Goal: Task Accomplishment & Management: Complete application form

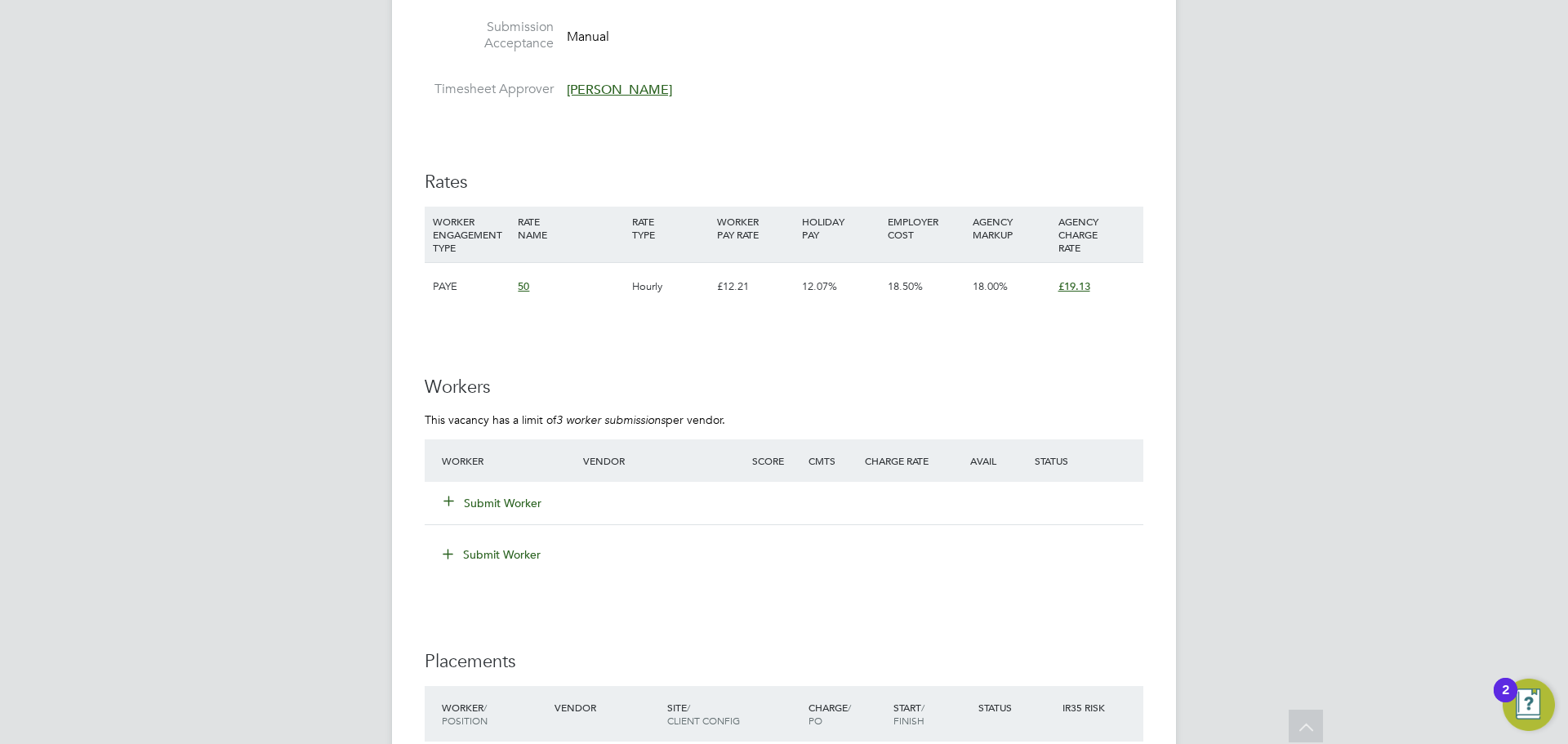
scroll to position [738, 0]
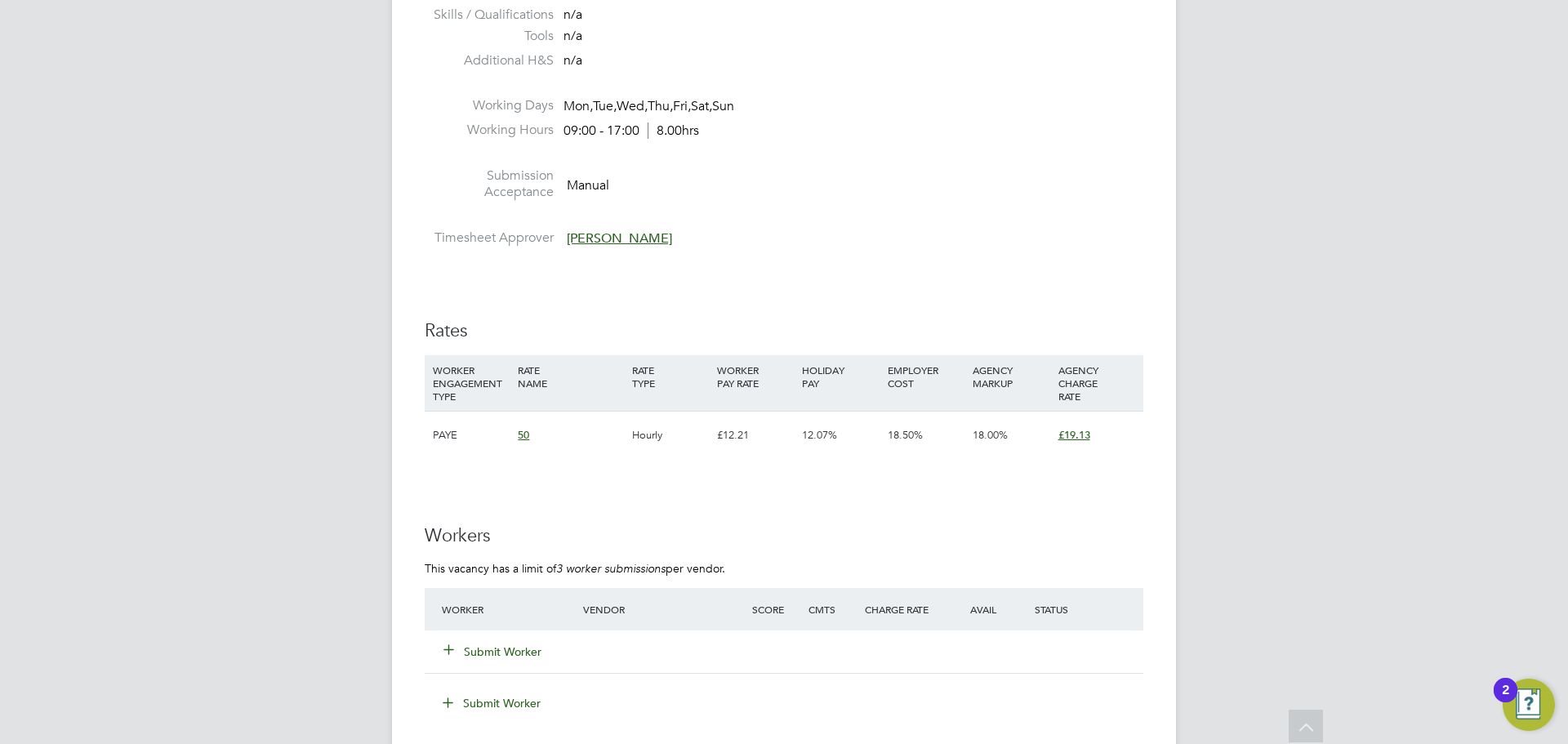
click at [487, 649] on button "Submit Worker" at bounding box center [494, 652] width 98 height 16
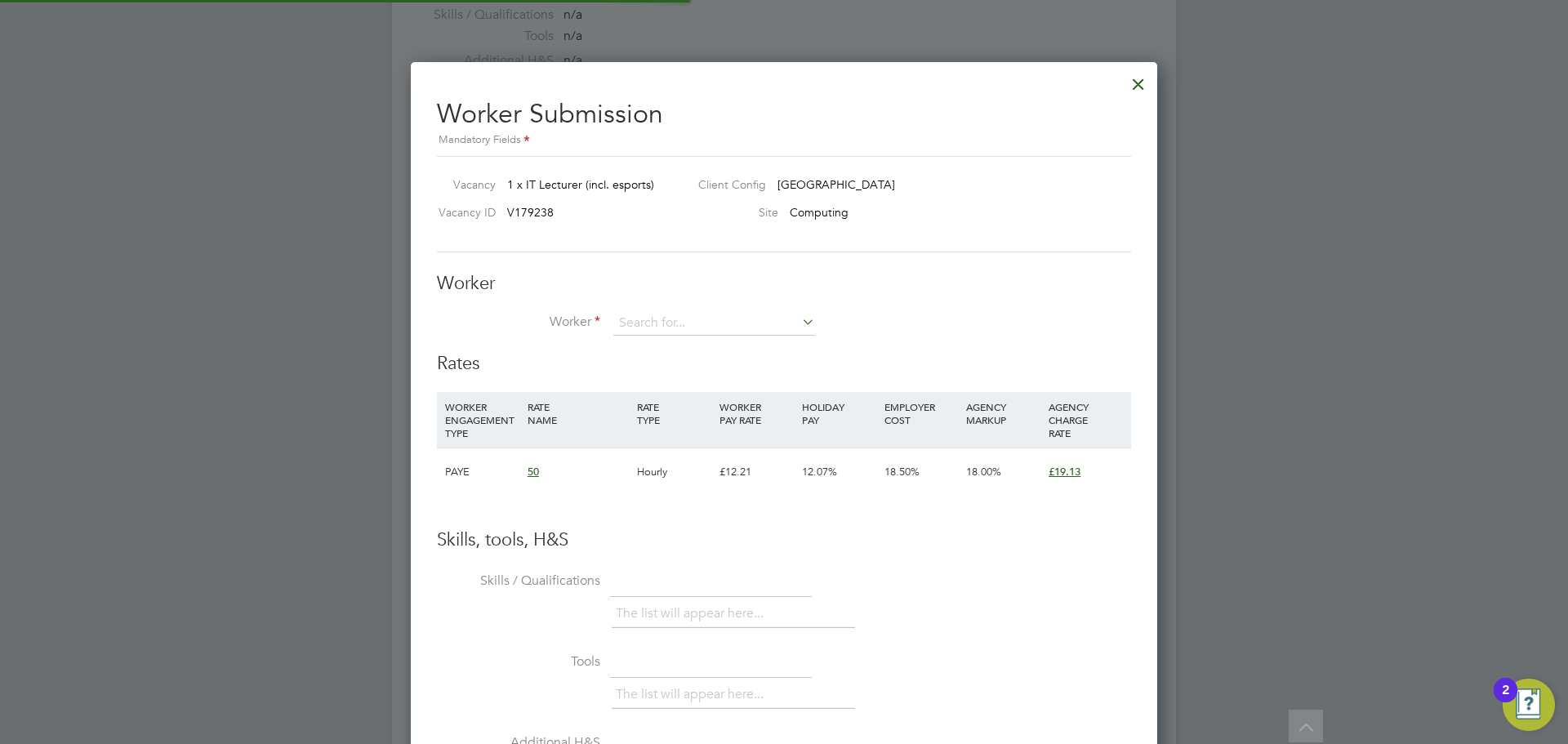
scroll to position [48, 111]
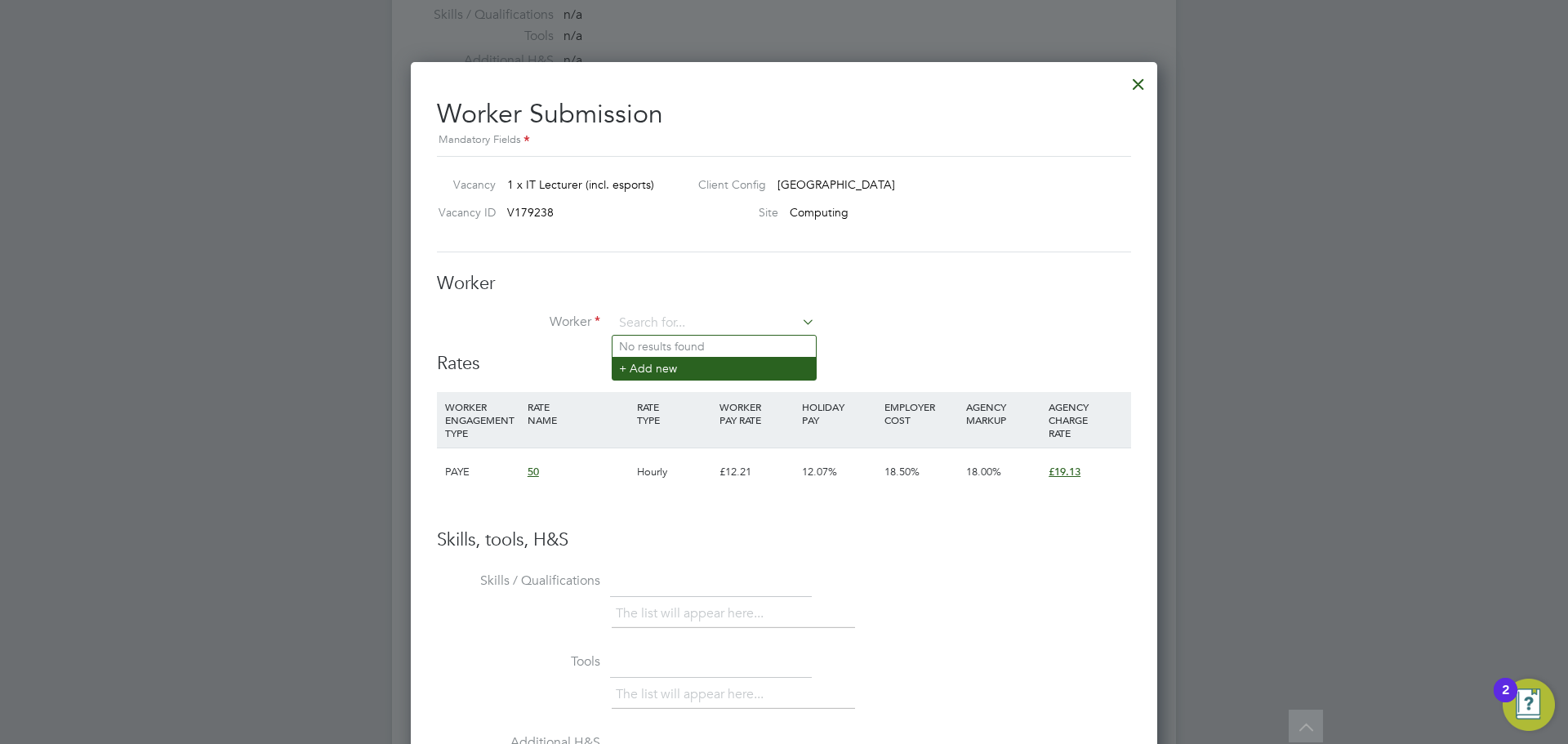
click at [704, 372] on li "+ Add new" at bounding box center [714, 367] width 203 height 22
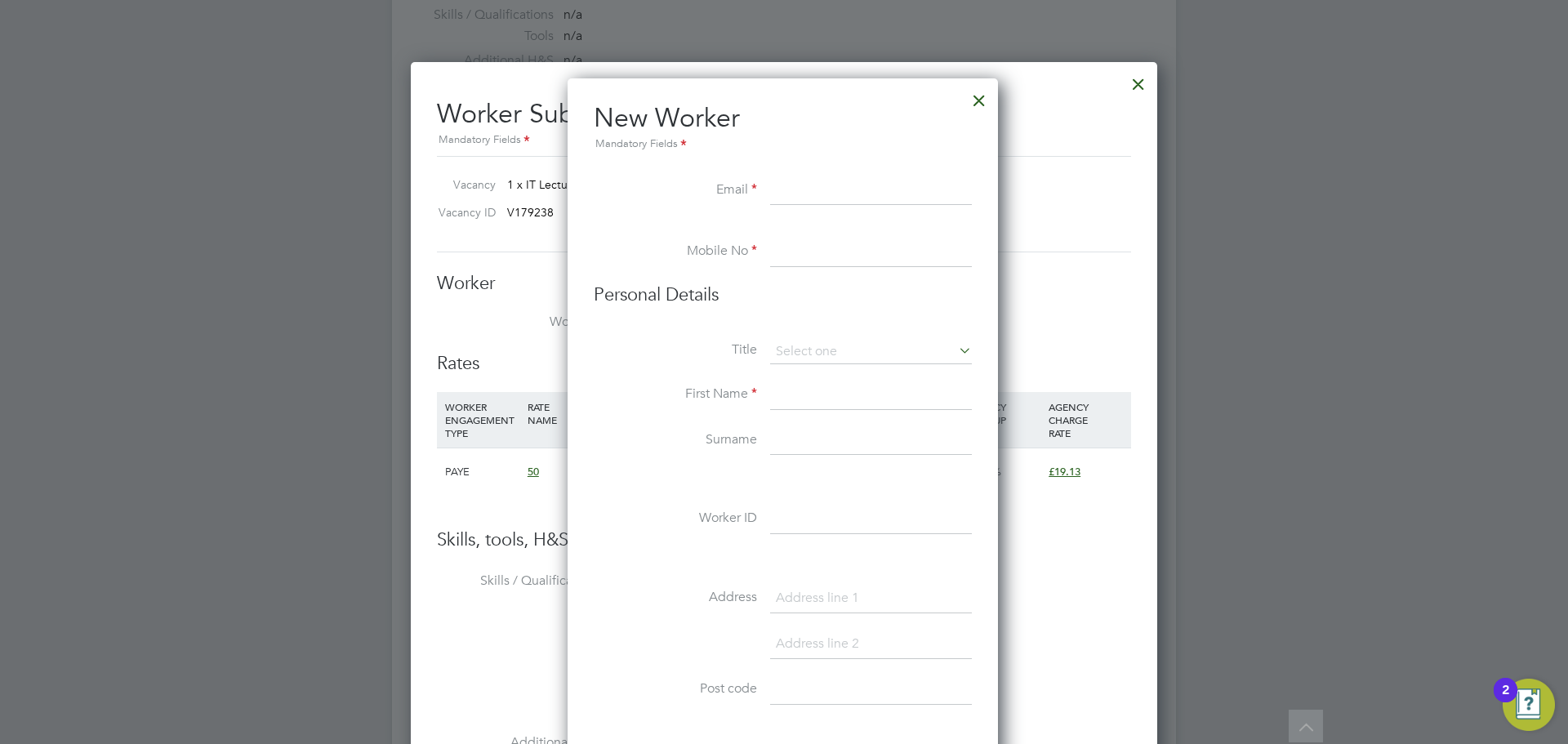
scroll to position [1390, 433]
paste input "ali.alfadliq8@hotmail.com"
type input "ali.alfadliq8@hotmail.com"
drag, startPoint x: 788, startPoint y: 263, endPoint x: 548, endPoint y: 247, distance: 240.5
click at [784, 263] on input at bounding box center [871, 252] width 201 height 30
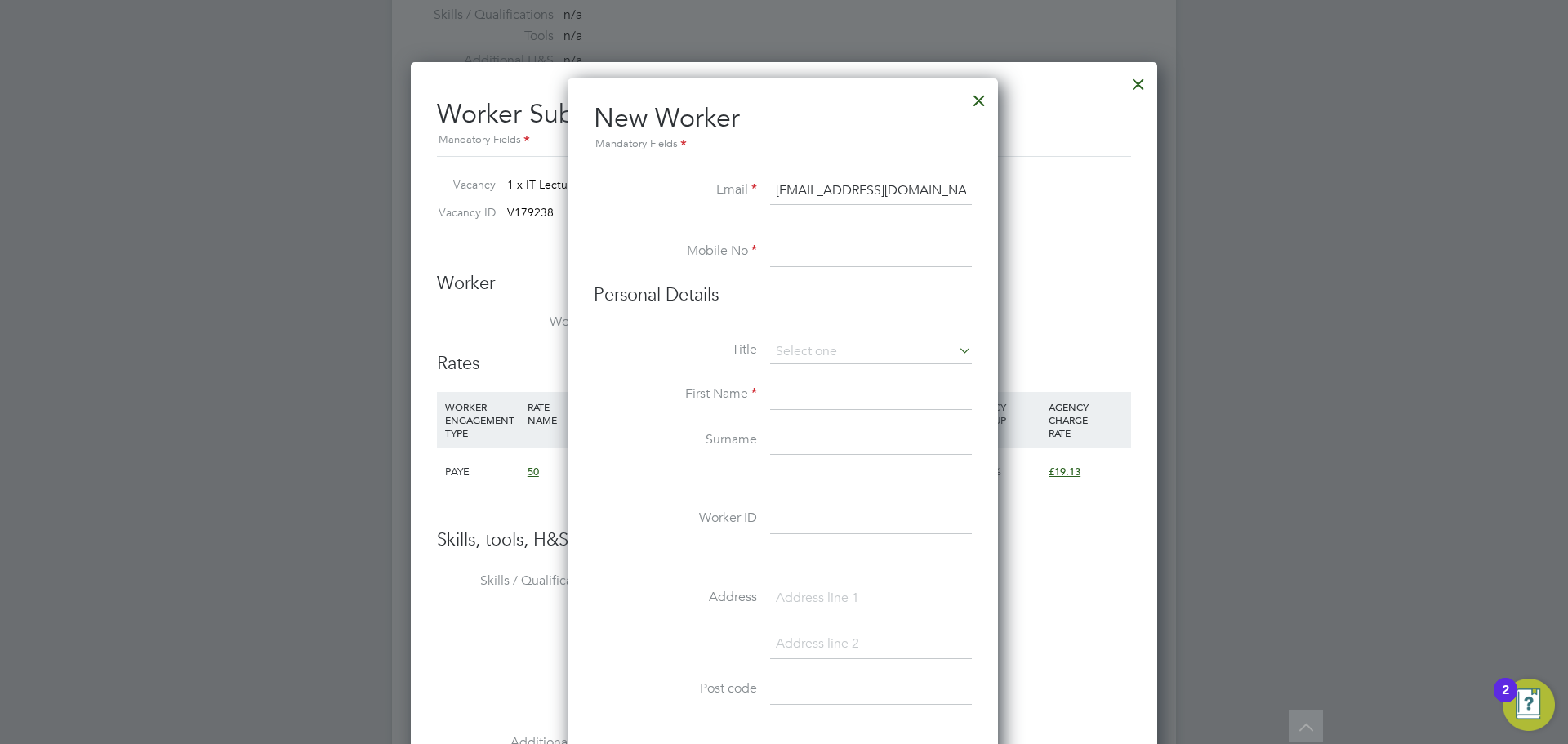
paste input "07575577006"
type input "07575577006"
click at [793, 412] on li "First Name" at bounding box center [783, 404] width 379 height 46
click at [807, 402] on input at bounding box center [871, 395] width 201 height 30
paste input "[PERSON_NAME]"
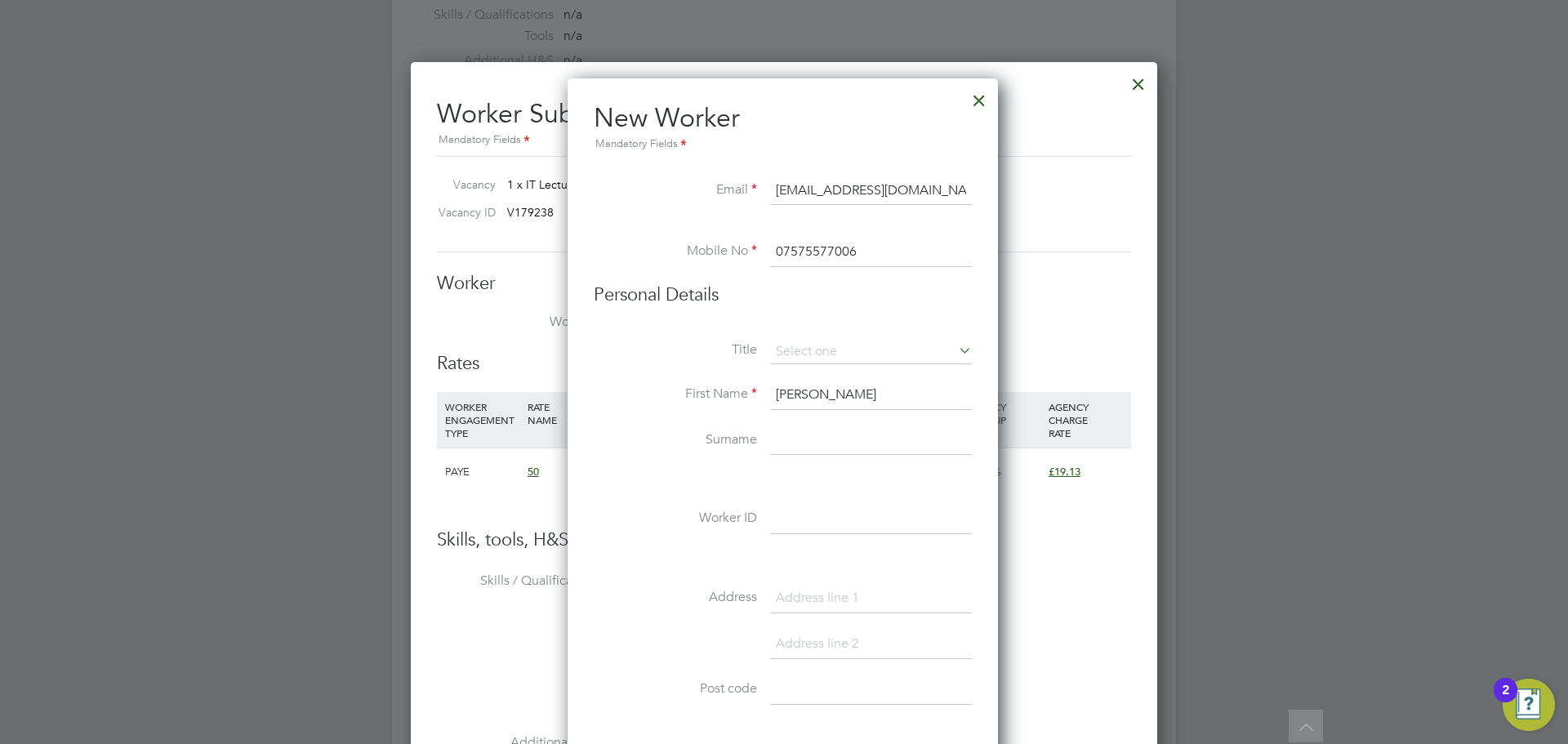
drag, startPoint x: 862, startPoint y: 400, endPoint x: 799, endPoint y: 399, distance: 63.0
click at [799, 399] on input "[PERSON_NAME]" at bounding box center [871, 395] width 201 height 30
type input "Ali"
click at [815, 438] on input at bounding box center [871, 441] width 201 height 30
paste input "Alfadli"
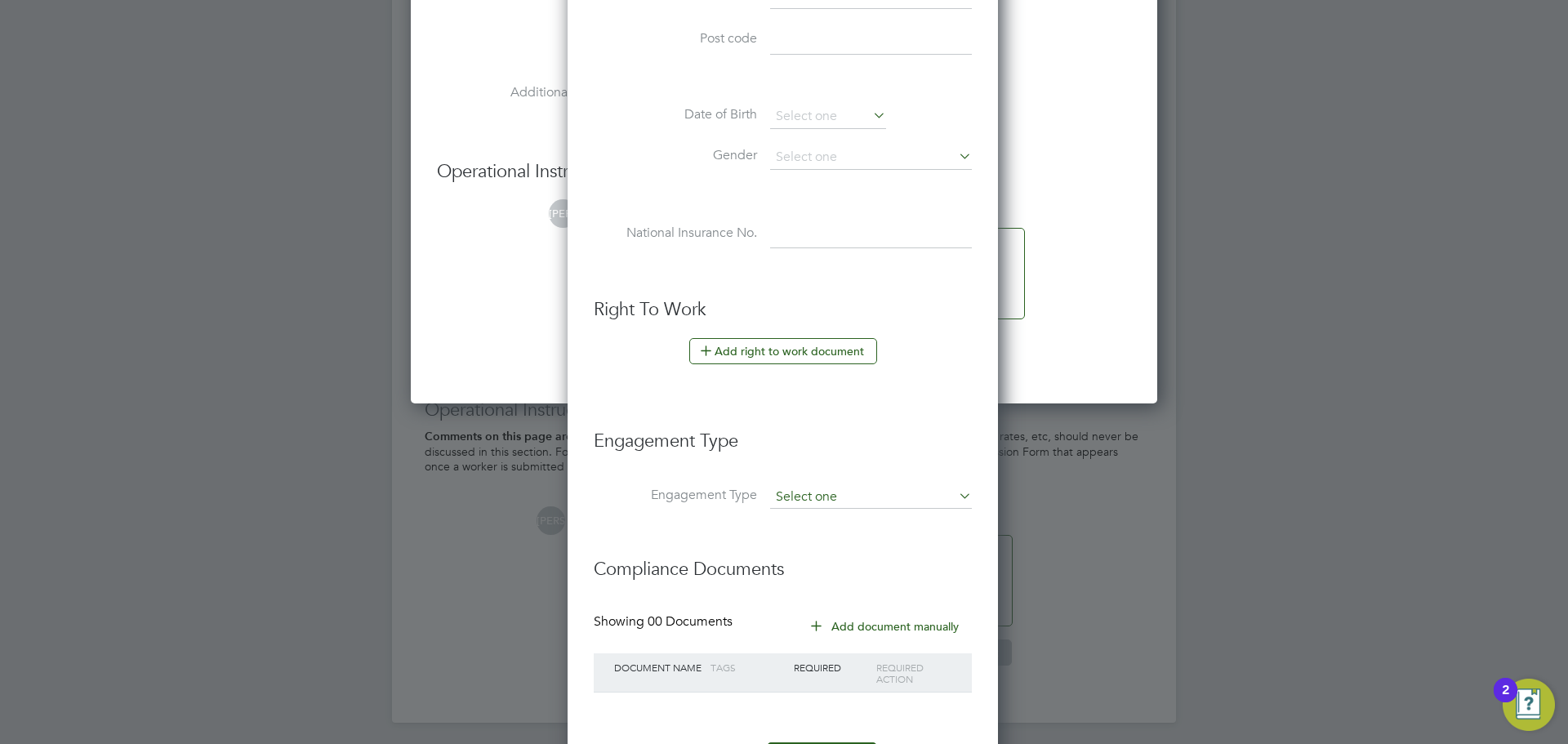
scroll to position [1391, 0]
type input "Alfadli"
drag, startPoint x: 865, startPoint y: 482, endPoint x: 864, endPoint y: 498, distance: 16.0
click at [866, 480] on ul "New Worker Mandatory Fields Email ali.alfadliq8@hotmail.com Mobile No 075755770…" at bounding box center [783, 115] width 379 height 1335
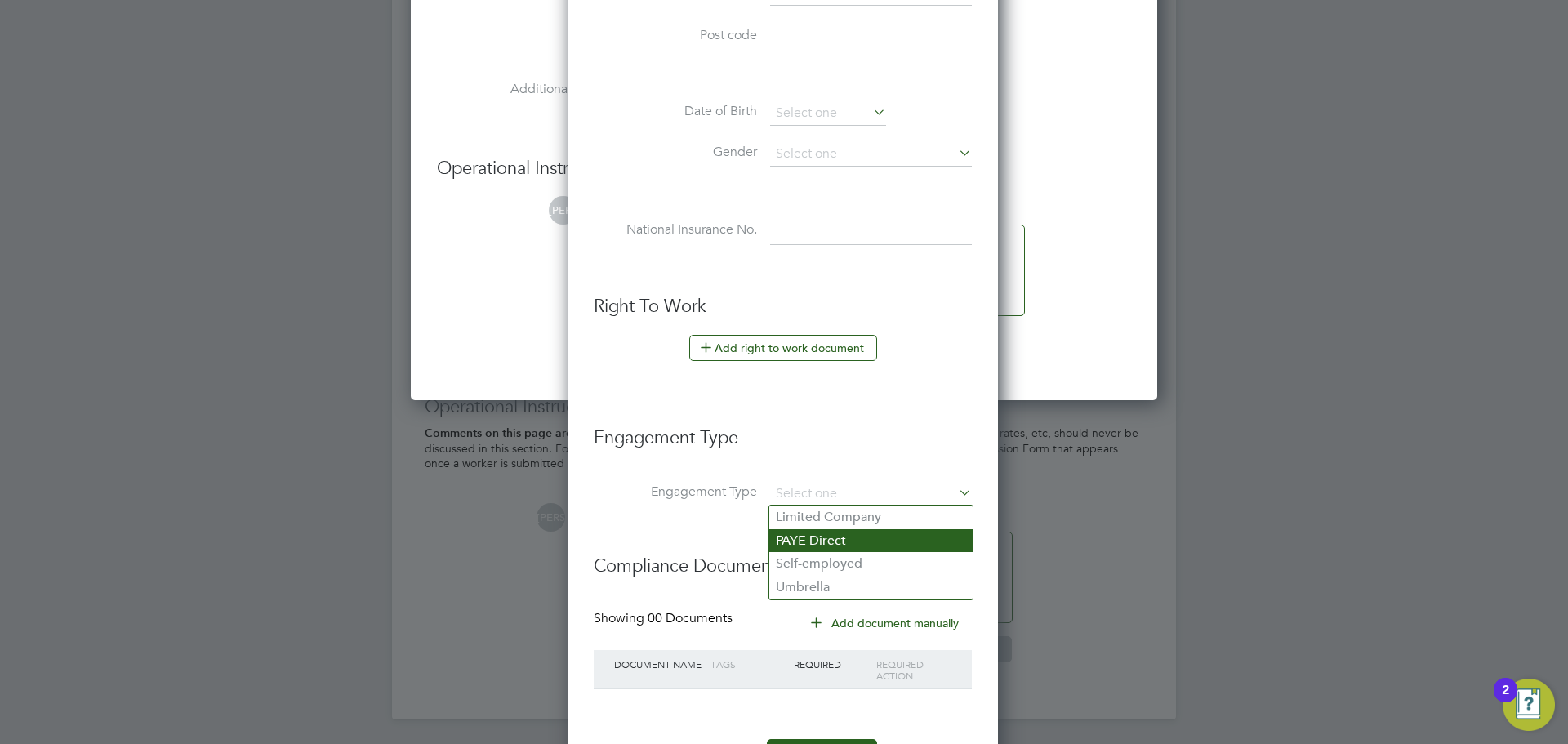
click at [837, 546] on li "PAYE Direct" at bounding box center [871, 541] width 203 height 24
type input "PAYE Direct"
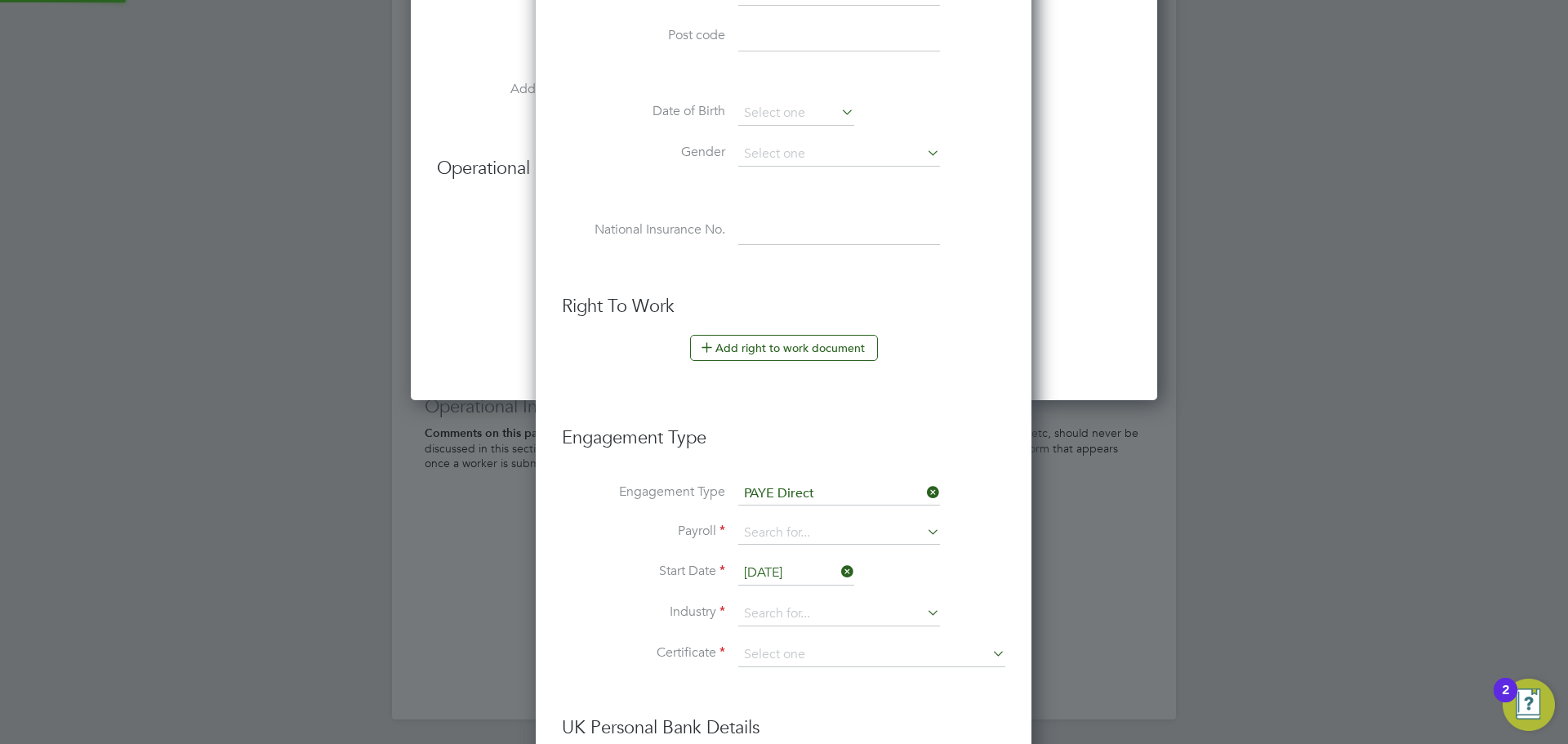
scroll to position [1870, 497]
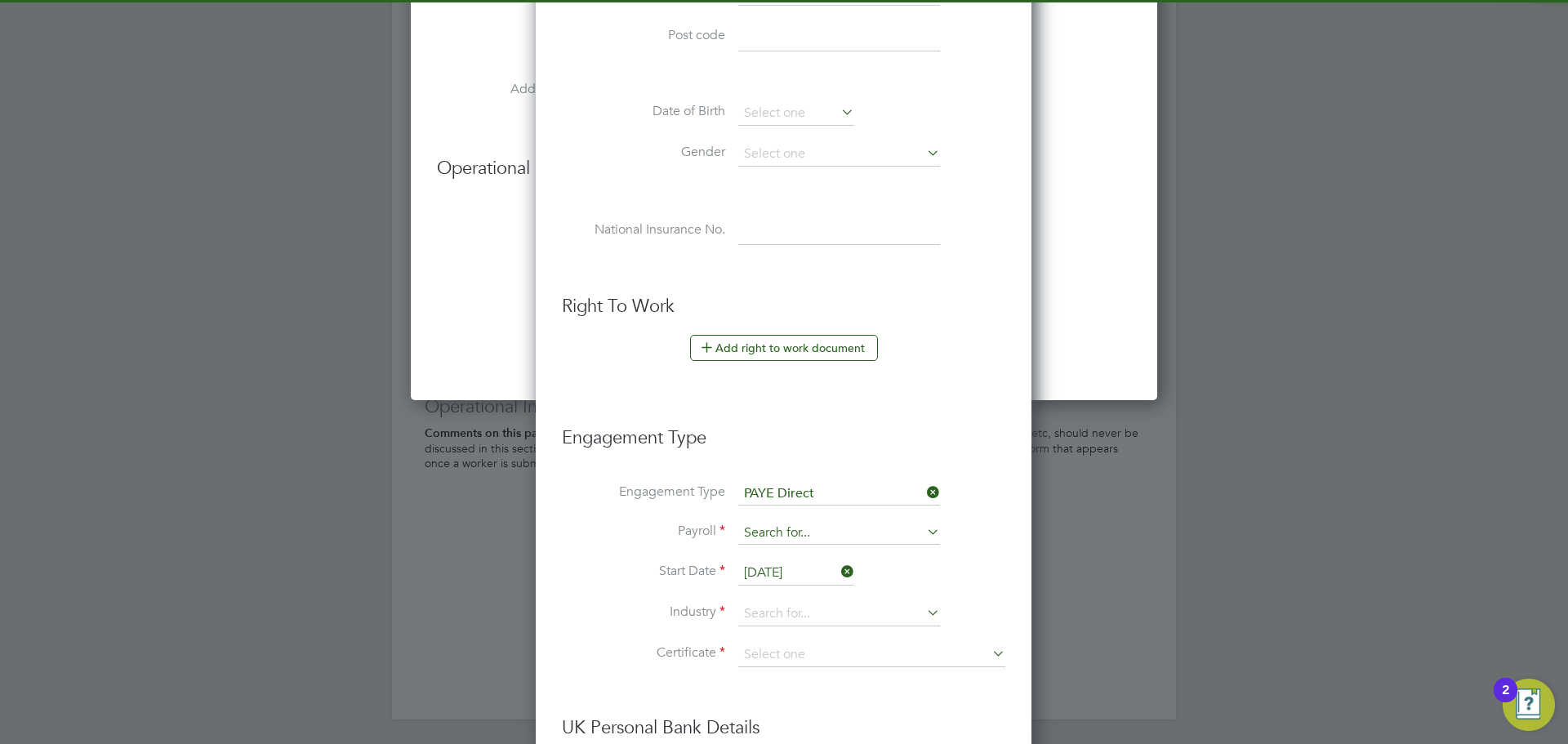
click at [842, 528] on input at bounding box center [839, 534] width 201 height 23
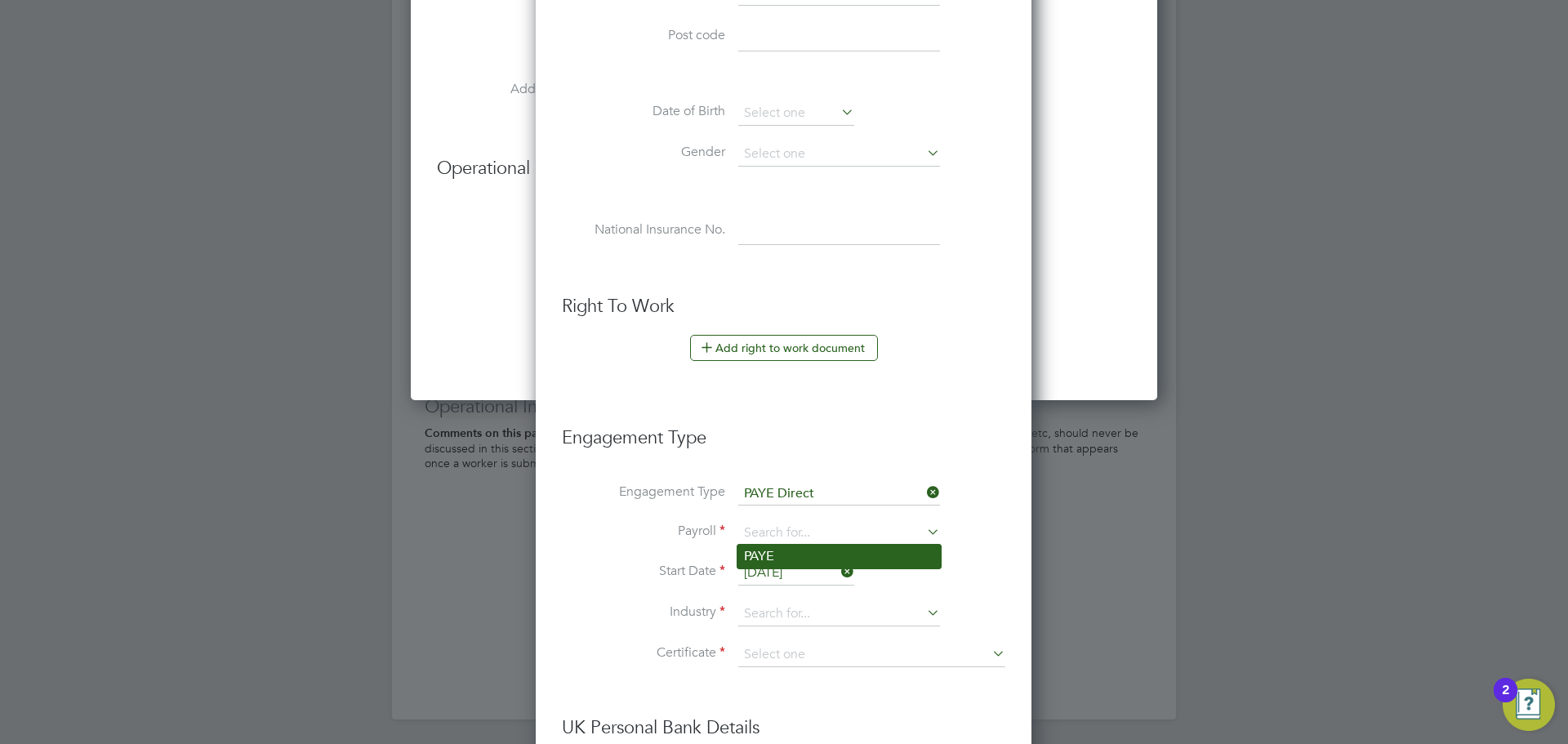
click at [826, 559] on li "PAYE" at bounding box center [840, 556] width 203 height 24
type input "PAYE"
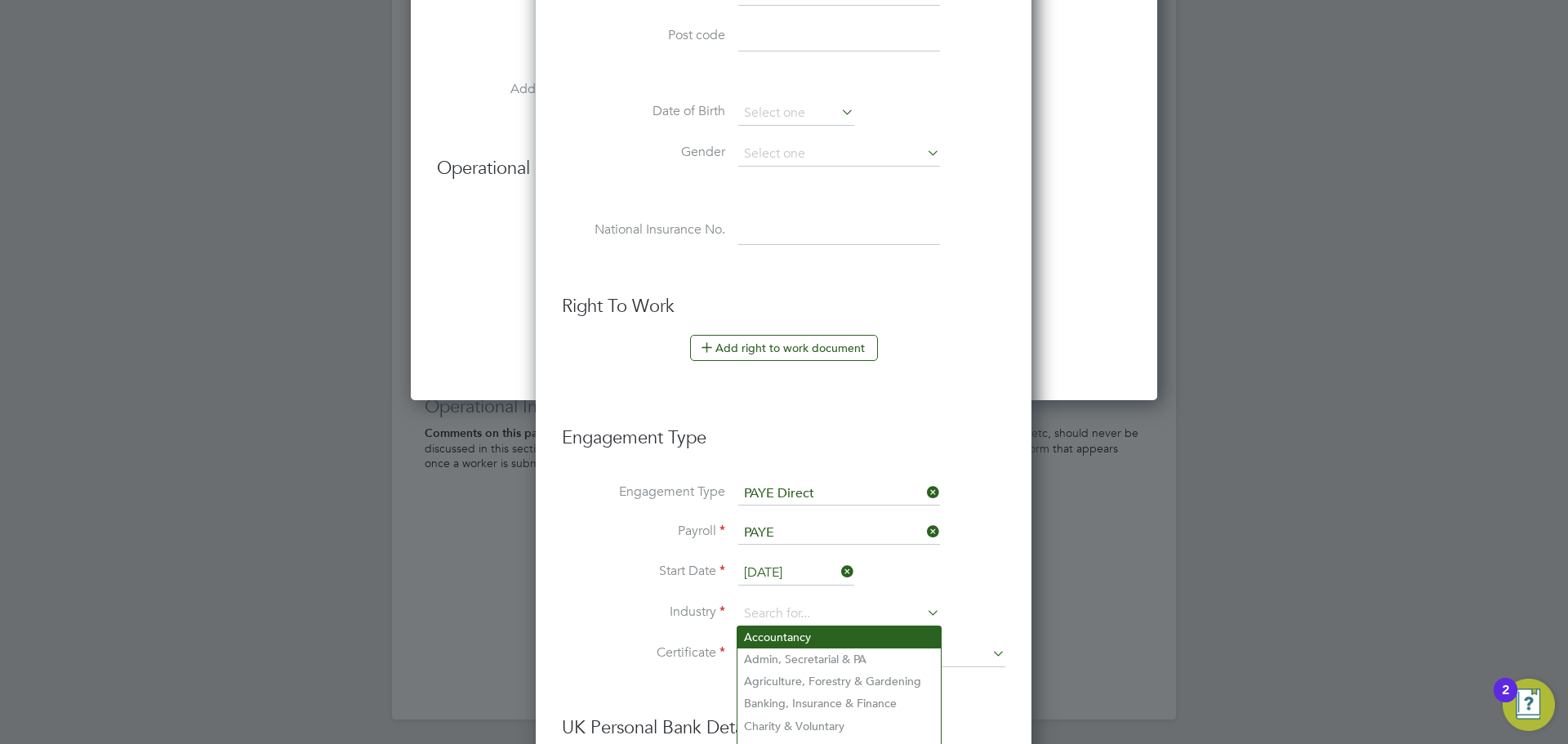
drag, startPoint x: 817, startPoint y: 611, endPoint x: 812, endPoint y: 639, distance: 28.4
click at [818, 612] on input at bounding box center [839, 615] width 201 height 25
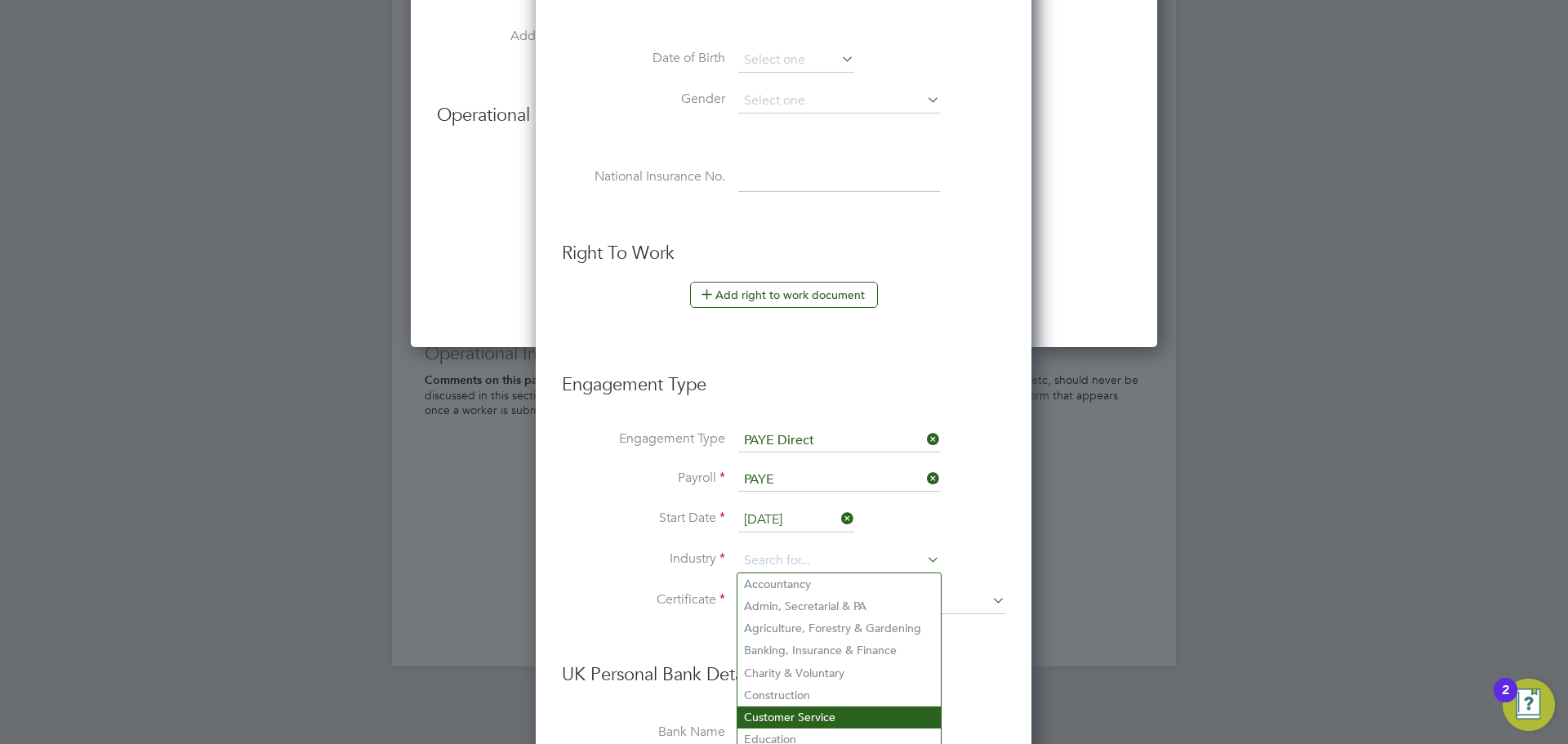
scroll to position [1473, 0]
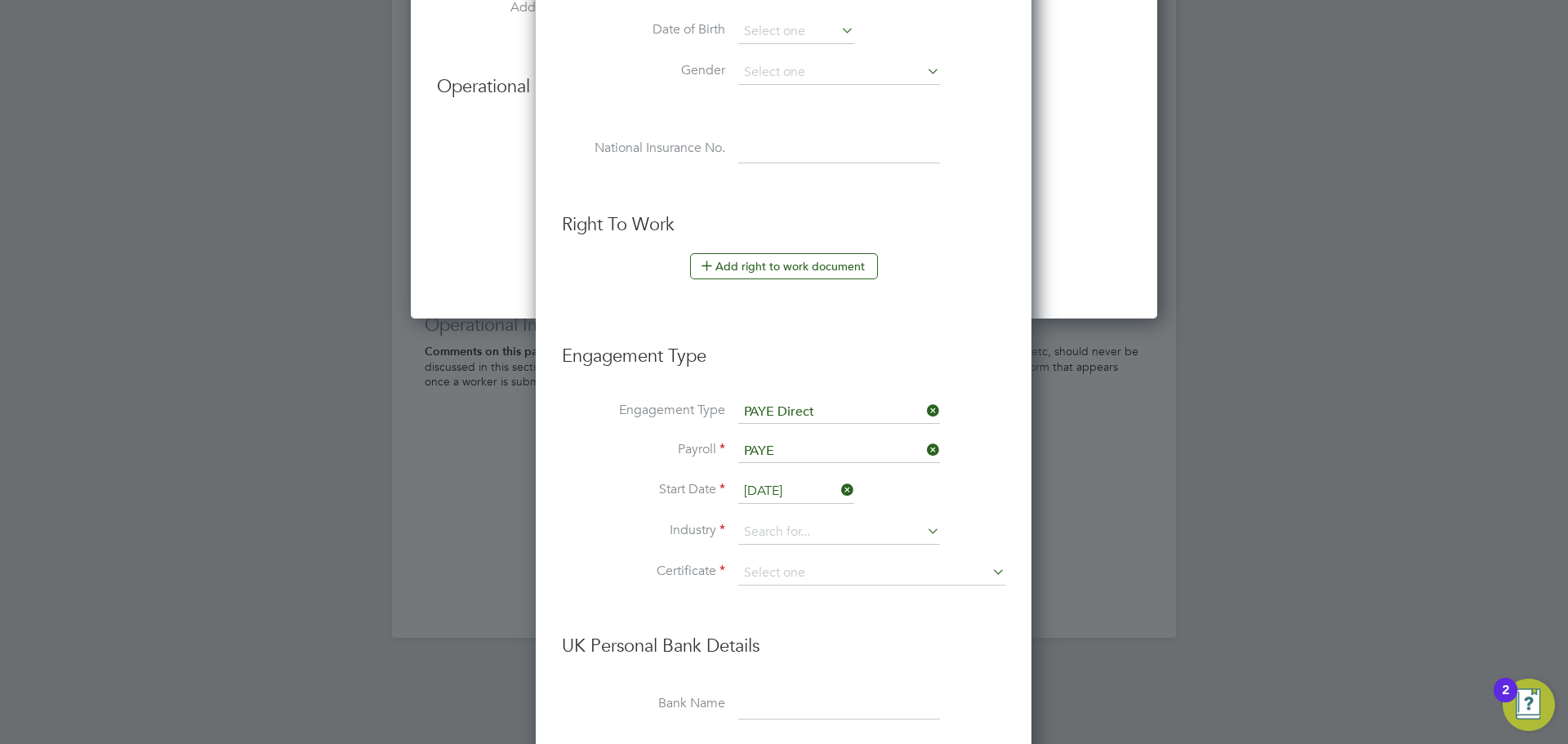
click at [803, 706] on li "Education" at bounding box center [840, 710] width 203 height 22
type input "Education"
click at [823, 578] on input at bounding box center [871, 573] width 267 height 25
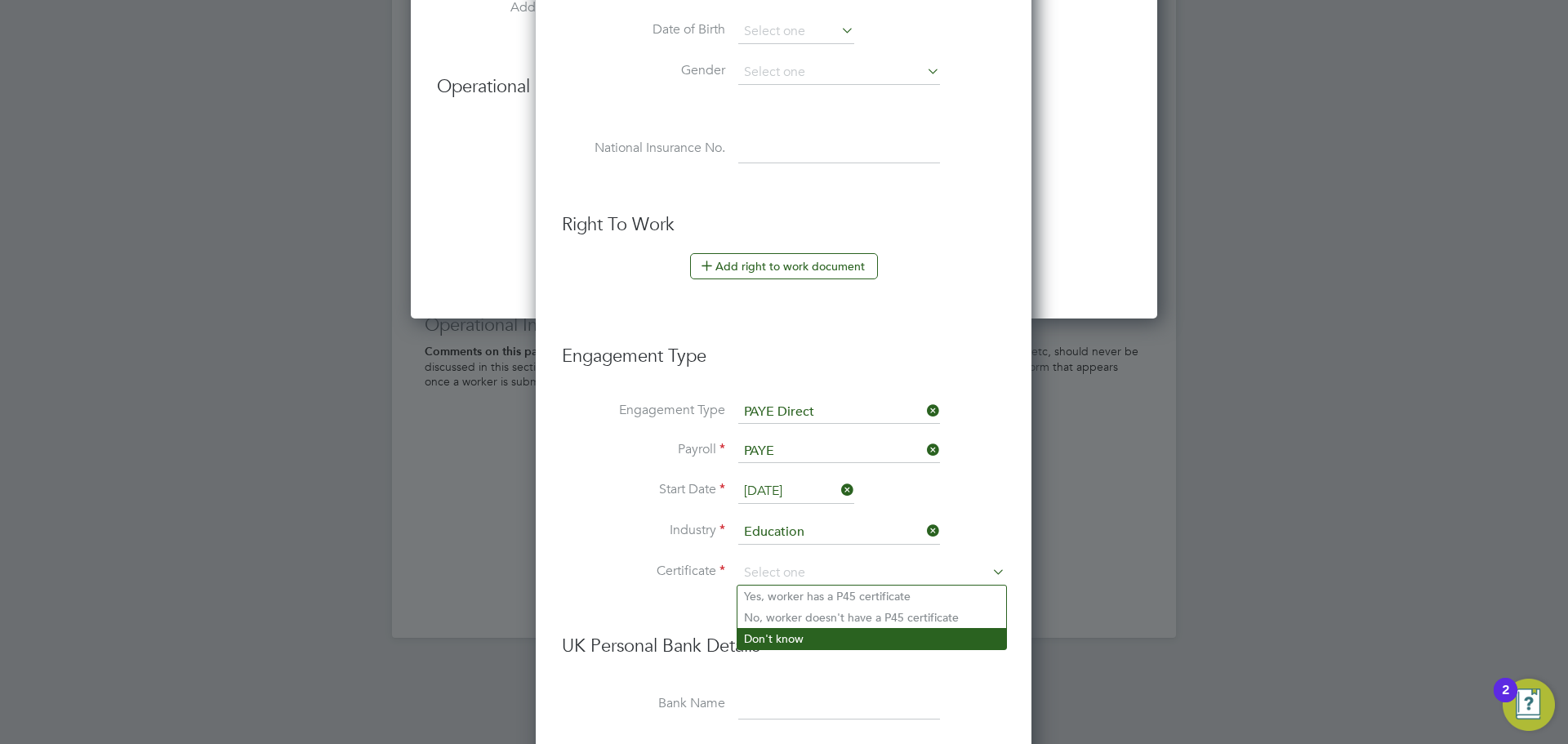
click at [797, 638] on li "Don't know" at bounding box center [872, 639] width 268 height 21
type input "Don't know"
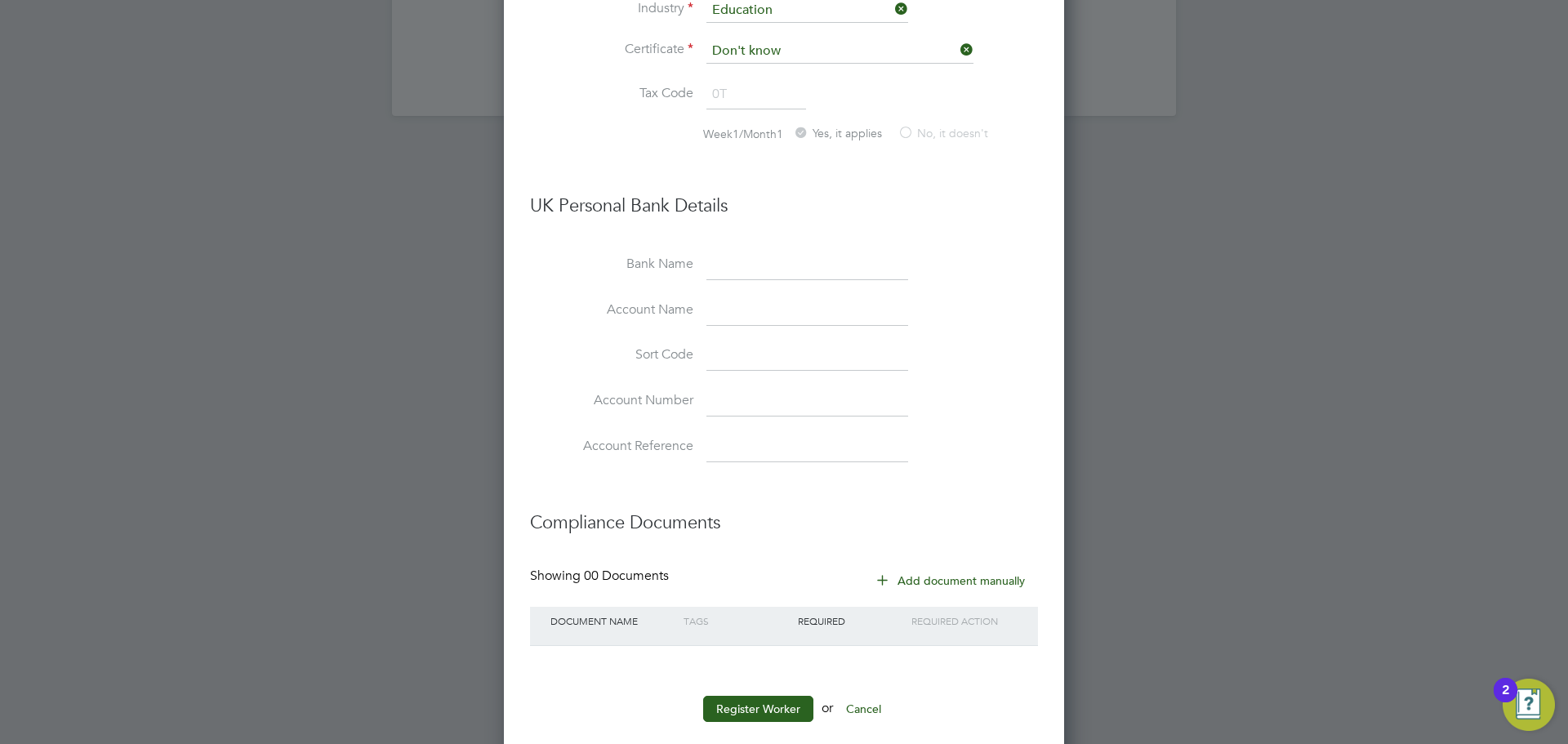
scroll to position [2021, 0]
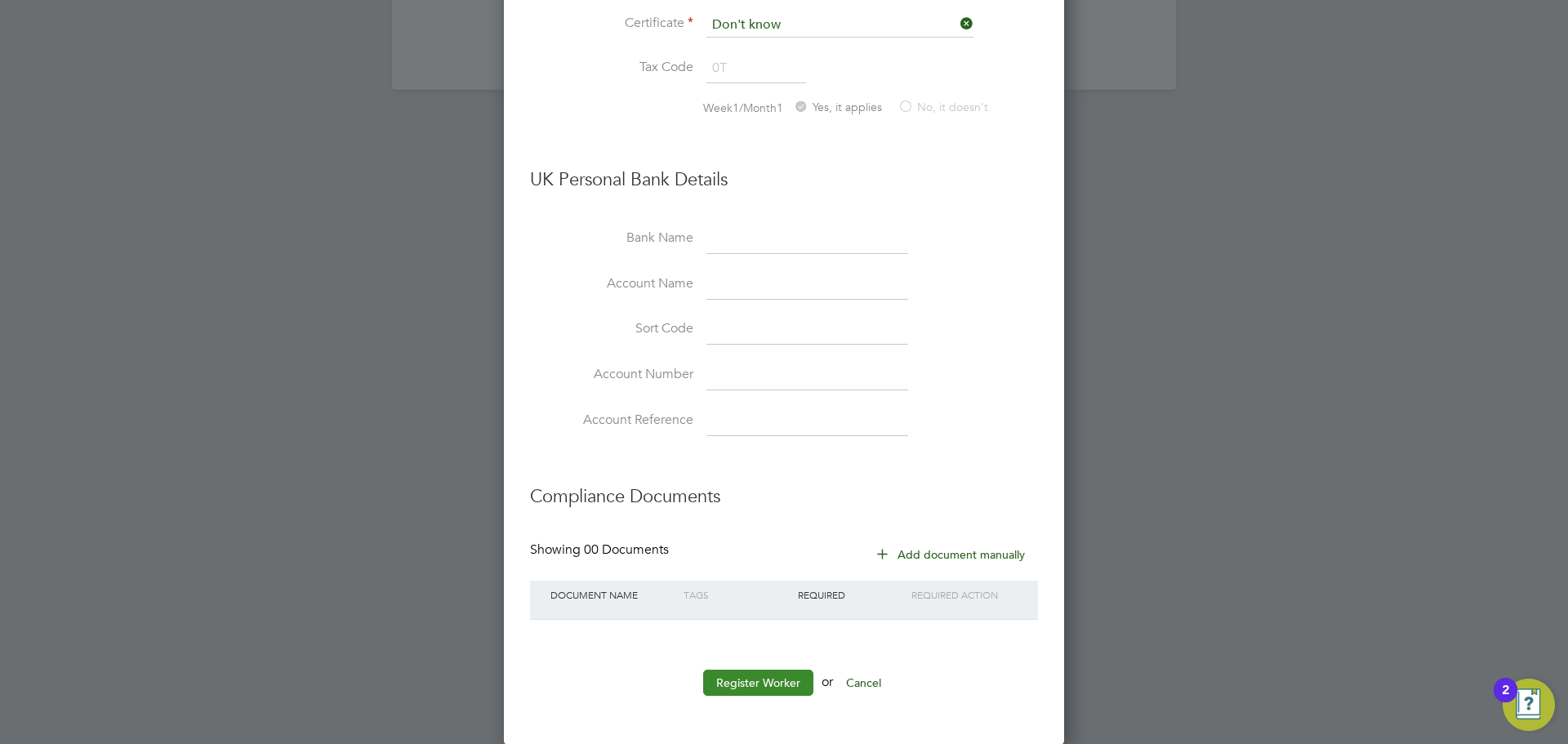
drag, startPoint x: 776, startPoint y: 709, endPoint x: 777, endPoint y: 691, distance: 18.0
click at [775, 709] on li "Register Worker or Cancel" at bounding box center [784, 691] width 508 height 42
click at [778, 689] on button "Register Worker" at bounding box center [758, 683] width 110 height 26
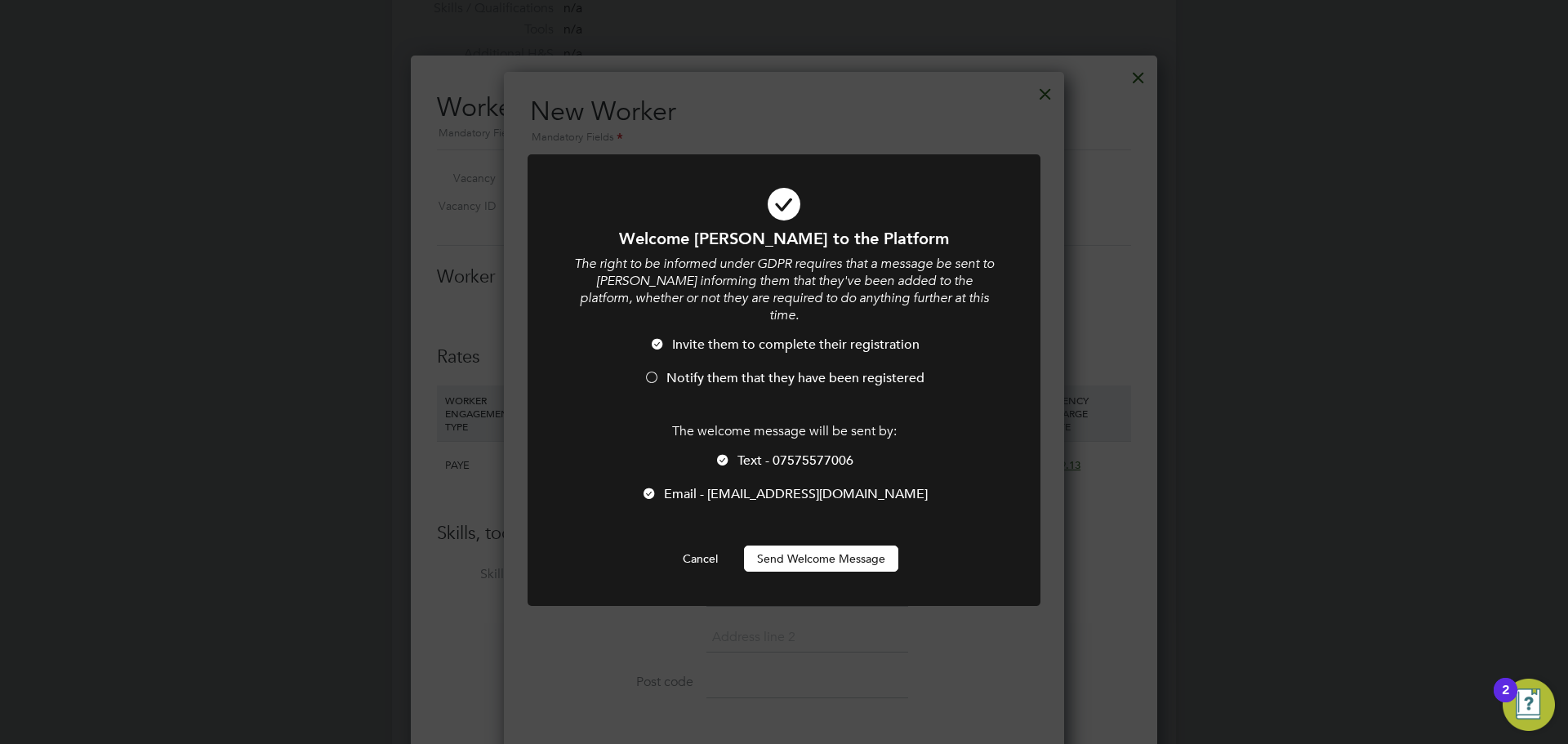
scroll to position [0, 0]
click at [776, 374] on li "Notify them that they have been registered" at bounding box center [784, 386] width 425 height 34
click at [841, 546] on button "Send Welcome Message" at bounding box center [820, 558] width 154 height 26
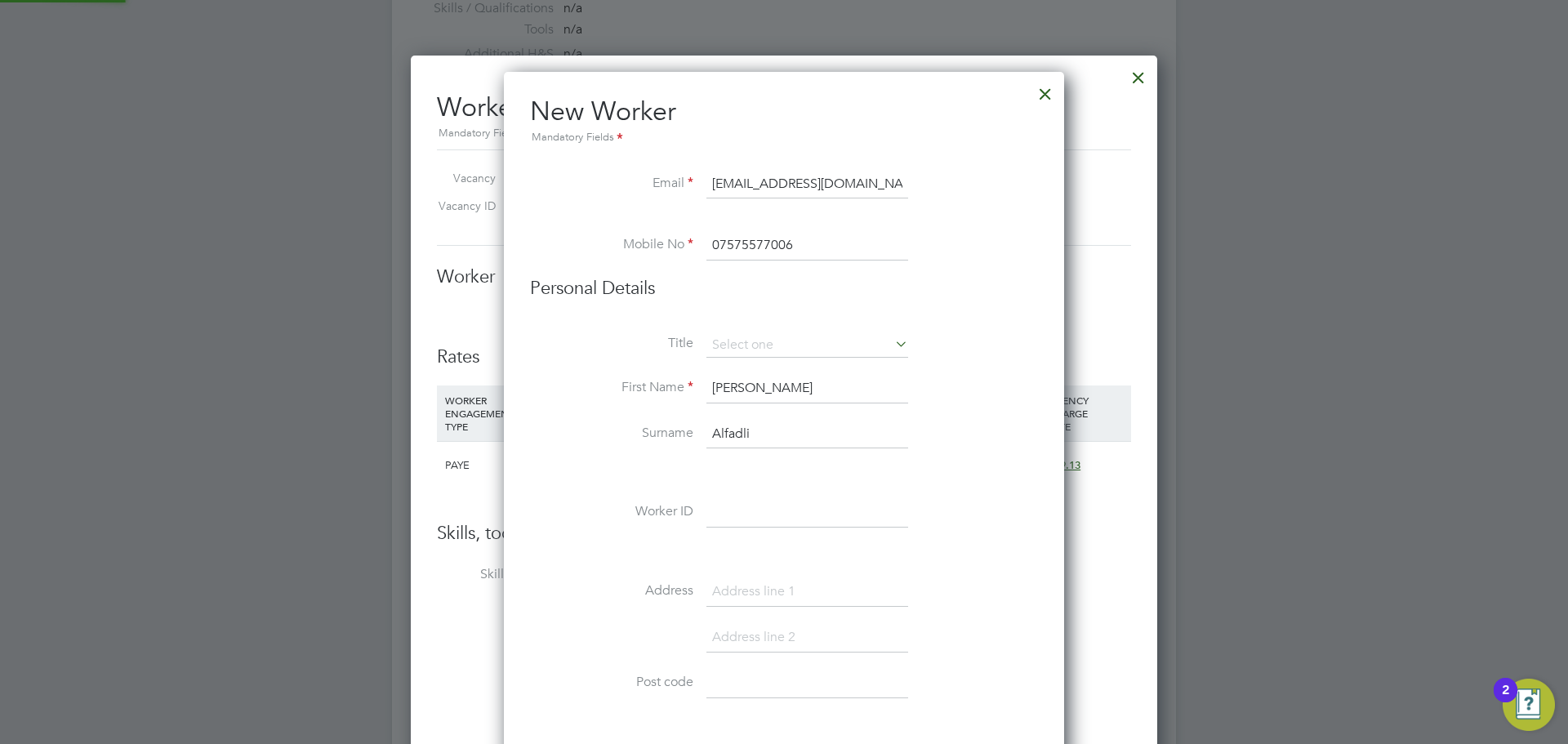
type input "[PERSON_NAME]"
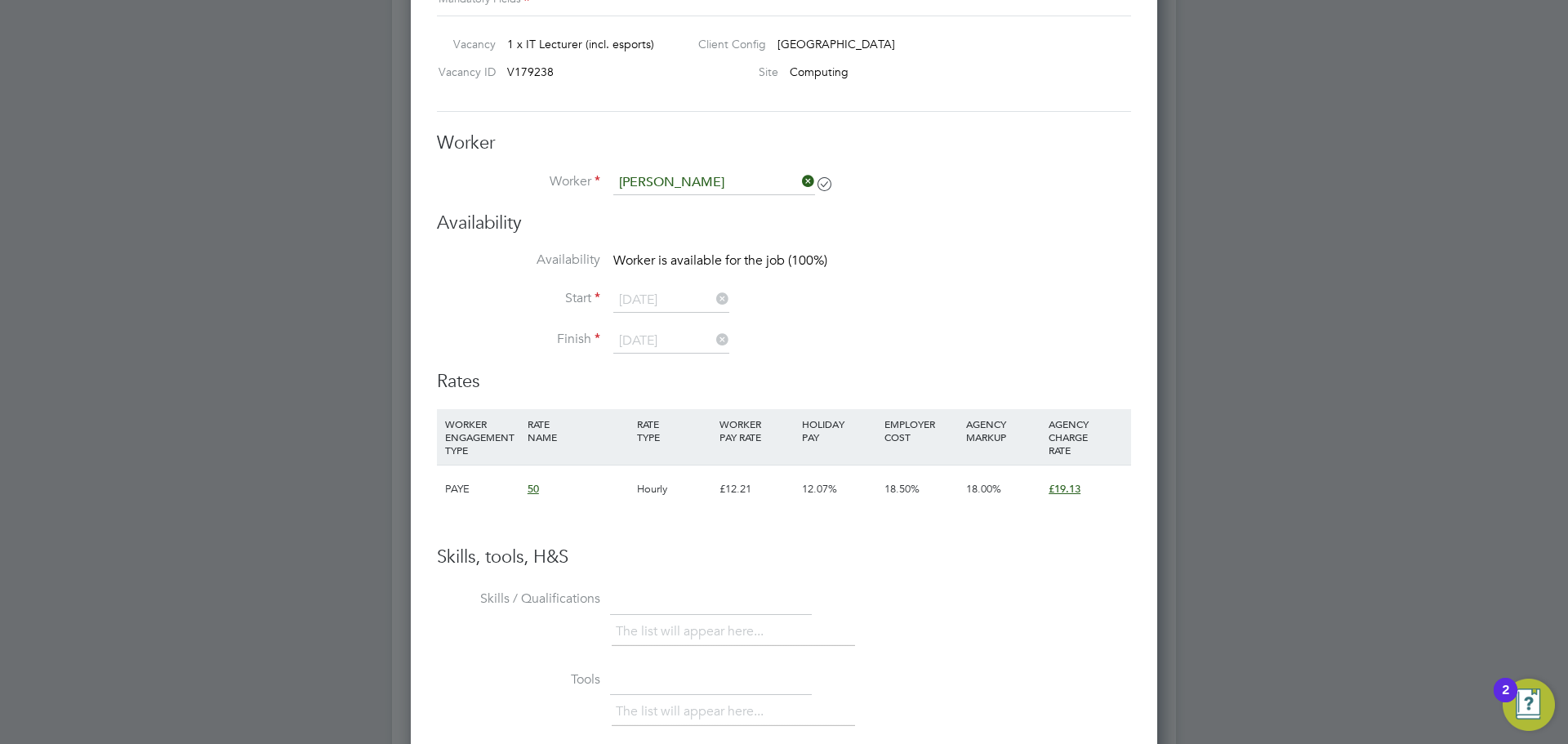
scroll to position [983, 0]
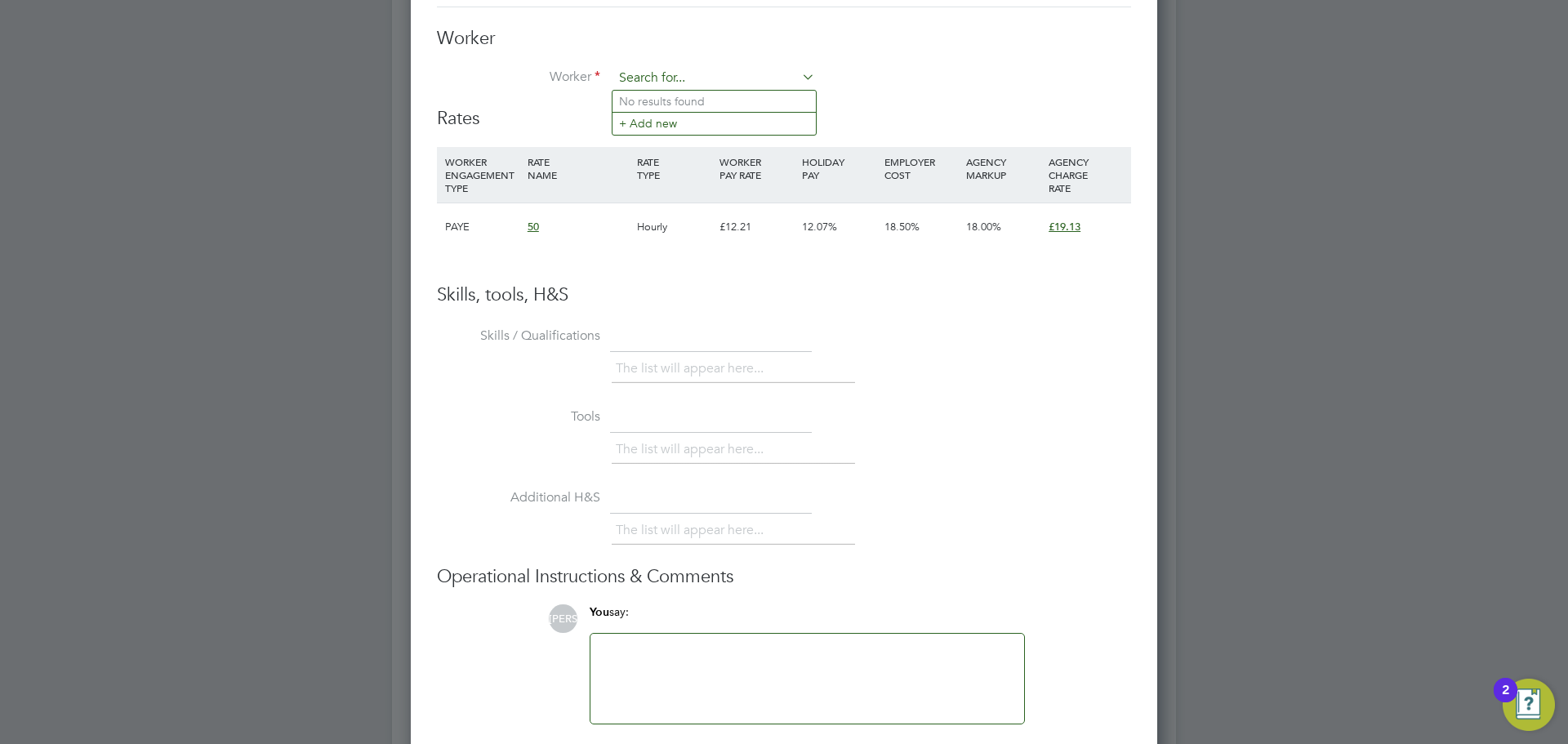
drag, startPoint x: 728, startPoint y: 71, endPoint x: 743, endPoint y: 78, distance: 16.6
click at [731, 71] on input at bounding box center [714, 79] width 201 height 25
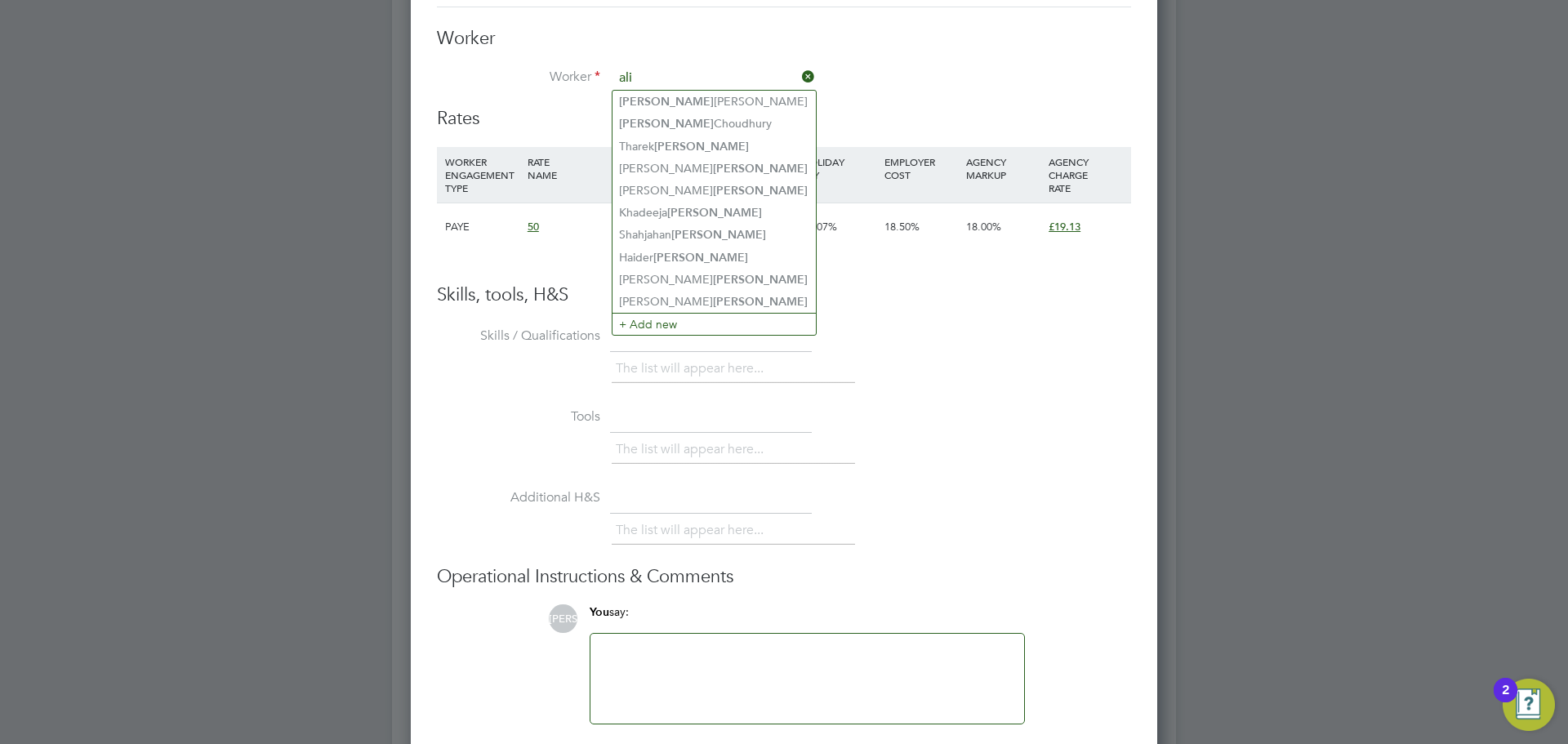
type input "ali"
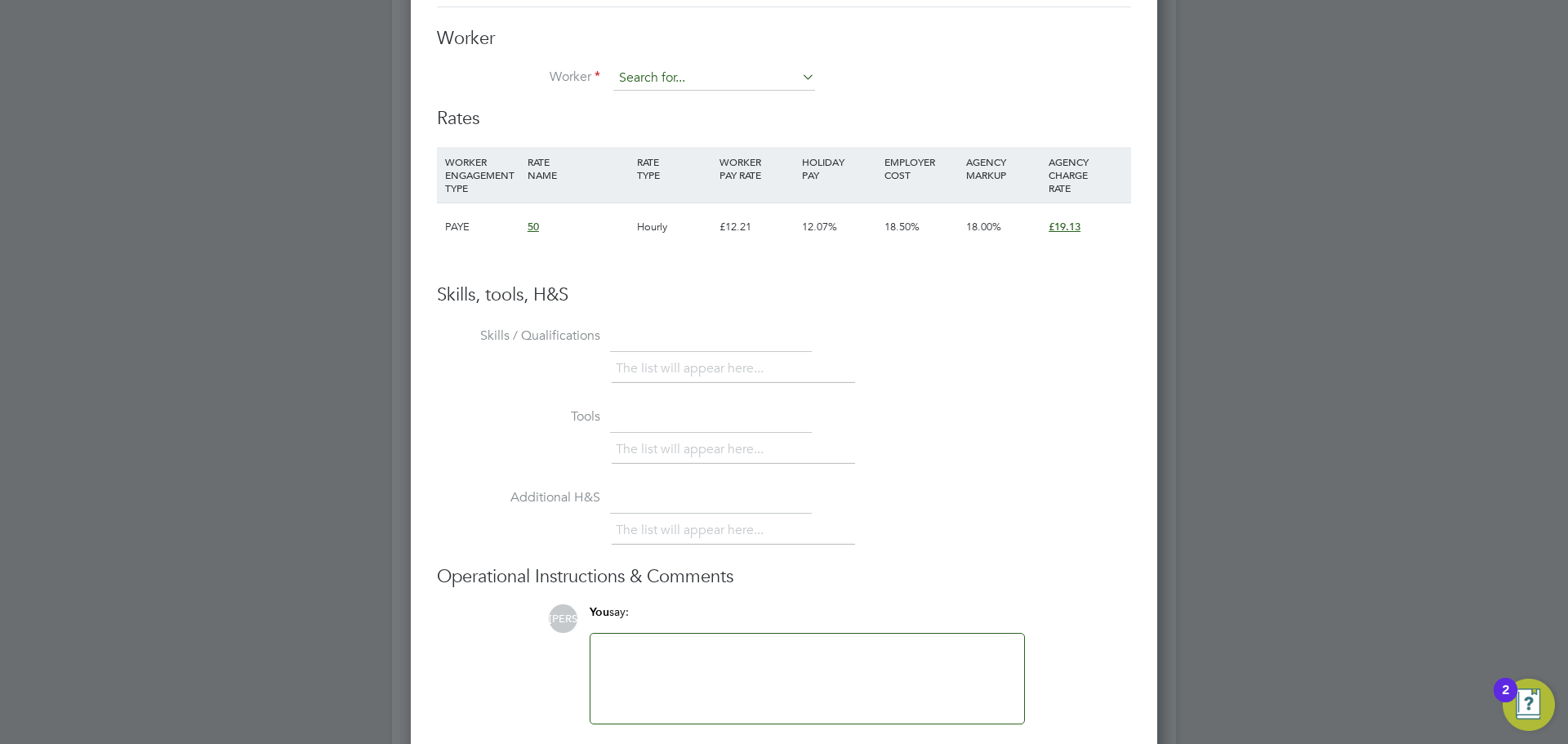
drag, startPoint x: 704, startPoint y: 105, endPoint x: 748, endPoint y: 87, distance: 47.5
click at [746, 88] on div "All Vacancies Vacancy Activity Logs Vacancy Activity Logs All Vacancies Vacancy…" at bounding box center [784, 79] width 784 height 2098
click at [749, 85] on input at bounding box center [714, 79] width 201 height 25
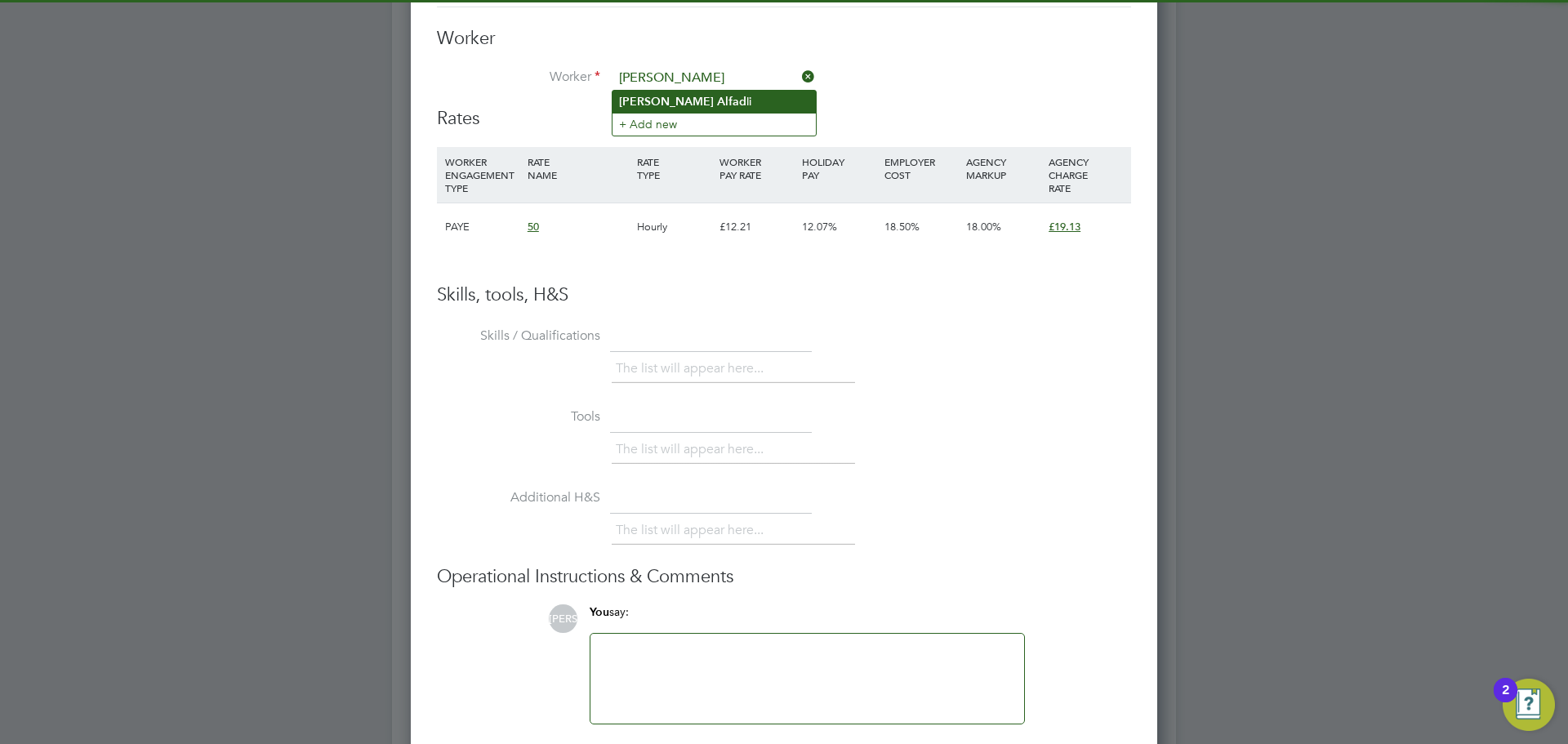
click at [704, 98] on li "Ali Alfad li" at bounding box center [714, 102] width 203 height 22
type input "[PERSON_NAME]"
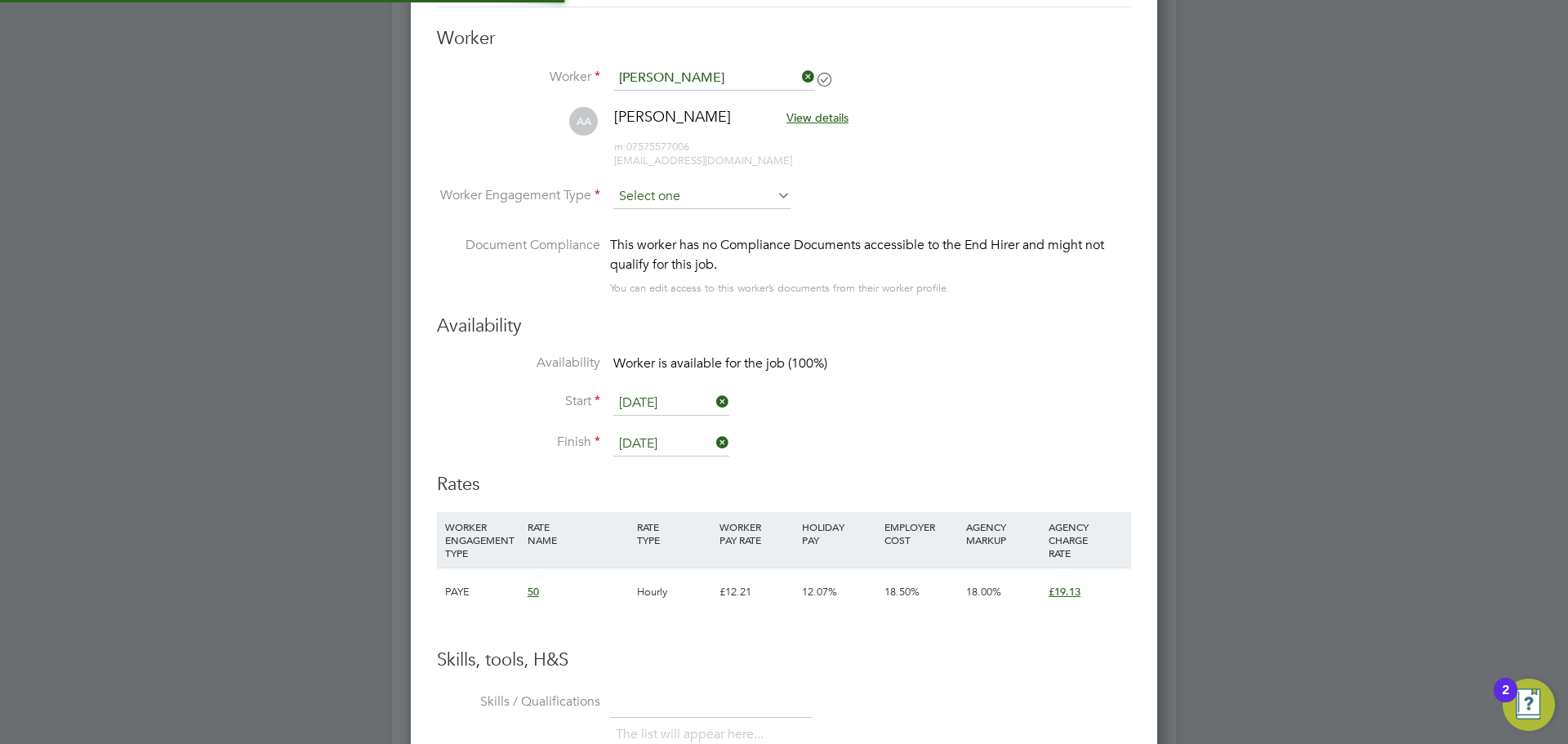
scroll to position [1358, 748]
click at [659, 198] on input at bounding box center [702, 198] width 177 height 25
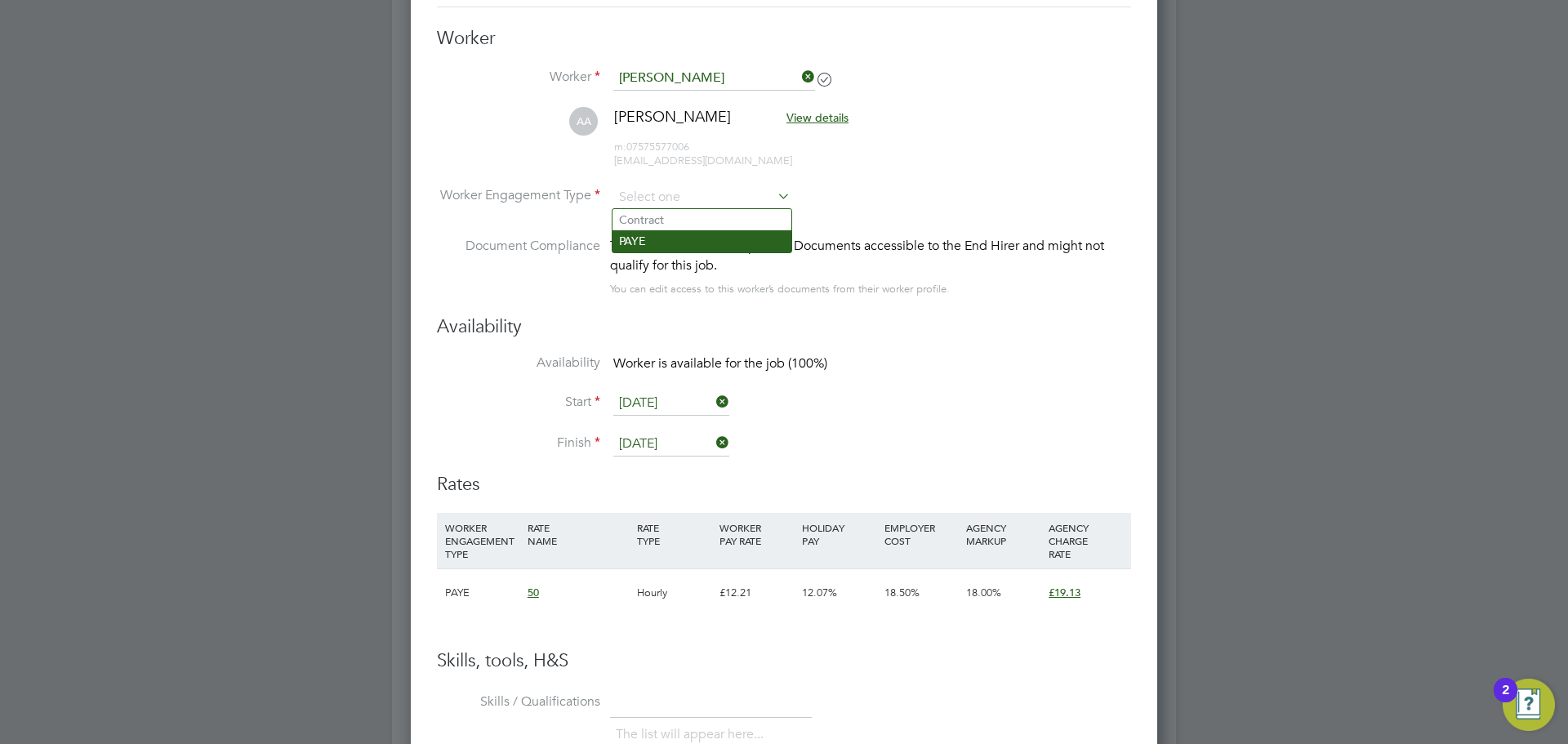
click at [657, 238] on li "PAYE" at bounding box center [702, 241] width 179 height 21
type input "PAYE"
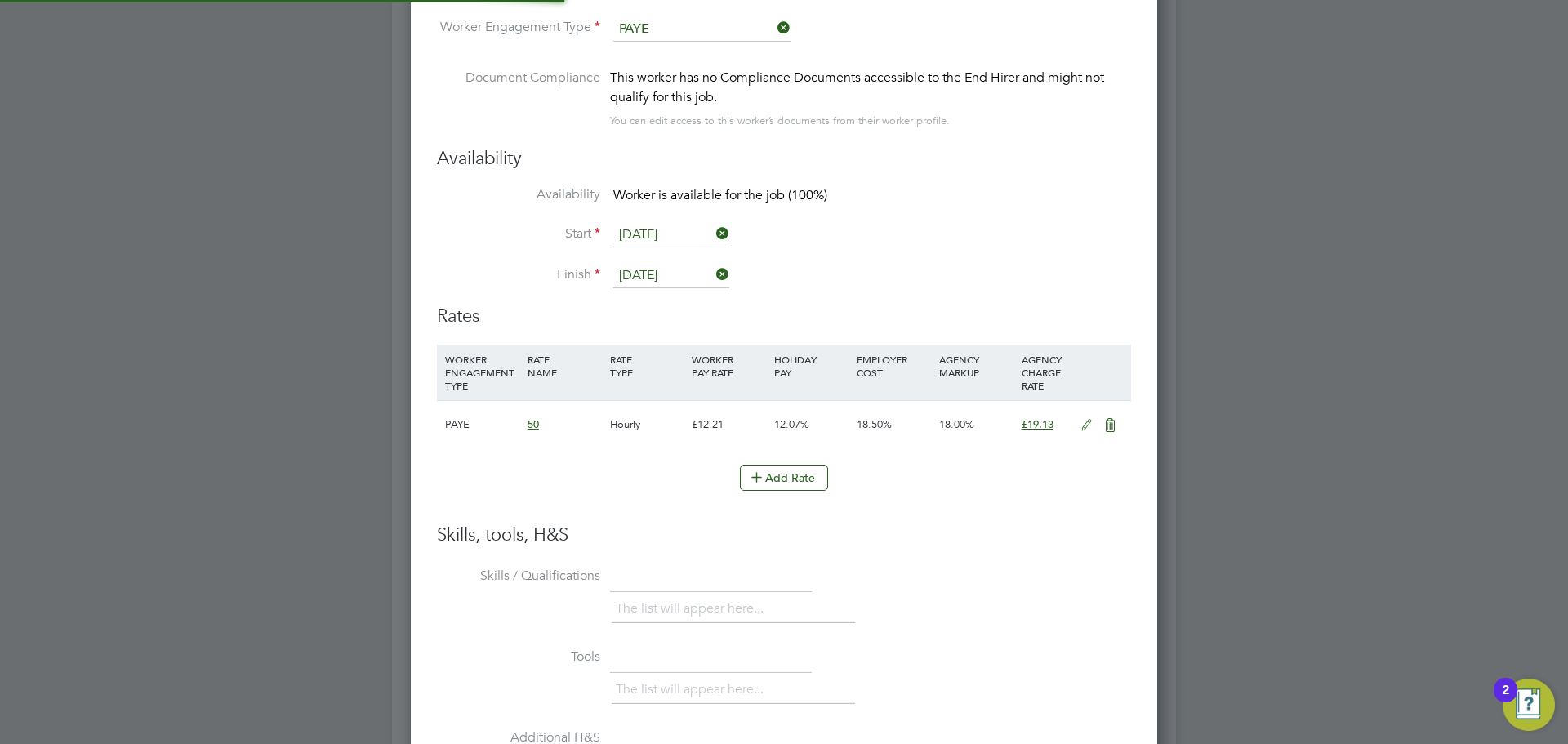
scroll to position [1455, 0]
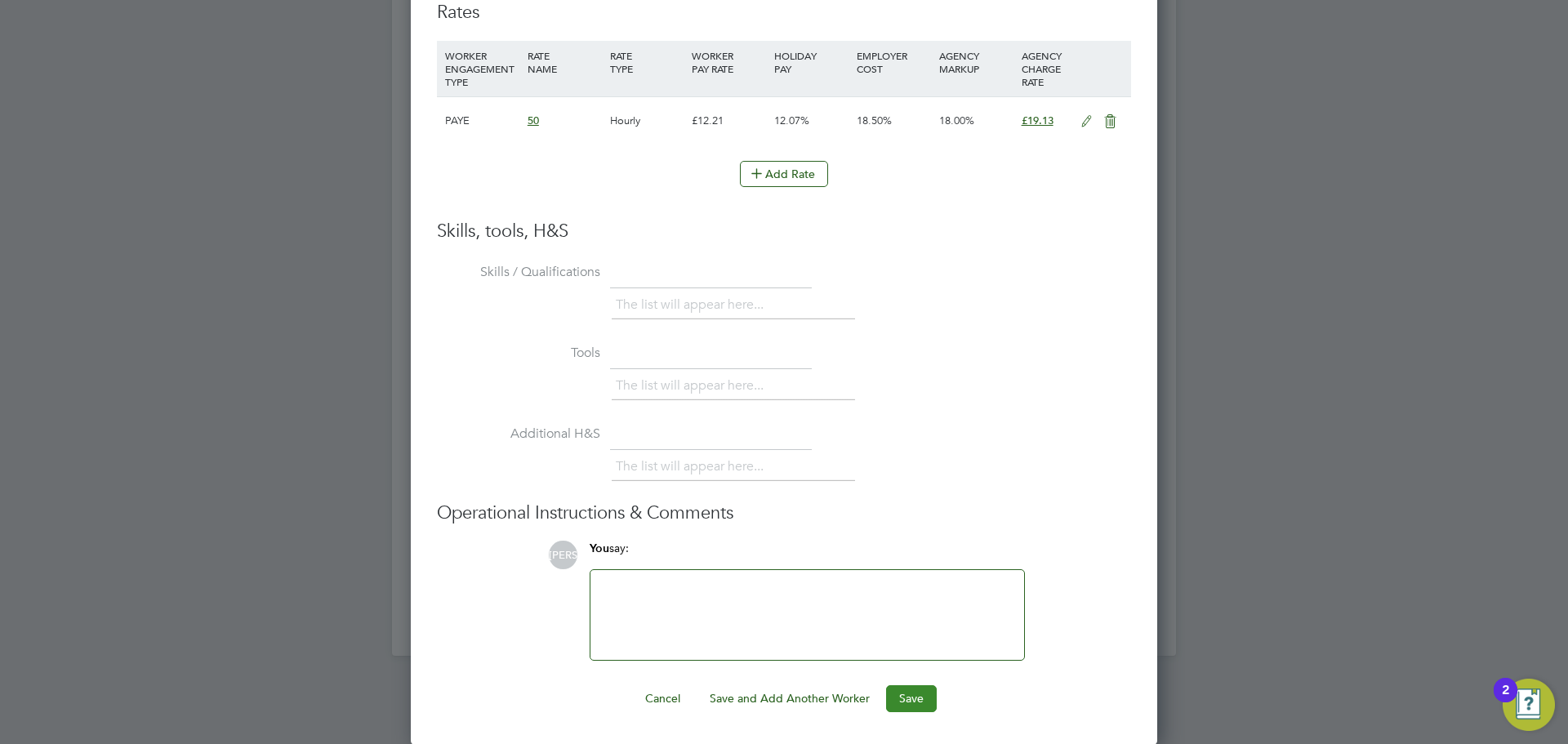
click at [909, 707] on button "Save" at bounding box center [911, 698] width 51 height 26
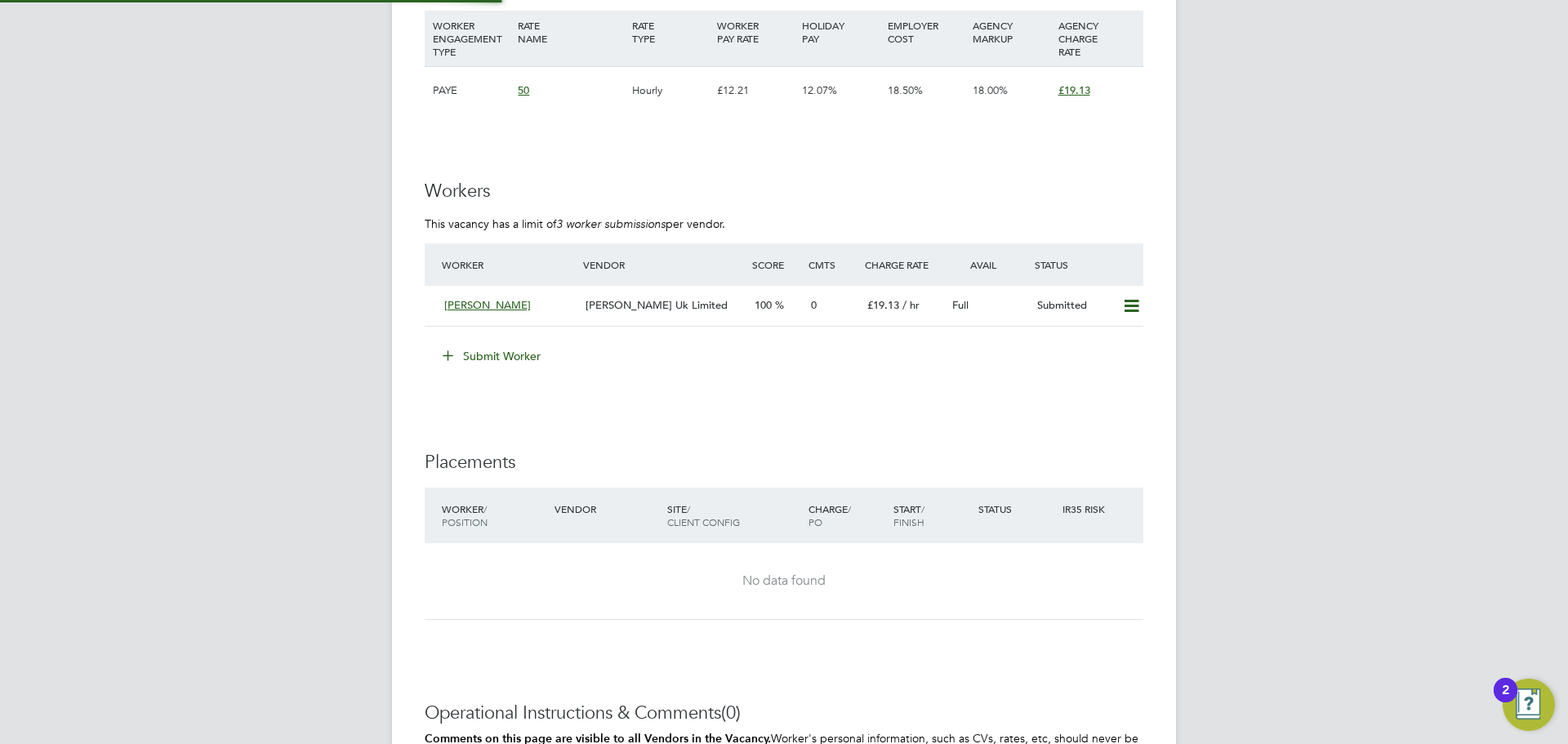
scroll to position [9, 9]
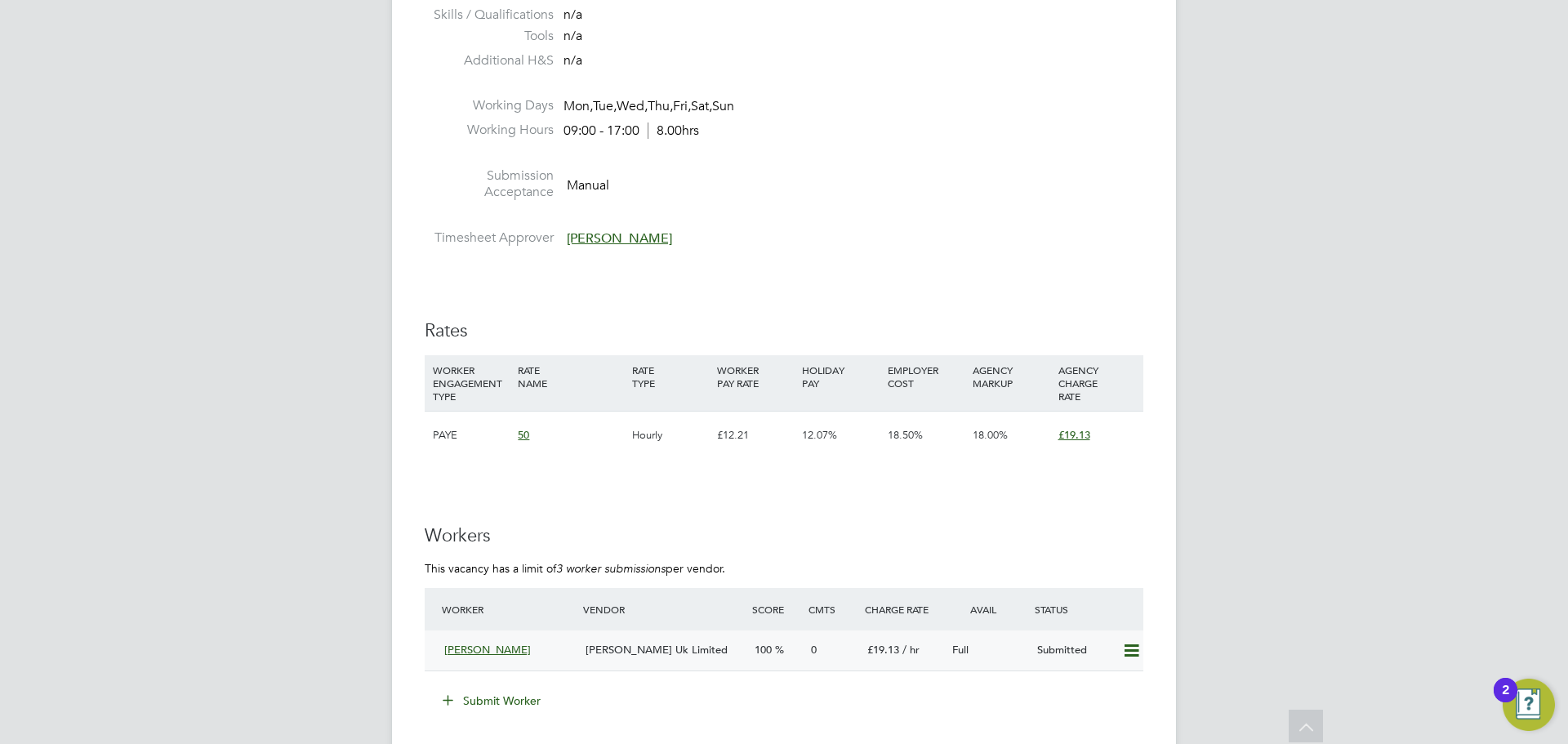
click at [650, 661] on div "[PERSON_NAME] Uk Limited" at bounding box center [663, 651] width 169 height 27
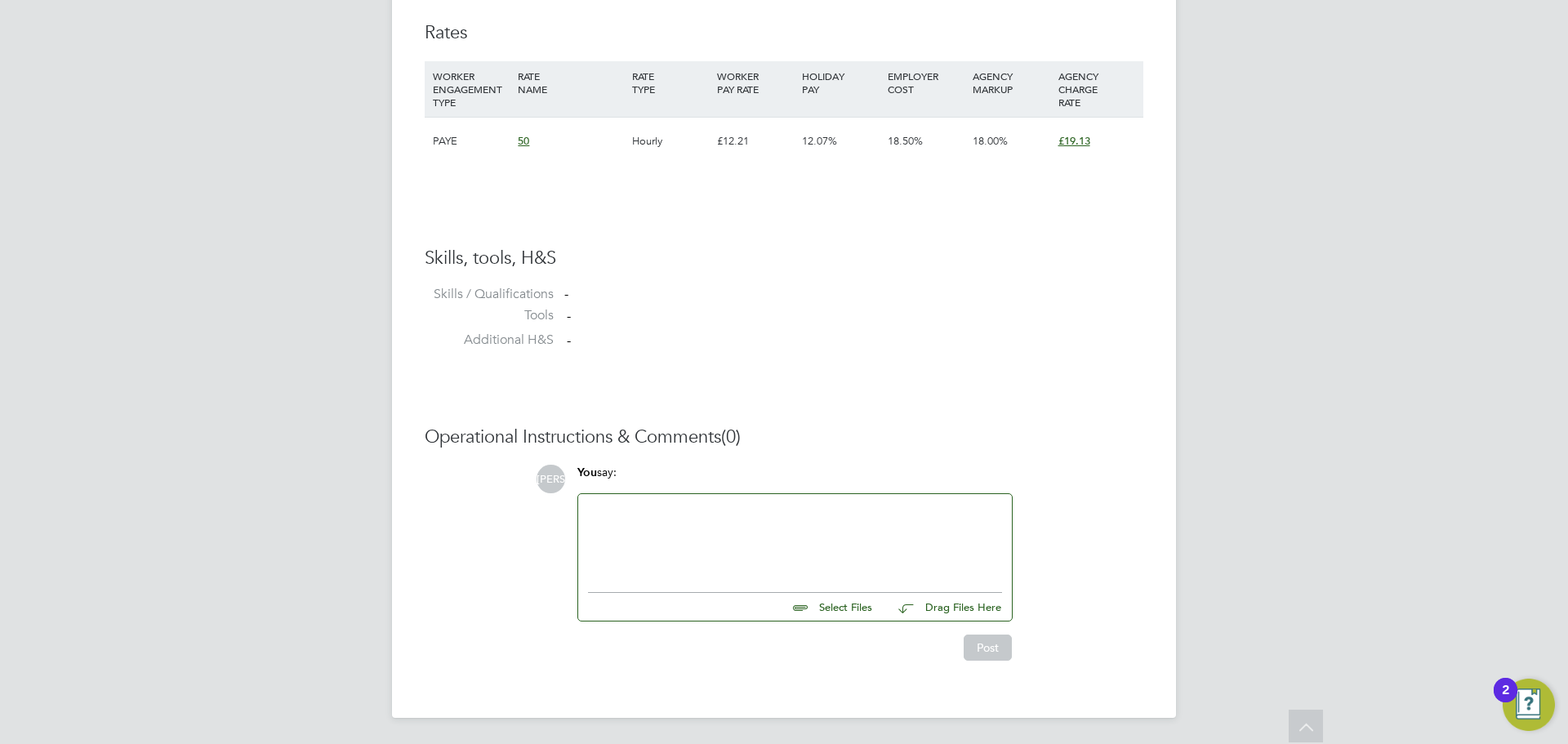
click at [842, 608] on input "file" at bounding box center [880, 605] width 245 height 23
type input "C:\fakepath\Ali Alfadli - CV.docx"
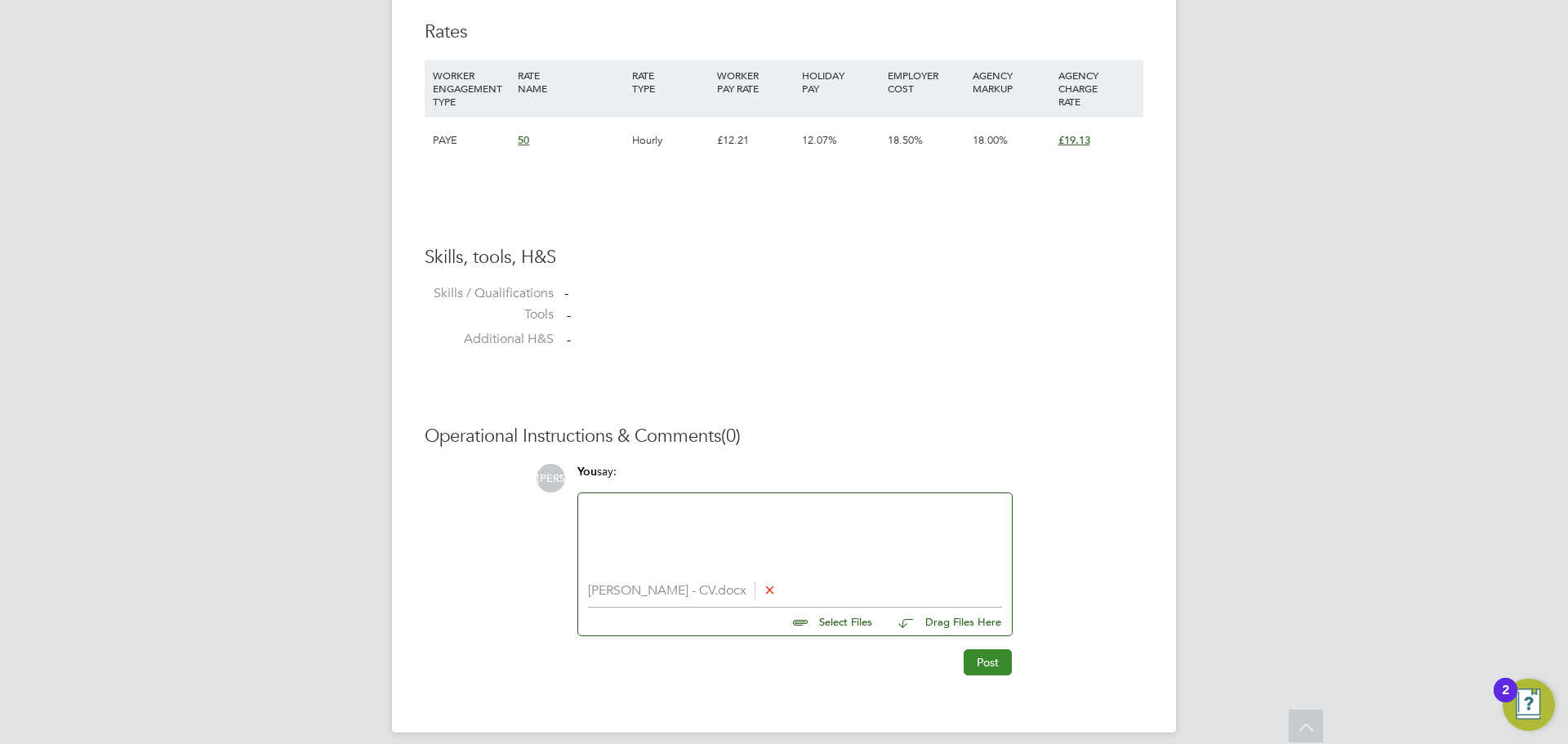
click at [985, 674] on button "Post" at bounding box center [988, 662] width 48 height 26
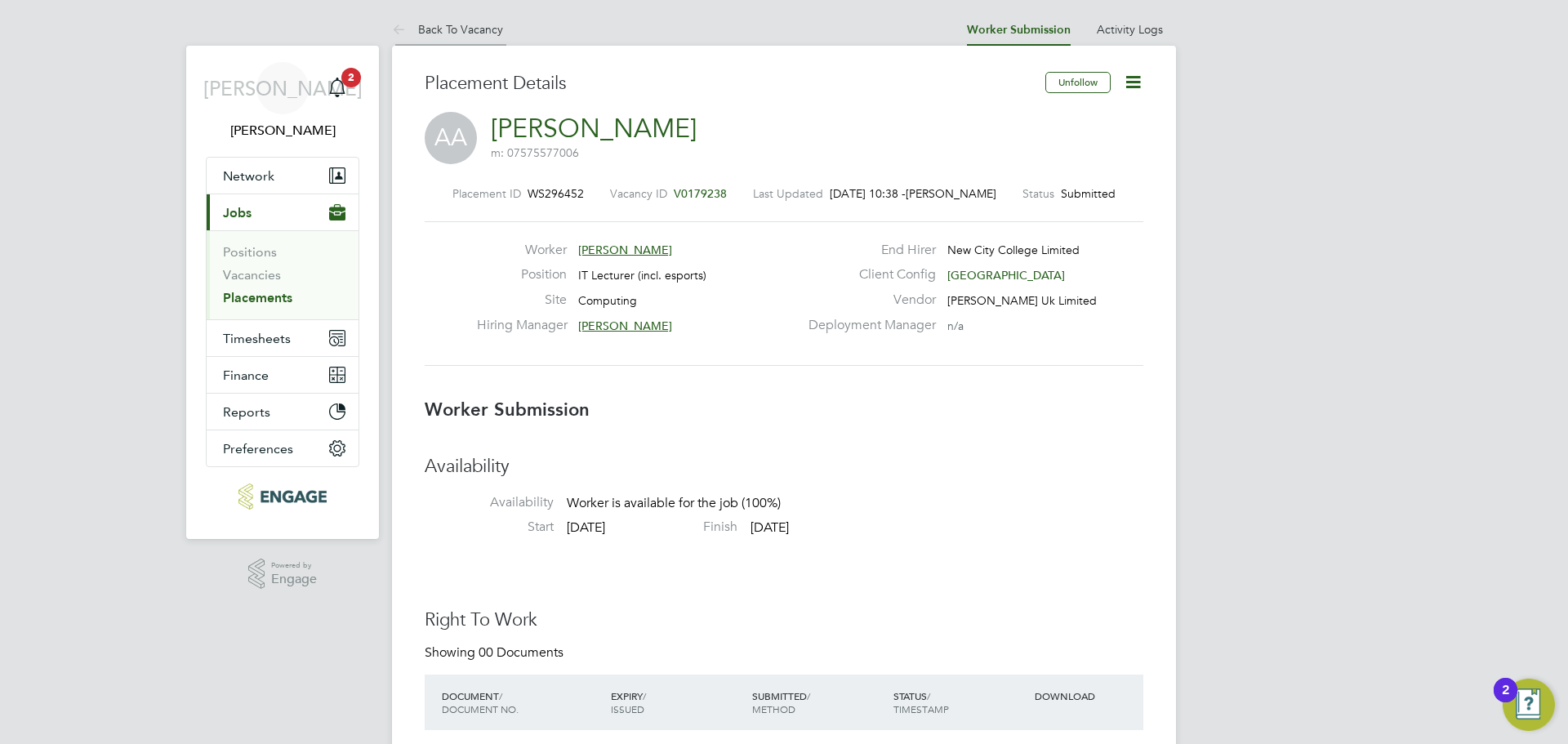
click at [446, 28] on link "Back To Vacancy" at bounding box center [448, 29] width 111 height 14
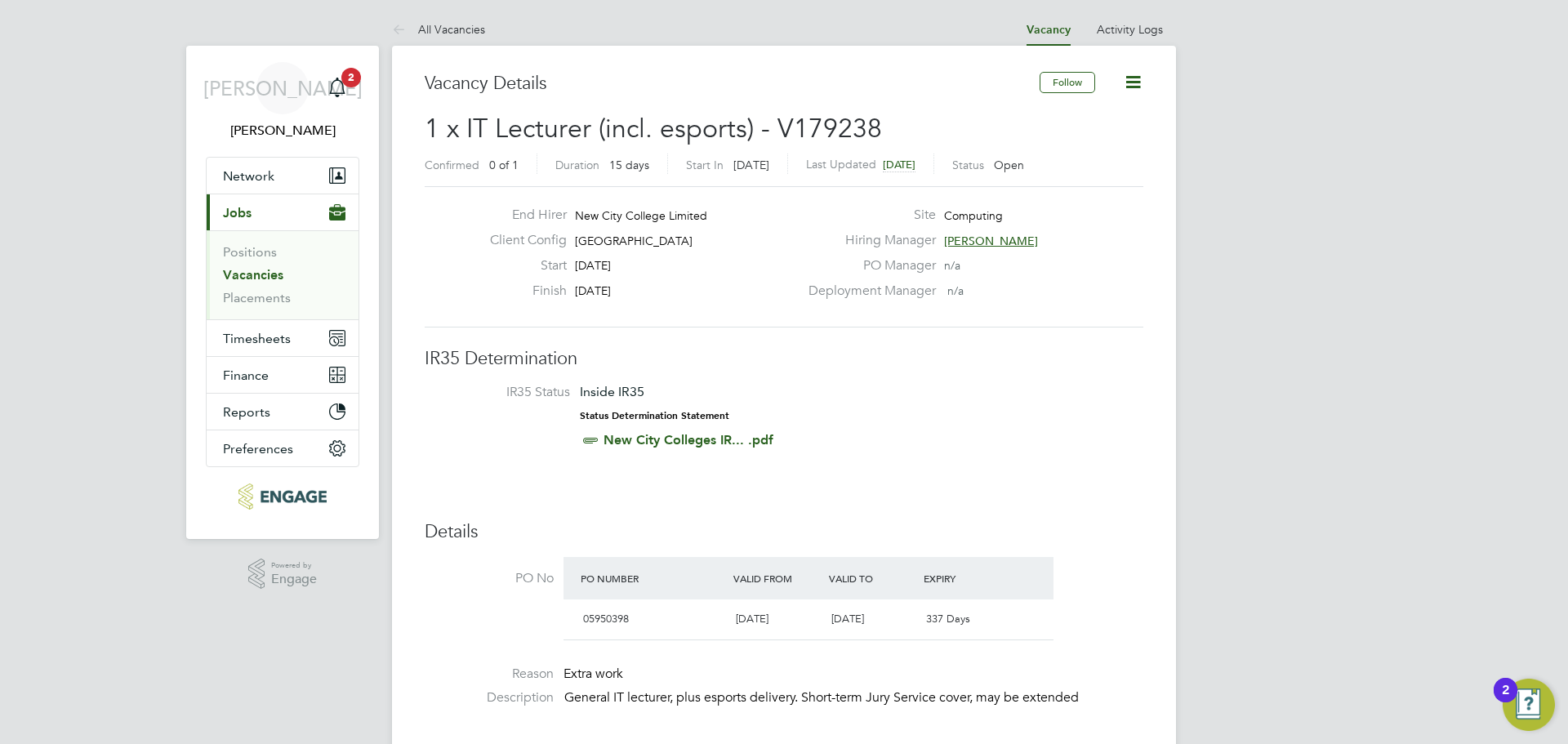
click at [246, 281] on link "Vacancies" at bounding box center [253, 275] width 60 height 15
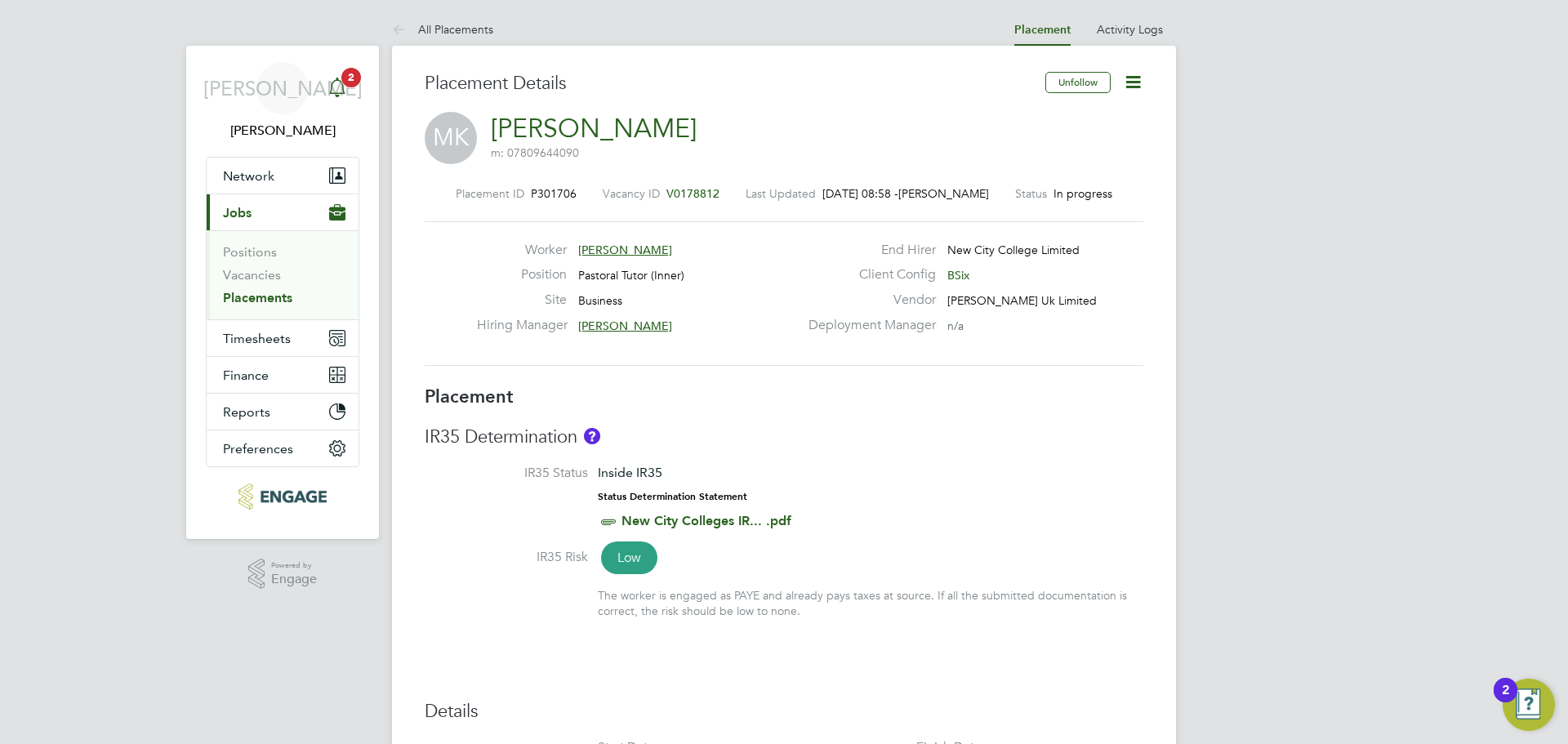
click at [355, 77] on span "2" at bounding box center [351, 78] width 19 height 19
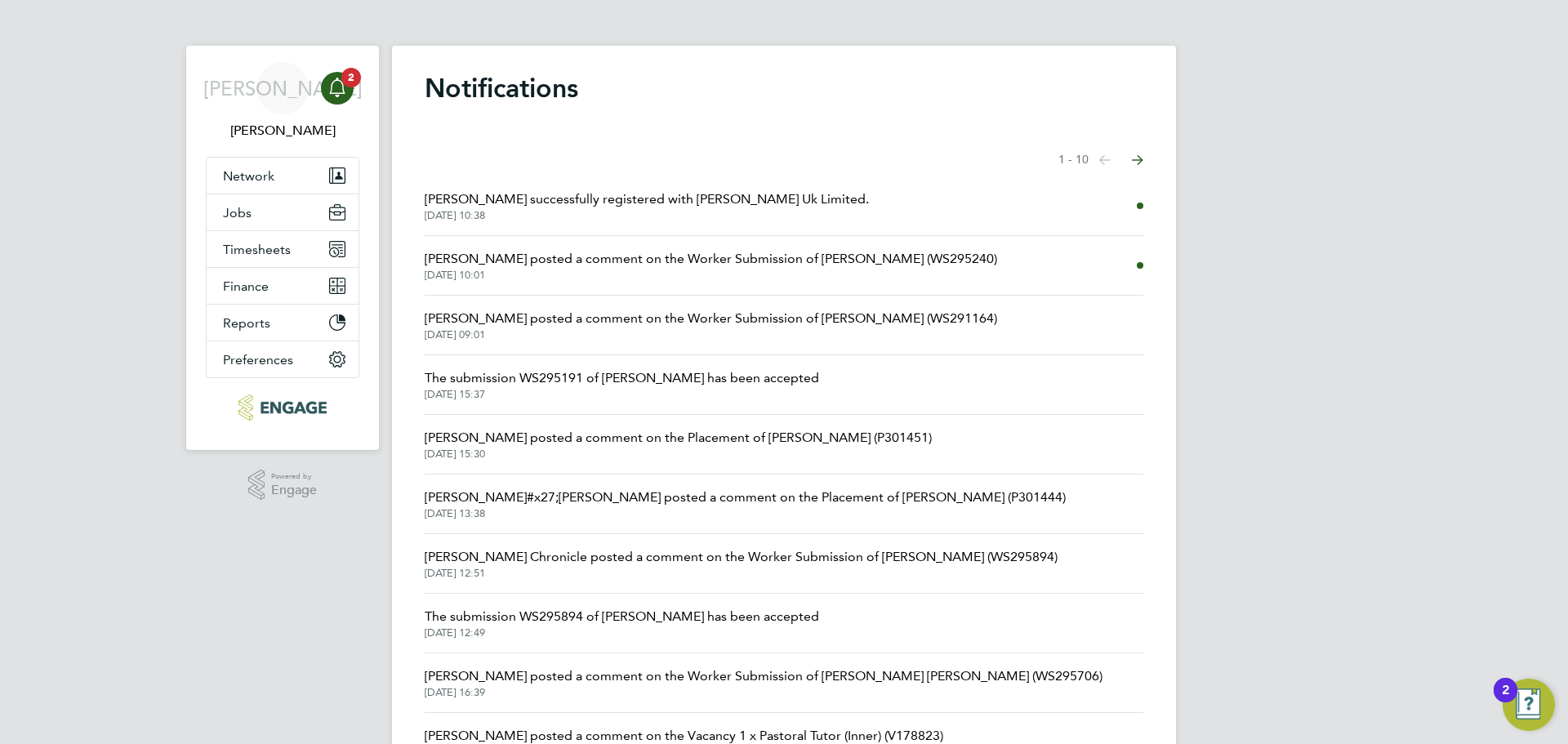
click at [870, 495] on span "Francesca O&#x27;Riordan posted a comment on the Placement of Charmaine Mclenno…" at bounding box center [745, 498] width 641 height 19
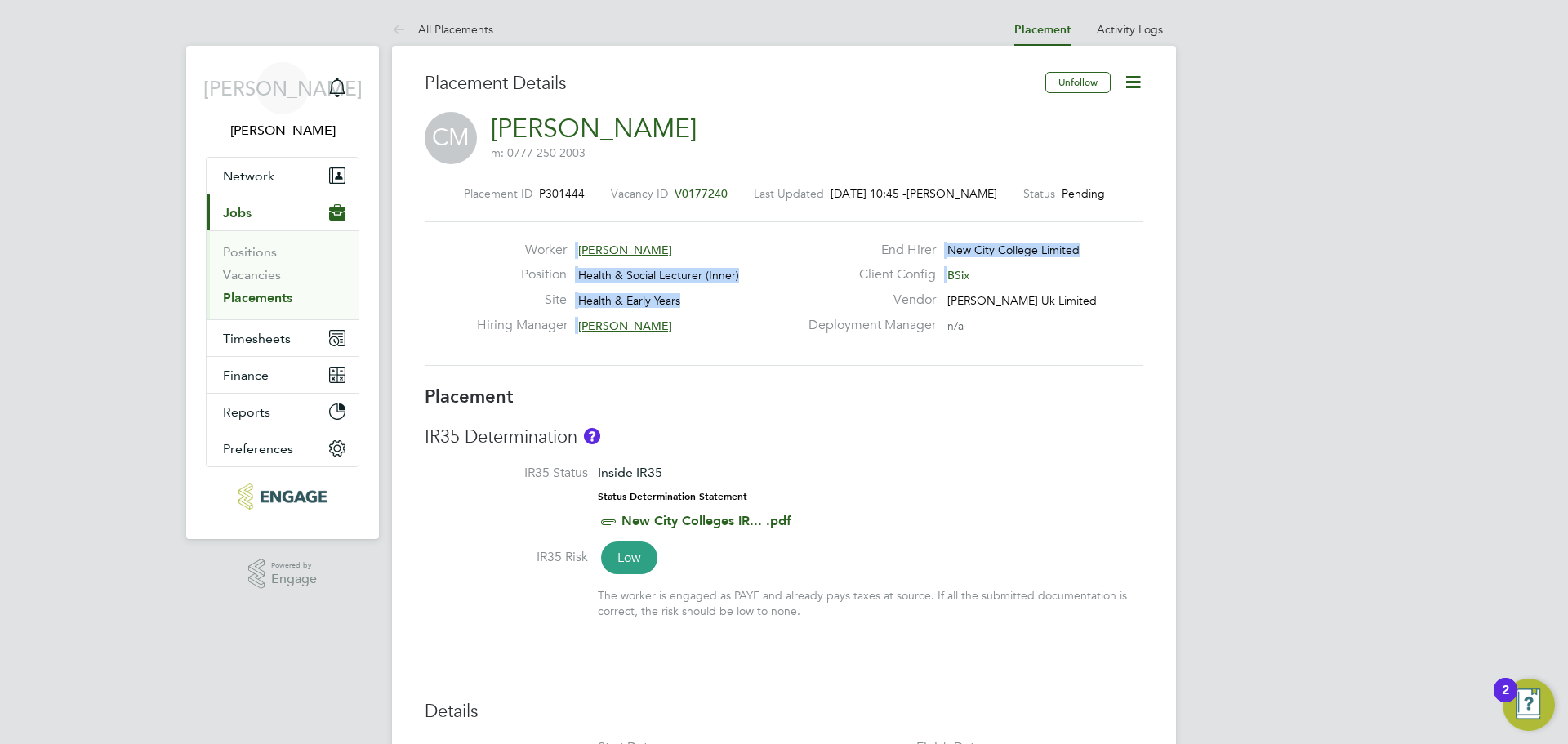
drag, startPoint x: 970, startPoint y: 272, endPoint x: 532, endPoint y: 241, distance: 439.1
click at [532, 241] on div "Worker Charmaine Mclennon Position Health & Social Lecturer (Inner) Site Health…" at bounding box center [784, 293] width 719 height 145
click at [665, 325] on div "Hiring Manager Roslyn O'Garro" at bounding box center [638, 330] width 322 height 25
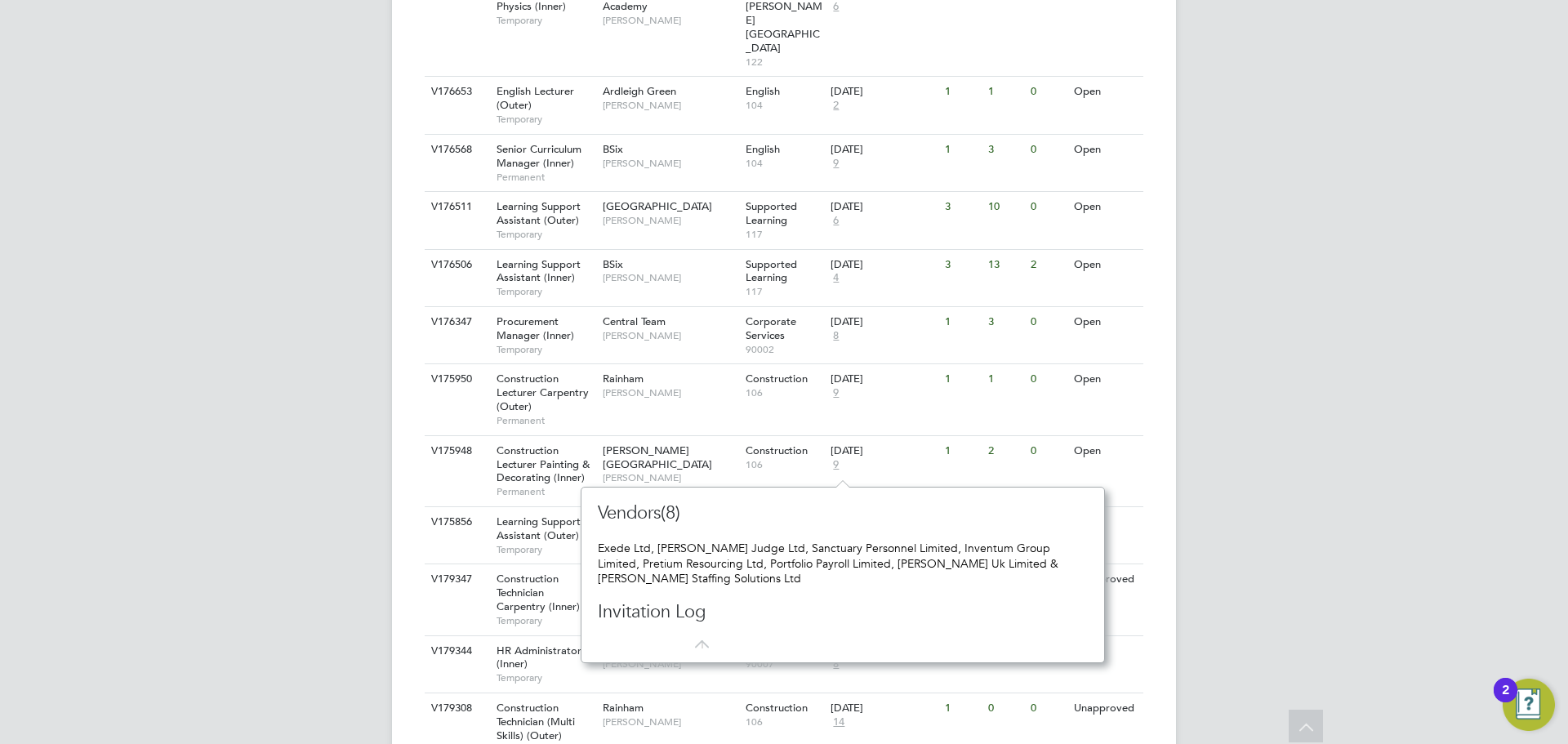
scroll to position [175, 511]
click at [570, 637] on div "HR Administrator (Inner) Temporary" at bounding box center [541, 664] width 114 height 57
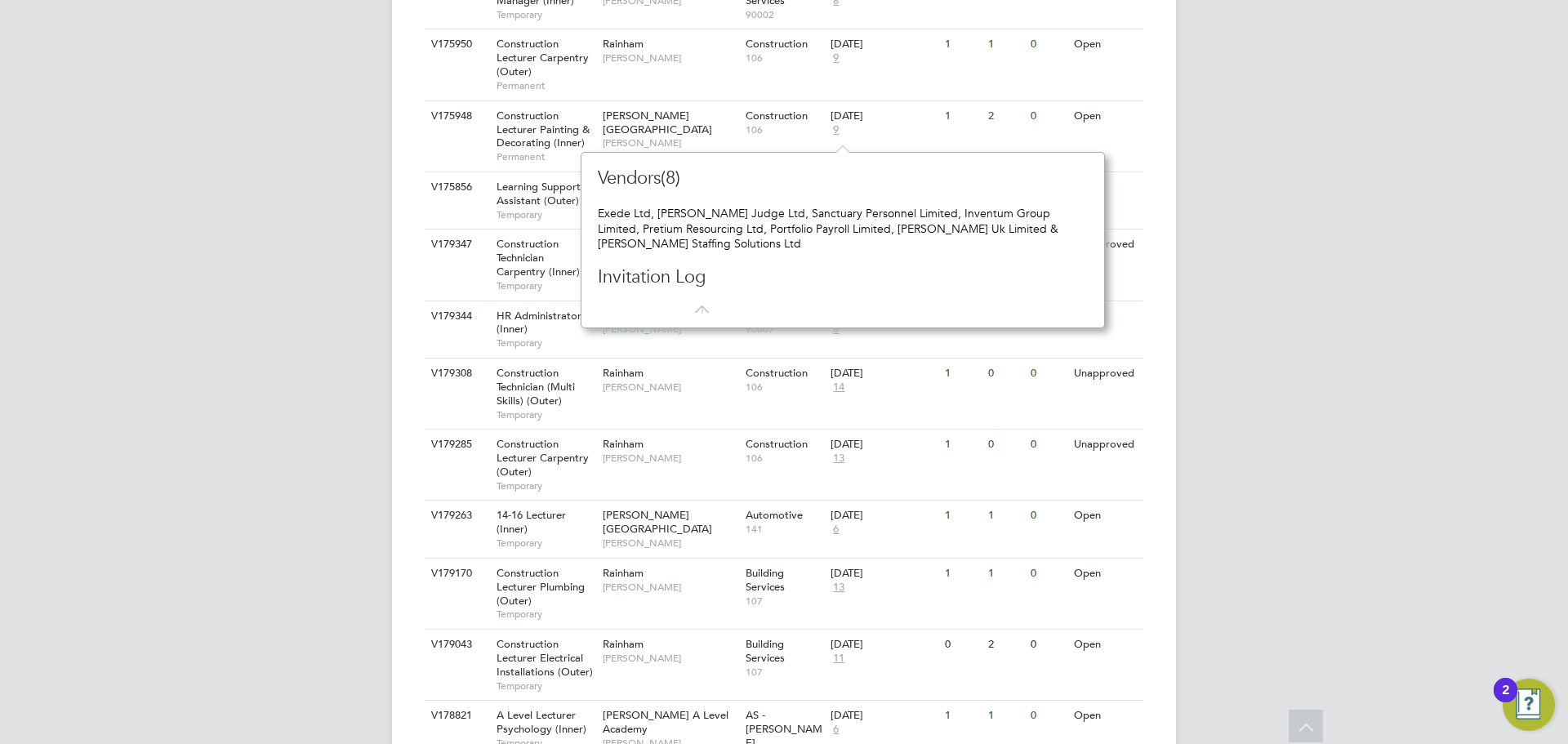
scroll to position [2125, 0]
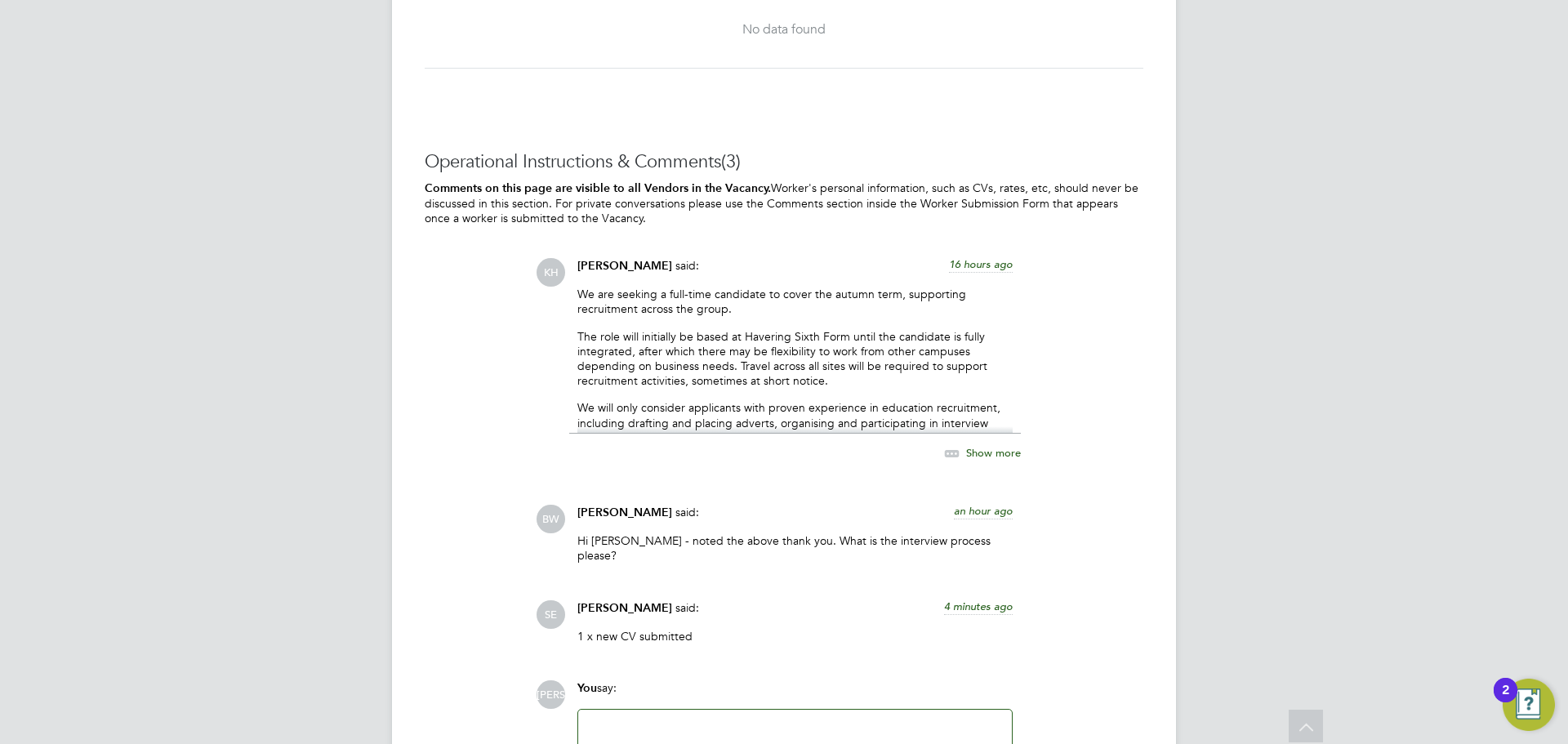
scroll to position [3039, 0]
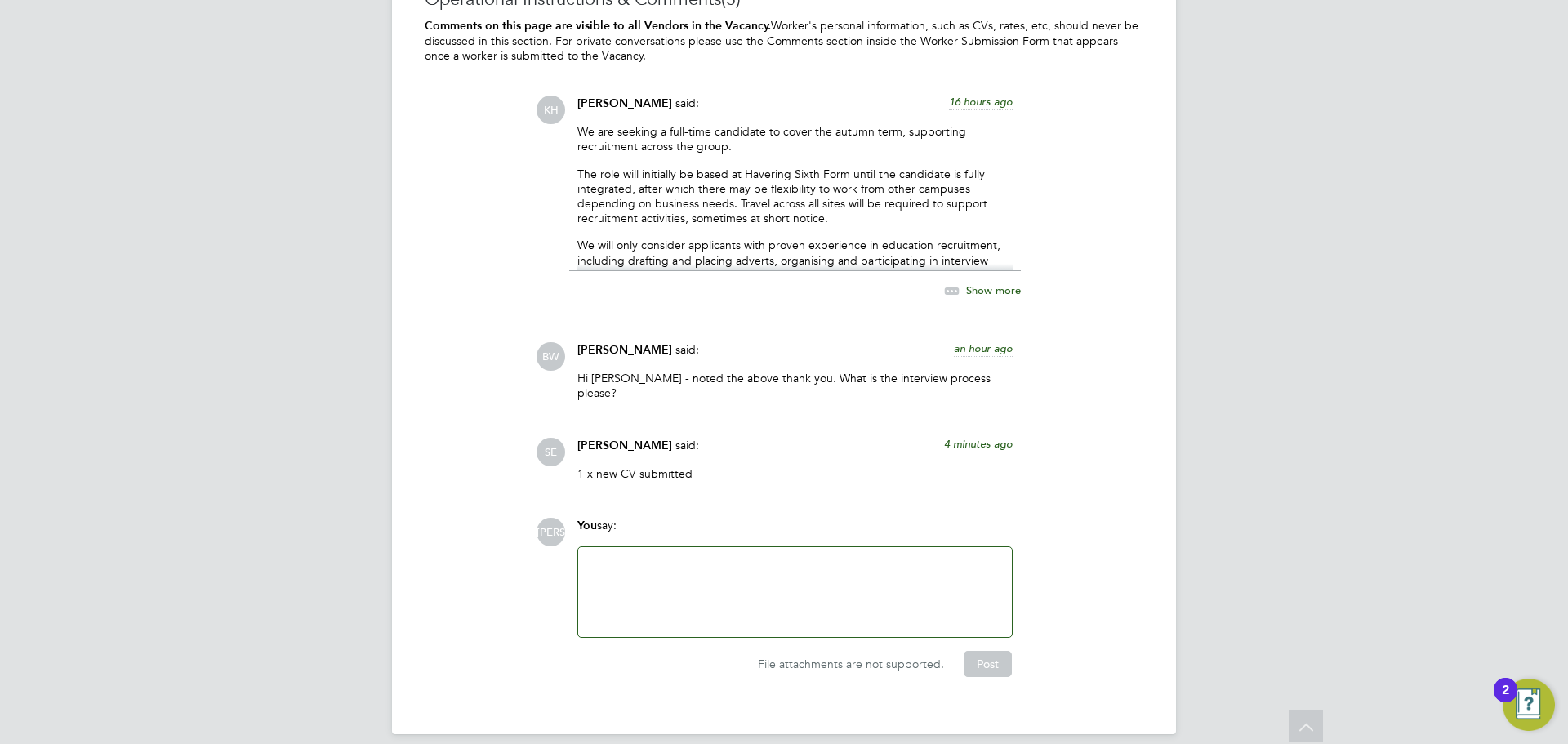
click at [1003, 291] on span "Show more" at bounding box center [993, 291] width 55 height 13
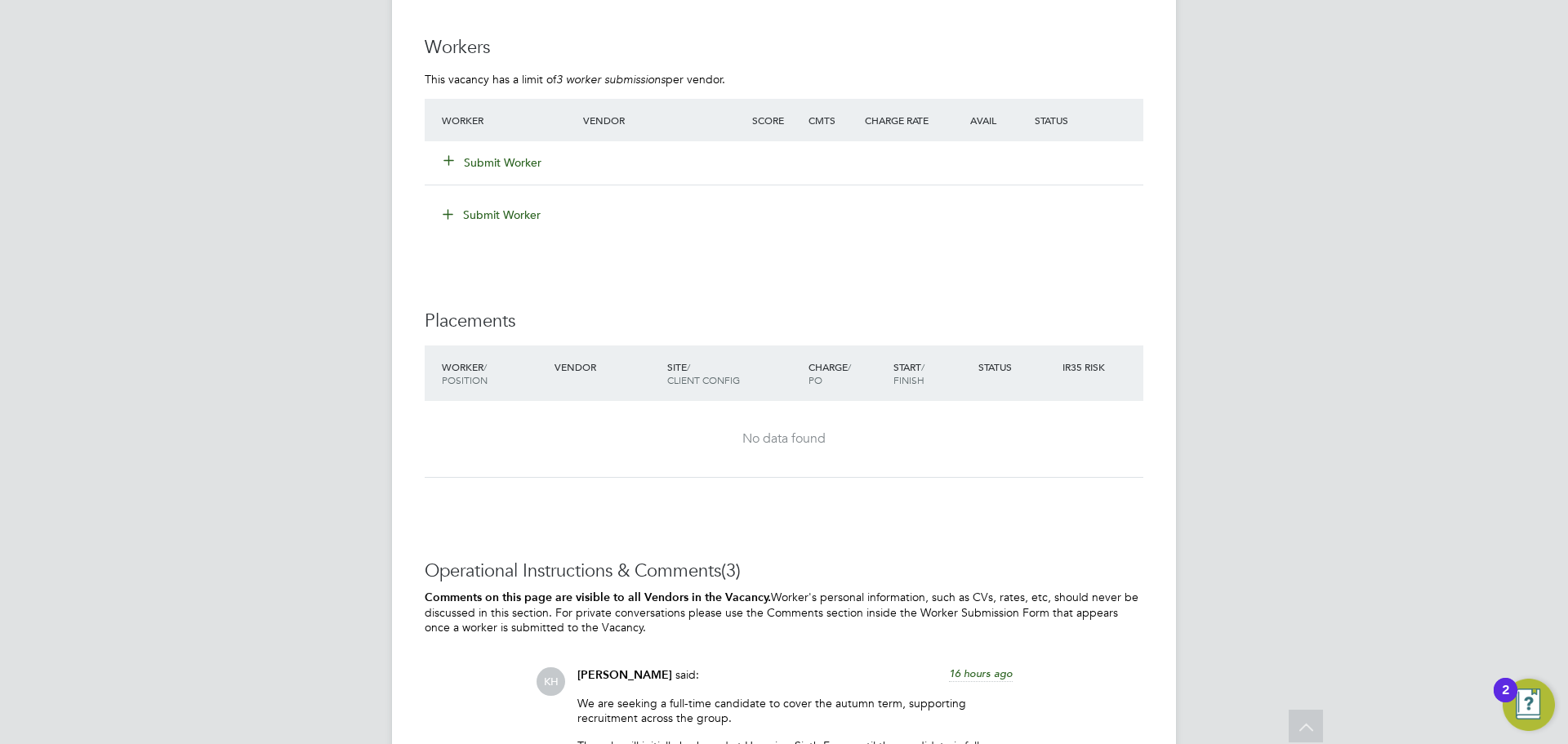
scroll to position [2712, 0]
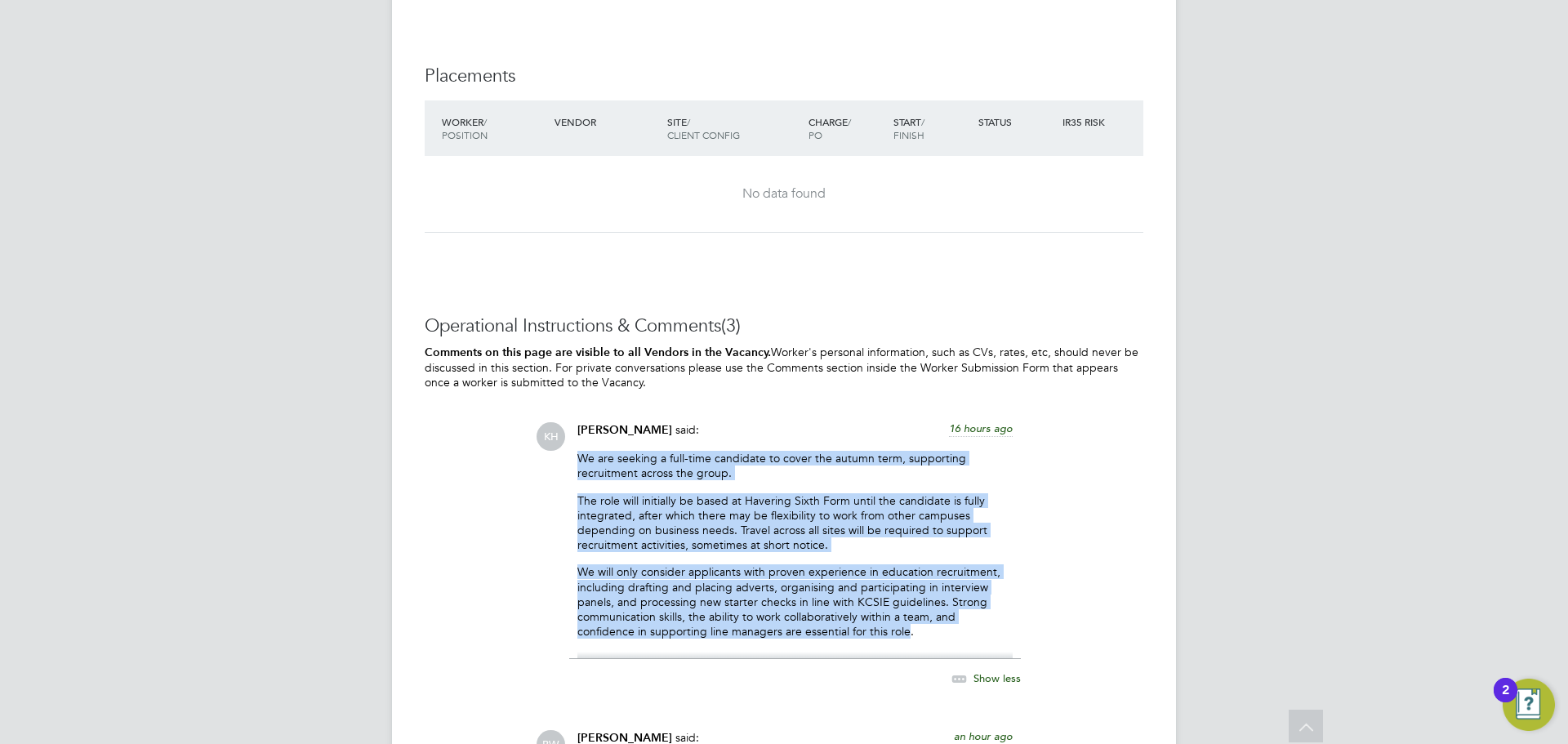
drag, startPoint x: 904, startPoint y: 629, endPoint x: 649, endPoint y: 513, distance: 280.1
click at [572, 461] on div "Kirsty Hanmore said: 16 hours ago We are seeking a full-time candidate to cover…" at bounding box center [795, 565] width 451 height 284
copy div "We are seeking a full-time candidate to cover the autumn term, supporting recru…"
drag, startPoint x: 919, startPoint y: 632, endPoint x: 565, endPoint y: 449, distance: 398.5
click at [565, 449] on div "KH Kirsty Hanmore said: 16 hours ago We are seeking a full-time candidate to co…" at bounding box center [840, 565] width 608 height 284
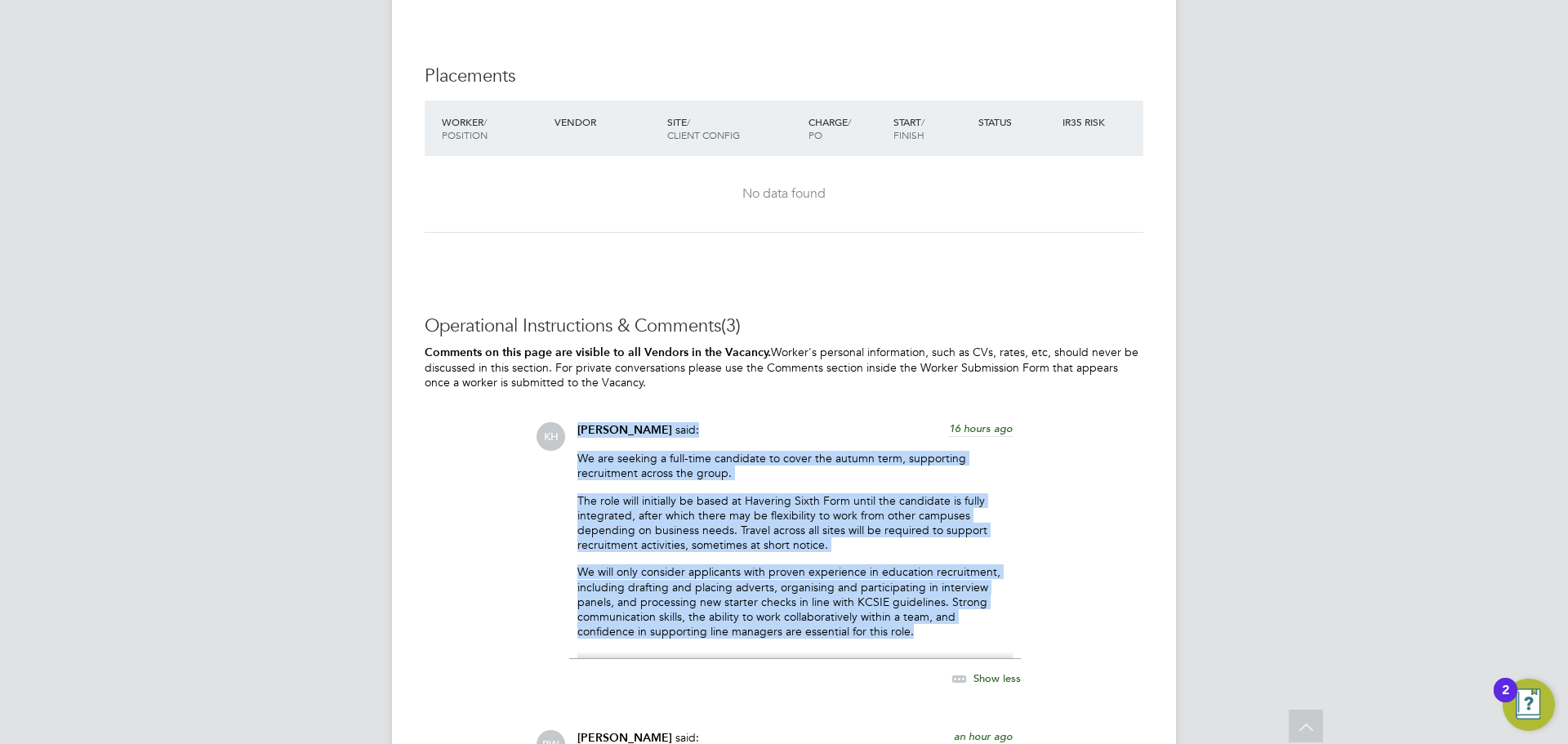
drag, startPoint x: 945, startPoint y: 542, endPoint x: 938, endPoint y: 619, distance: 77.3
click at [947, 544] on p "The role will initially be based at Havering Sixth Form until the candidate is …" at bounding box center [795, 523] width 435 height 59
click at [908, 634] on p "We will only consider applicants with proven experience in education recruitmen…" at bounding box center [795, 602] width 435 height 75
drag, startPoint x: 916, startPoint y: 634, endPoint x: 583, endPoint y: 458, distance: 376.6
click at [583, 458] on div "We are seeking a full-time candidate to cover the autumn term, supporting recru…" at bounding box center [795, 554] width 435 height 208
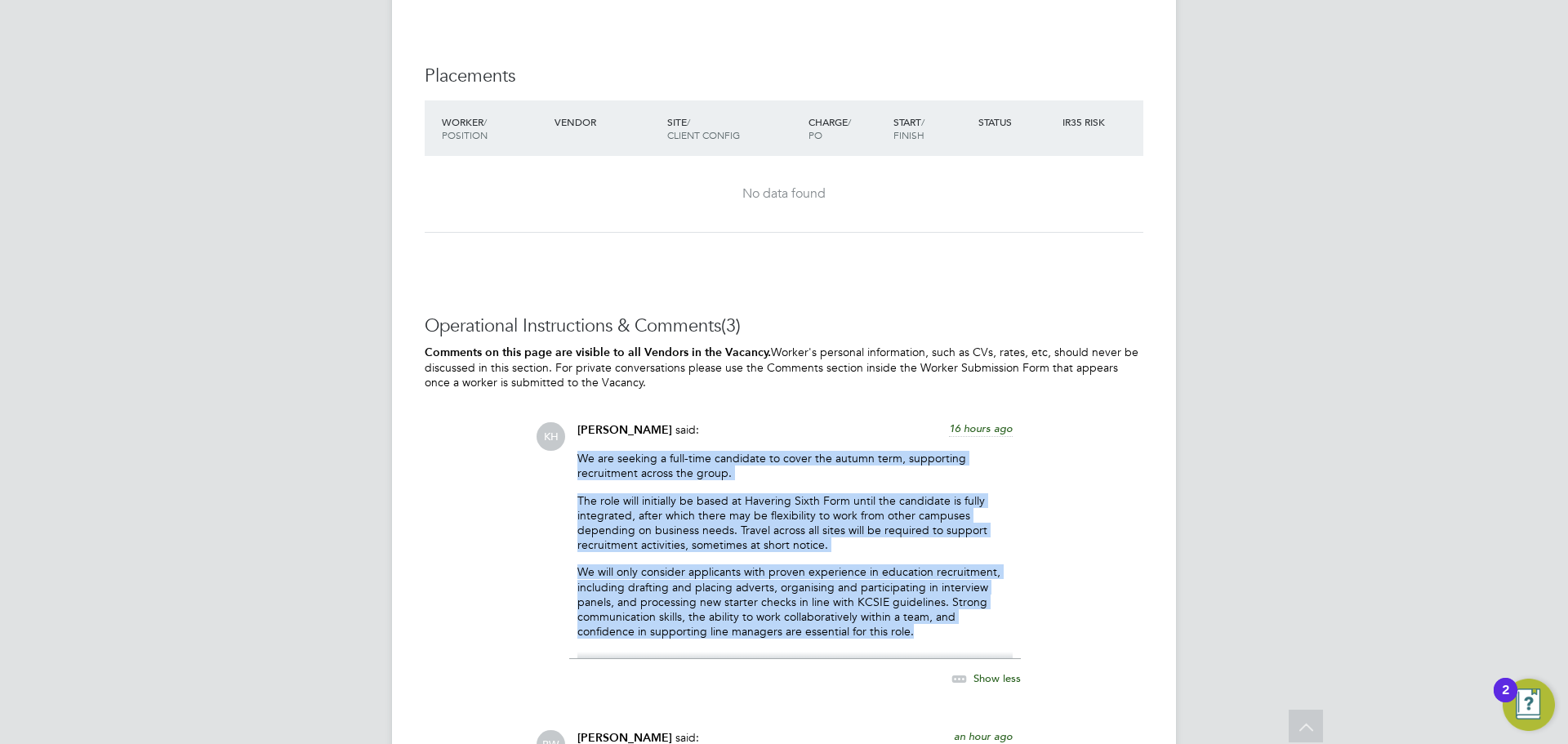
copy div "We are seeking a full-time candidate to cover the autumn term, supporting recru…"
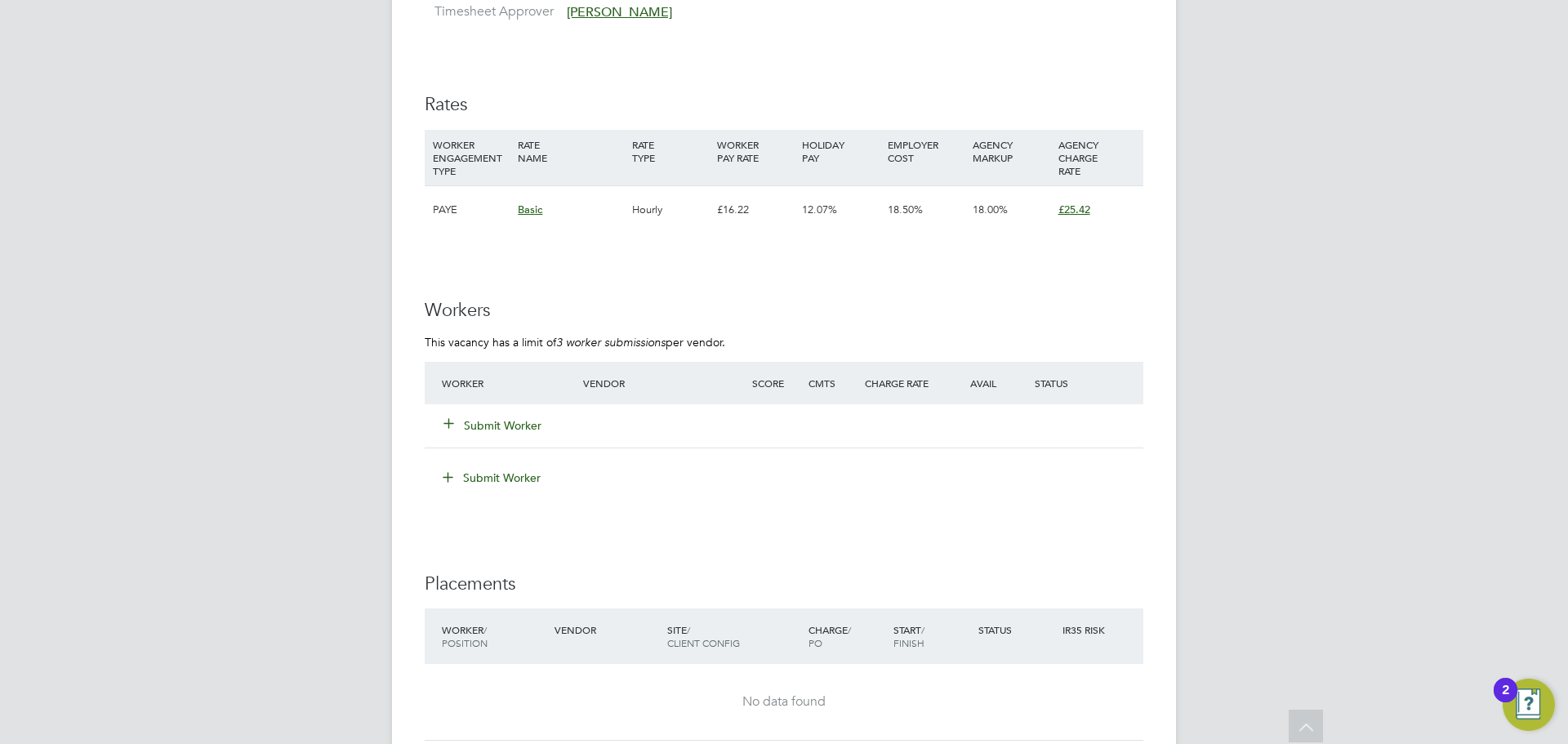
click at [501, 432] on button "Submit Worker" at bounding box center [494, 425] width 98 height 16
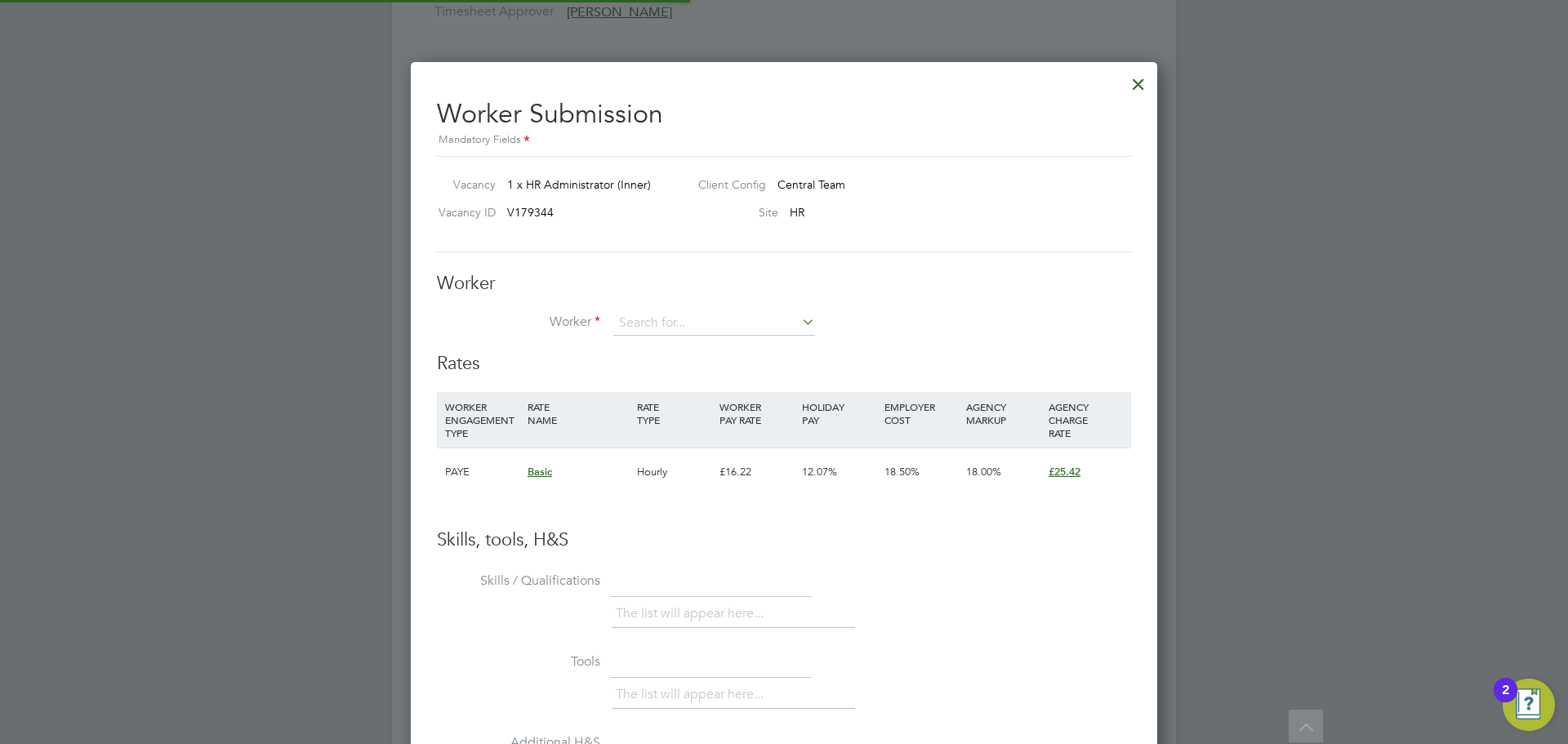
scroll to position [48, 111]
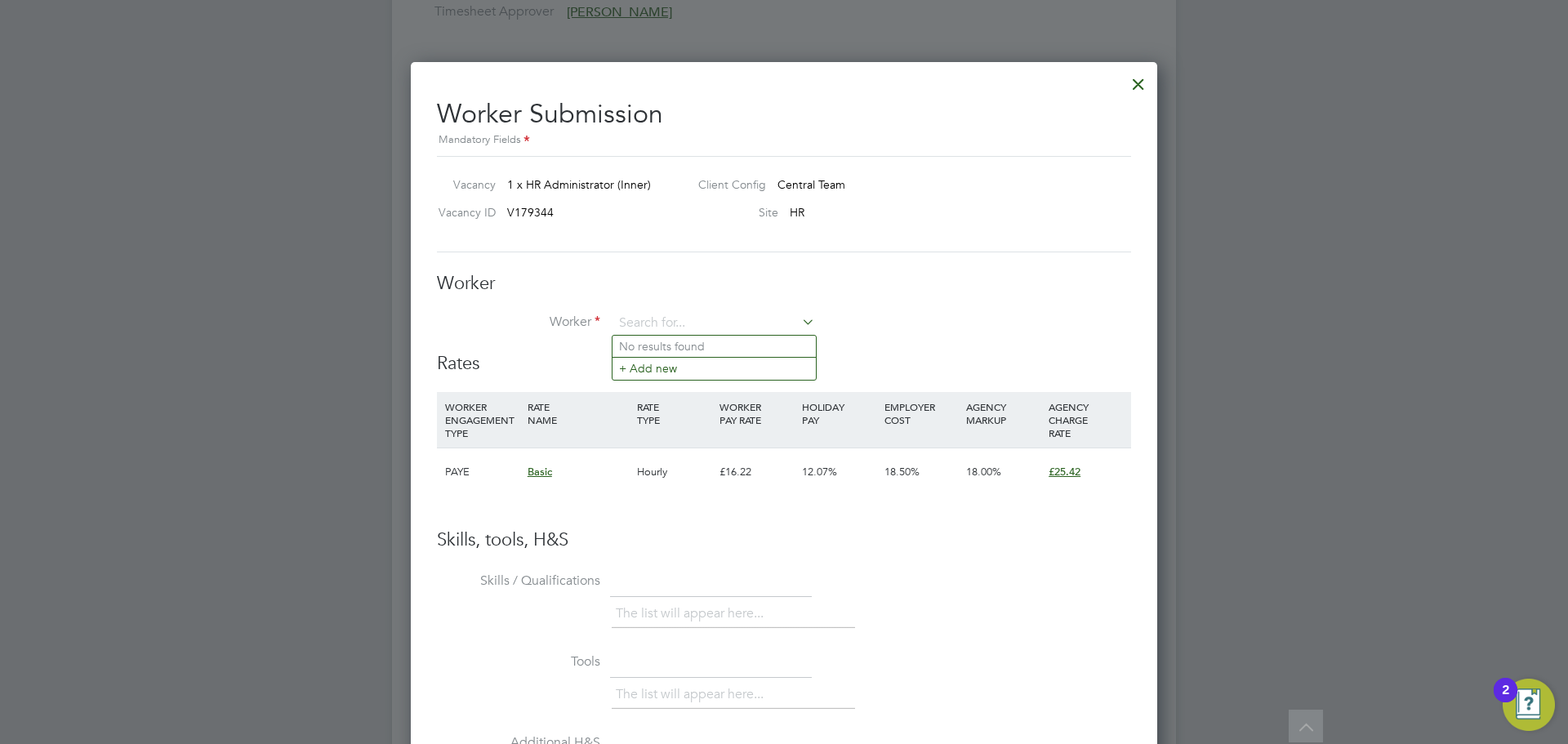
paste input "[PERSON_NAME]"
type input "[PERSON_NAME]"
click at [673, 362] on li "+ Add new" at bounding box center [714, 367] width 203 height 22
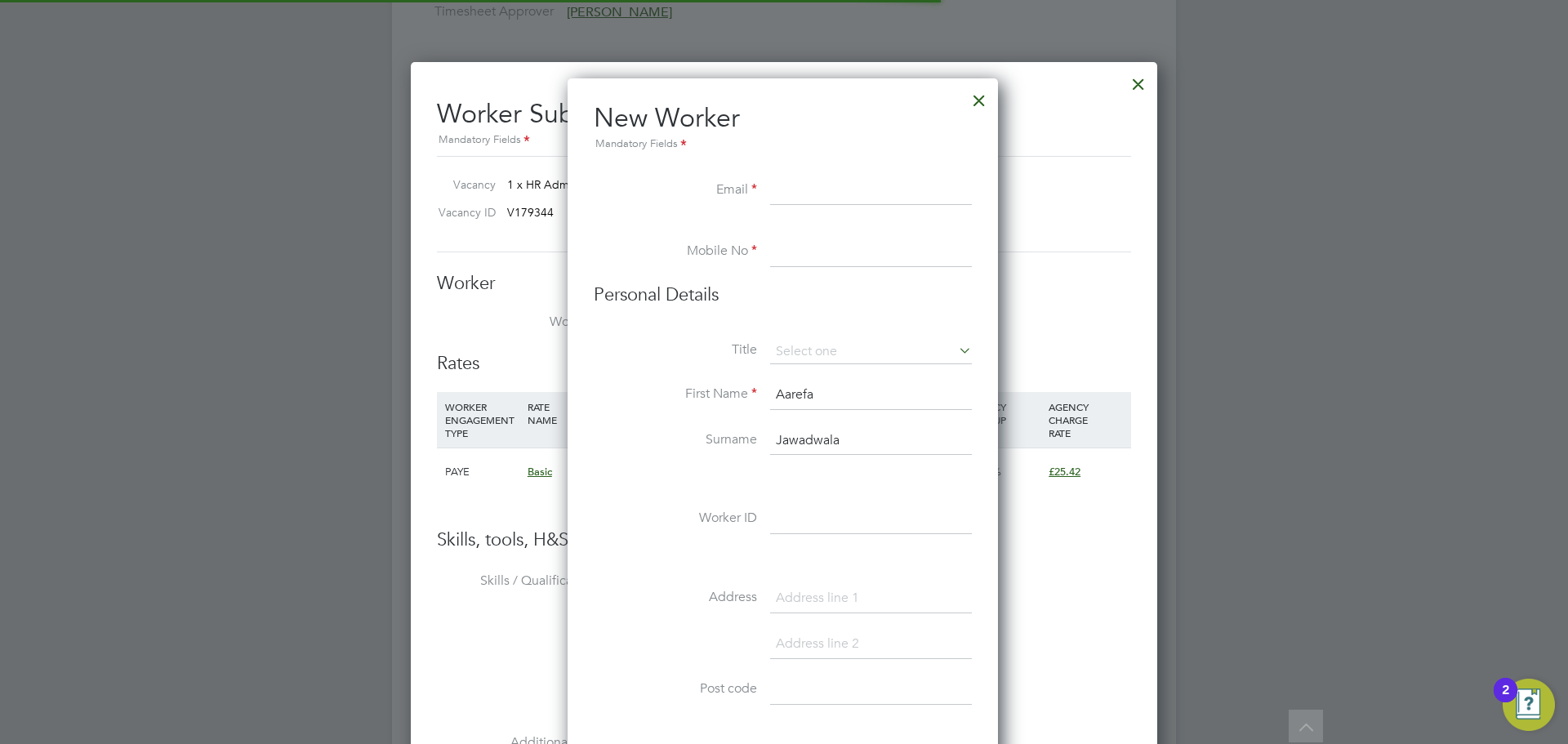
scroll to position [1390, 433]
paste input "aarefa_jawadwala@hotmail.com"
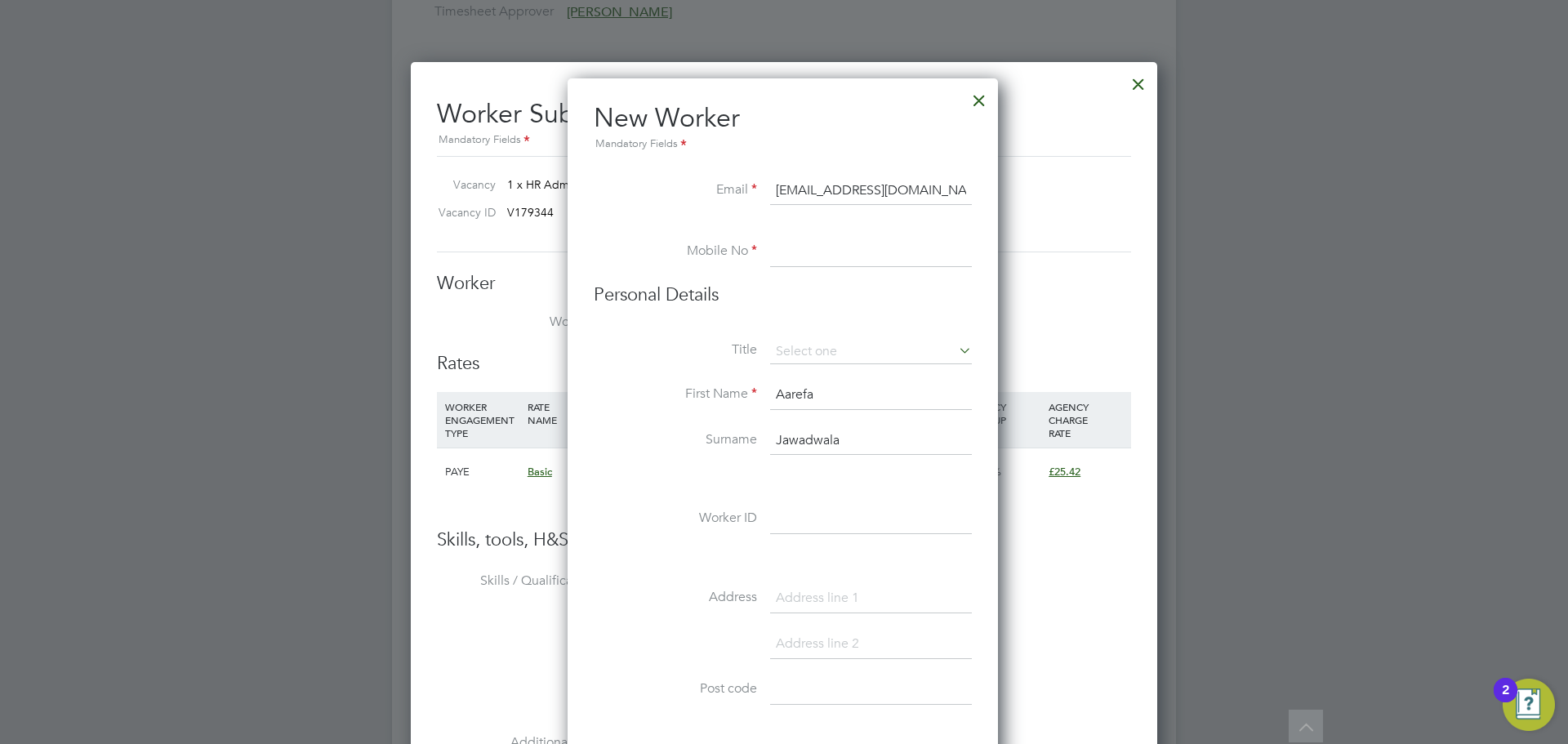
type input "aarefa_jawadwala@hotmail.com"
click at [828, 246] on input at bounding box center [871, 252] width 201 height 30
paste input "07539231758"
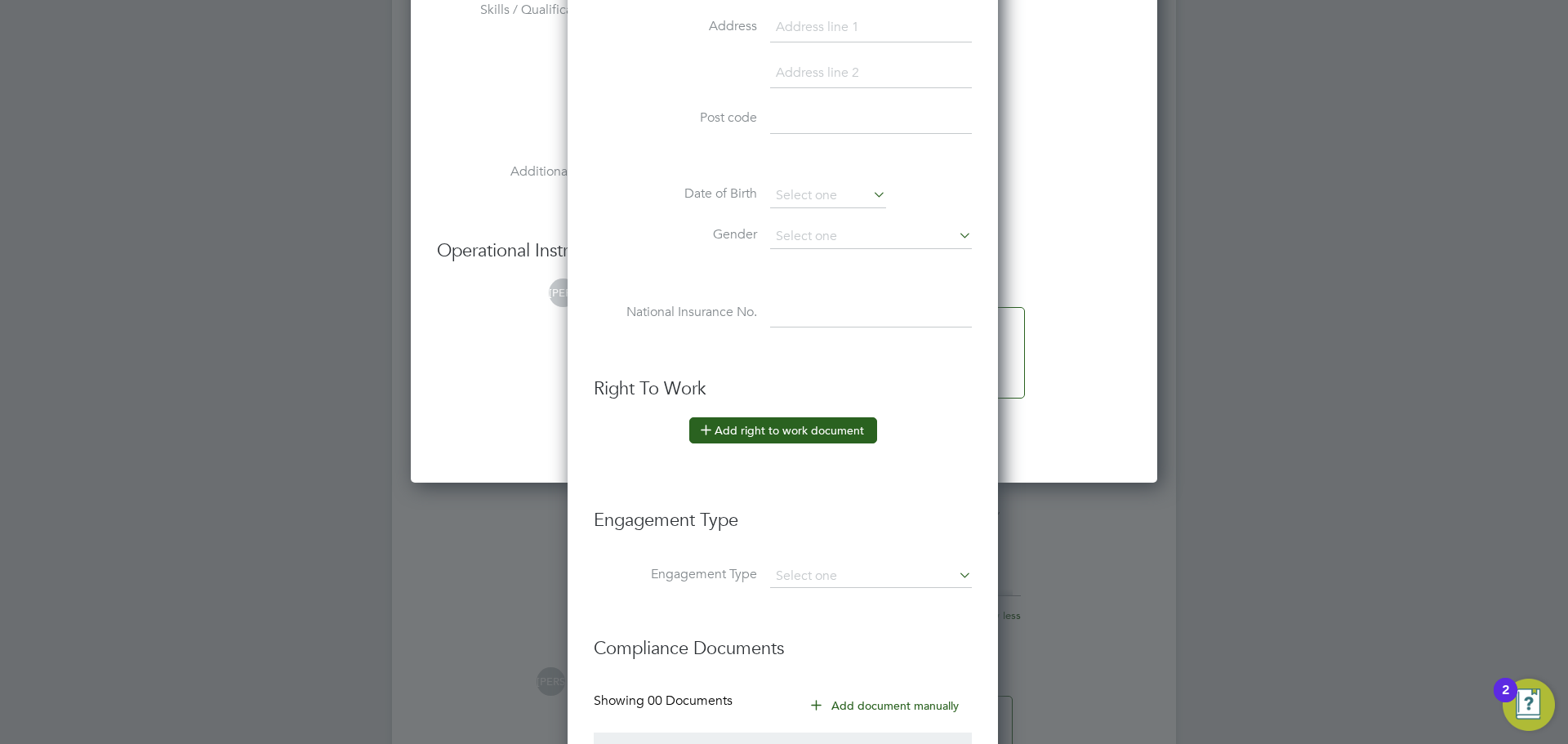
scroll to position [2777, 0]
type input "07539231758"
click at [835, 579] on input at bounding box center [871, 576] width 201 height 23
click at [823, 625] on li "PAYE Direct" at bounding box center [871, 622] width 203 height 24
type input "PAYE Direct"
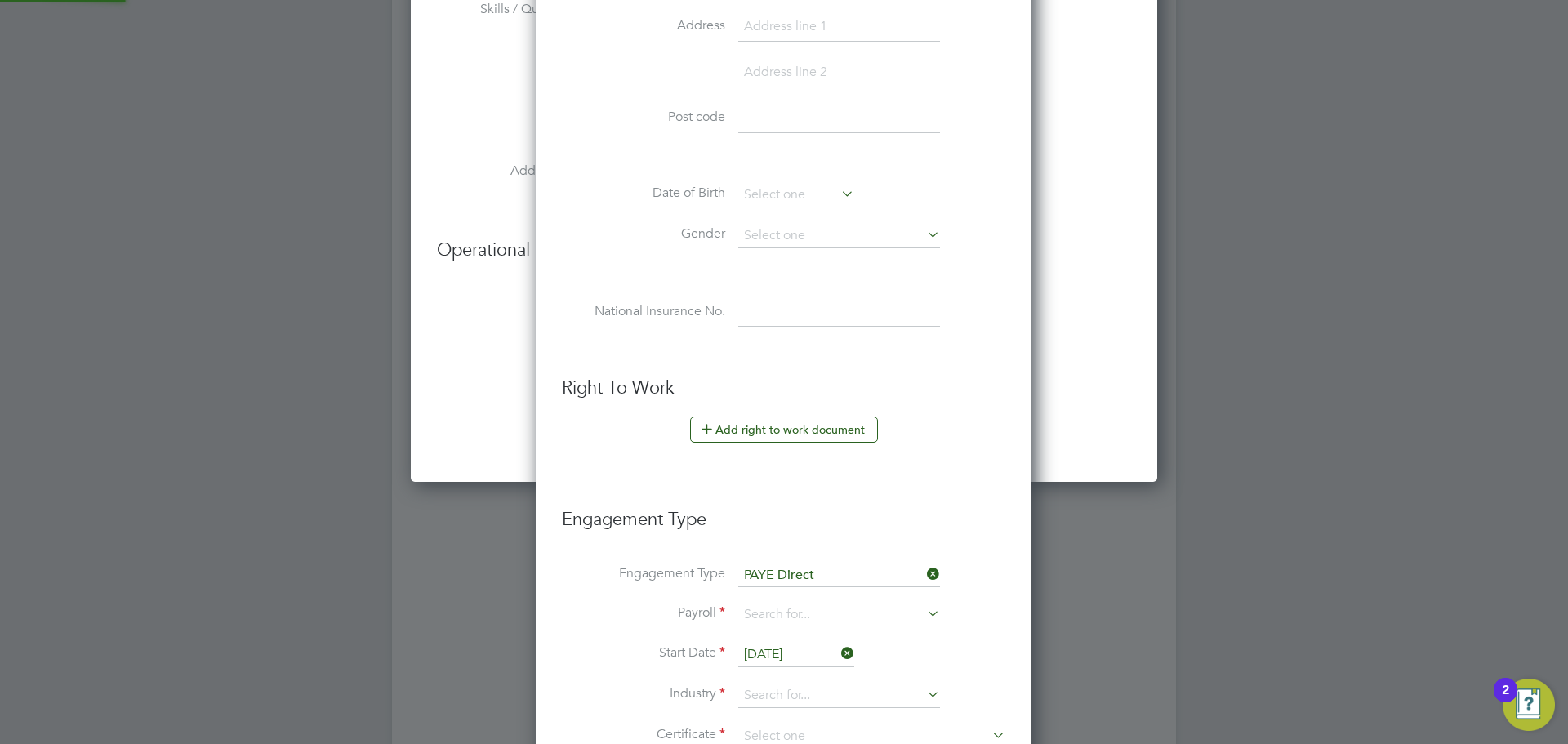
scroll to position [1848, 497]
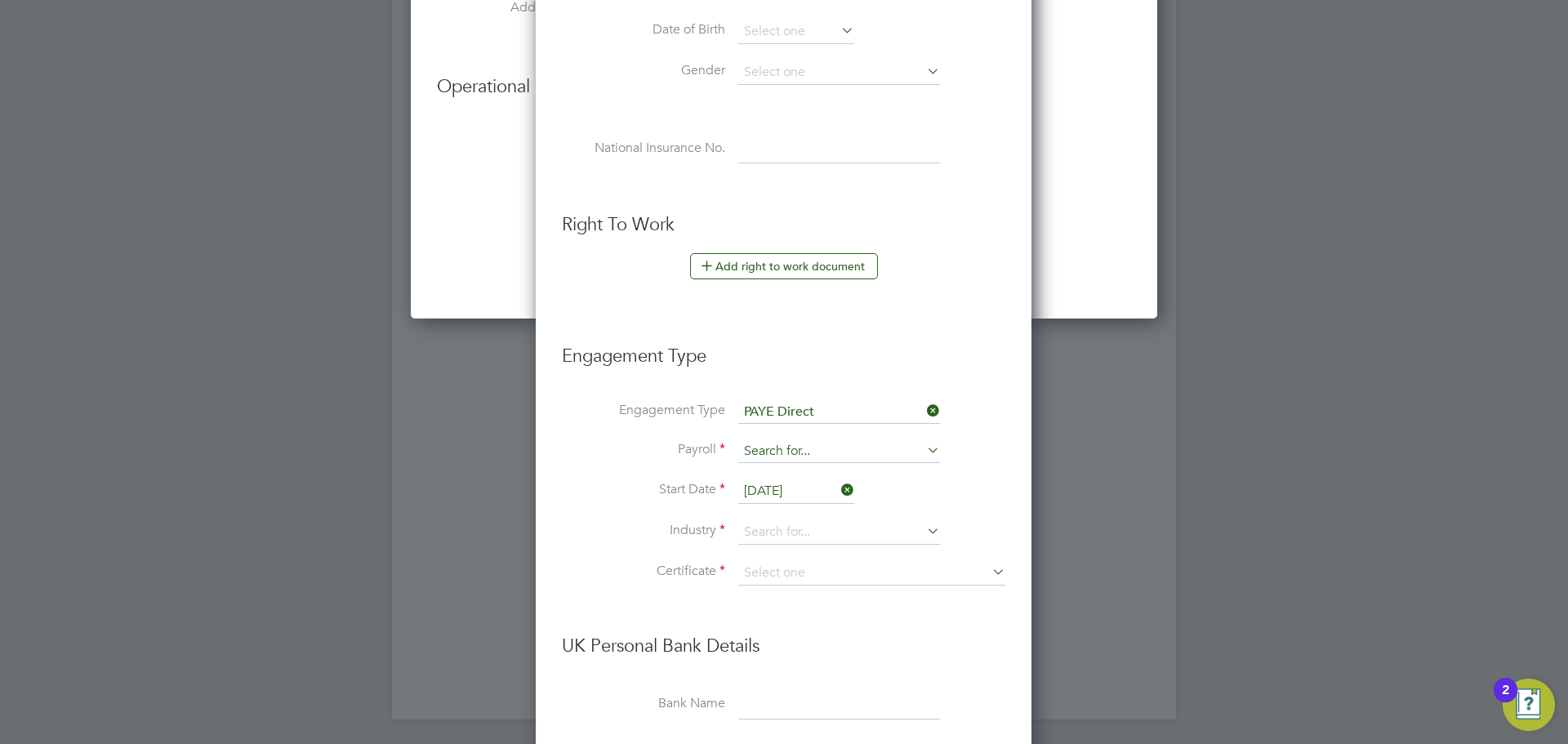
click at [810, 454] on input at bounding box center [839, 452] width 201 height 23
click at [811, 477] on li "PAYE" at bounding box center [840, 475] width 203 height 24
type input "PAYE"
click at [815, 532] on input at bounding box center [839, 533] width 201 height 25
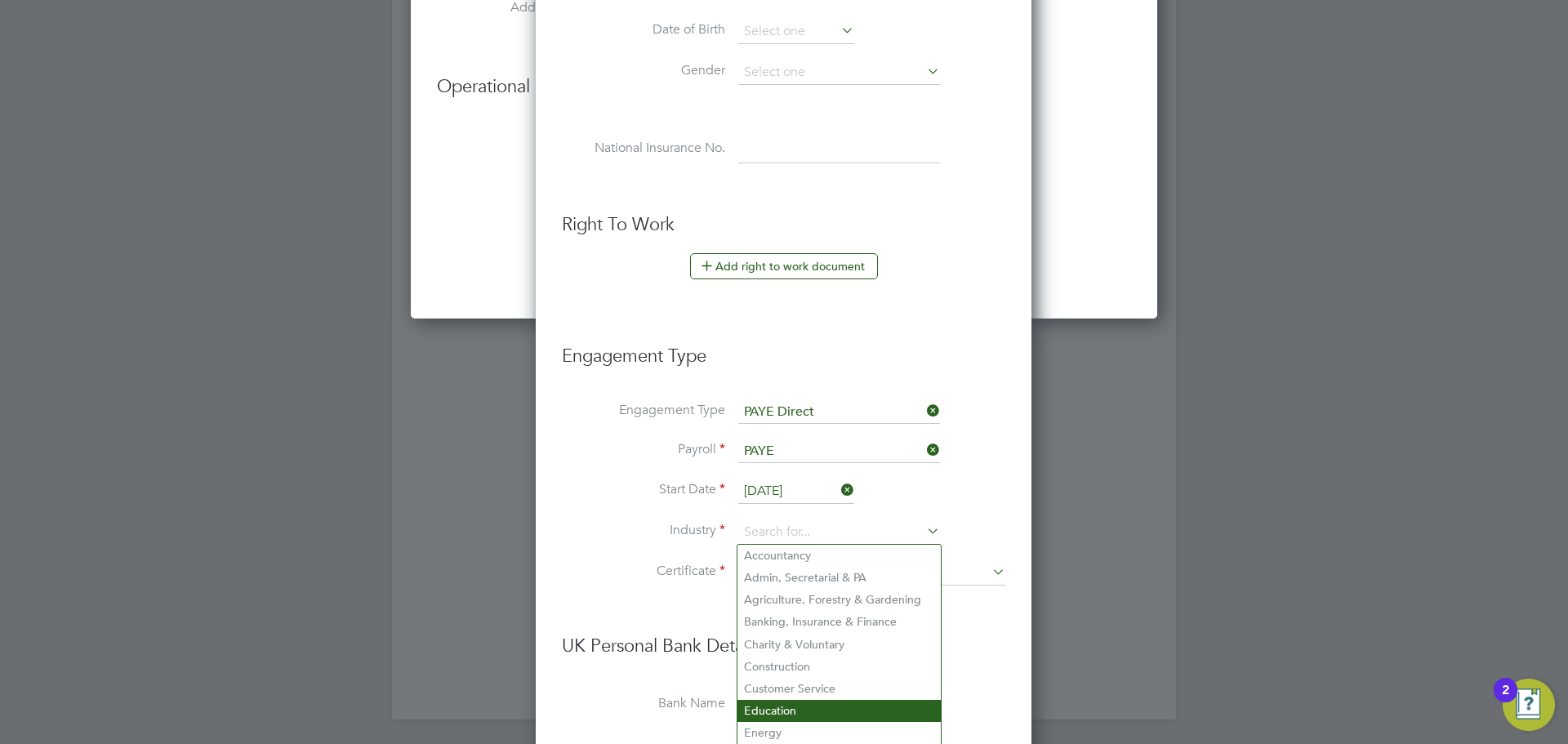
click at [803, 704] on li "Education" at bounding box center [840, 710] width 203 height 22
type input "Education"
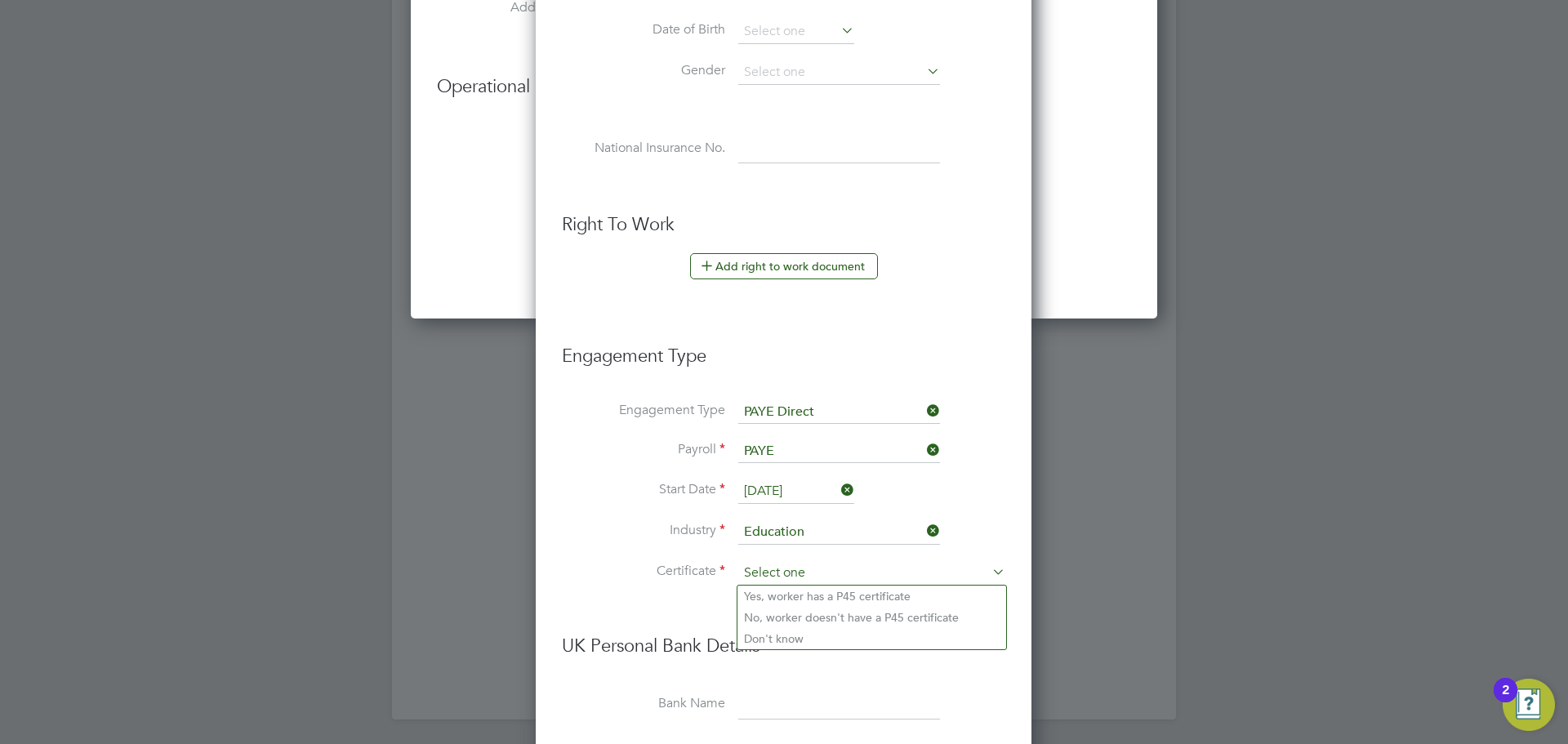
click at [805, 572] on input at bounding box center [871, 573] width 267 height 25
click at [811, 633] on li "Don't know" at bounding box center [872, 639] width 268 height 21
type input "Don't know"
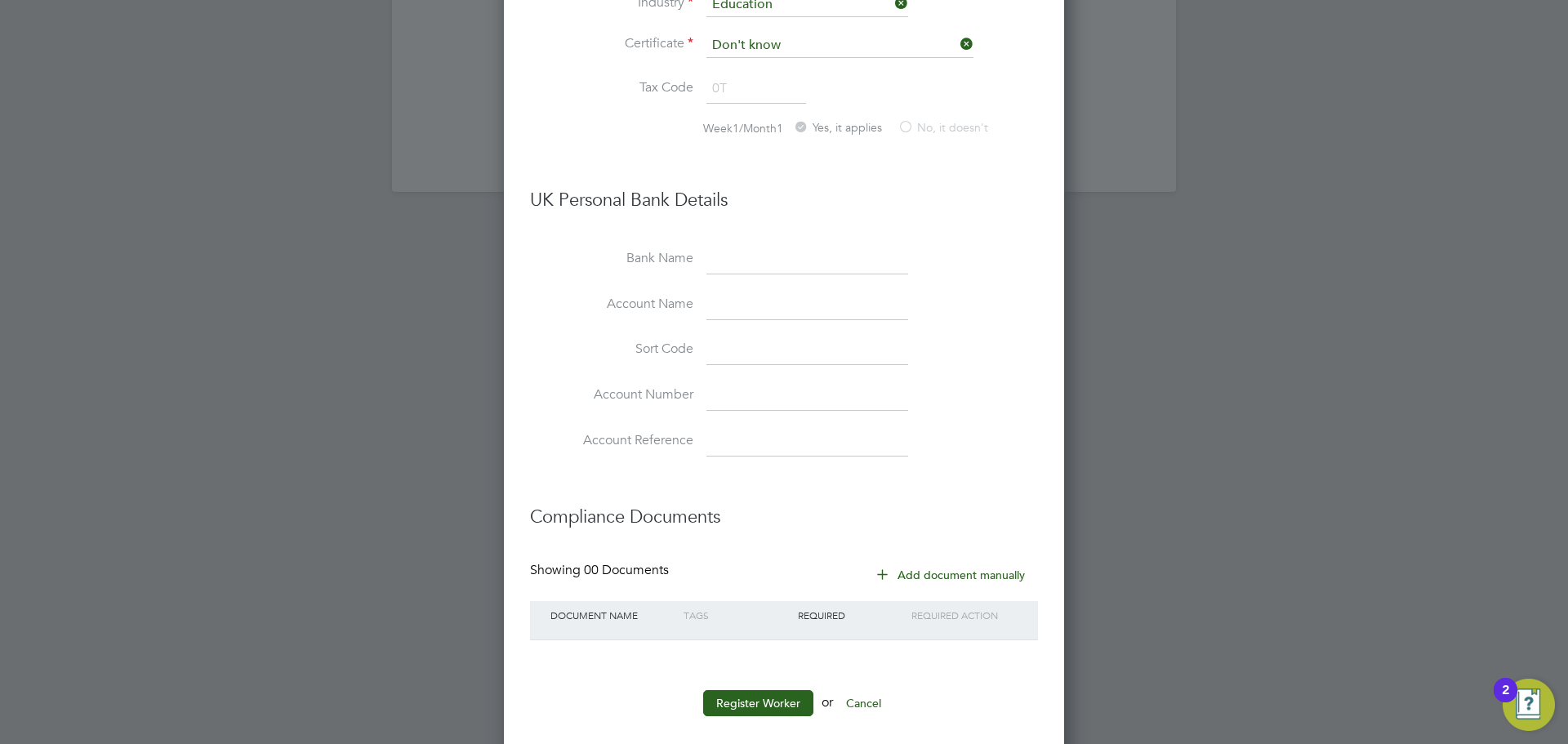
scroll to position [3488, 0]
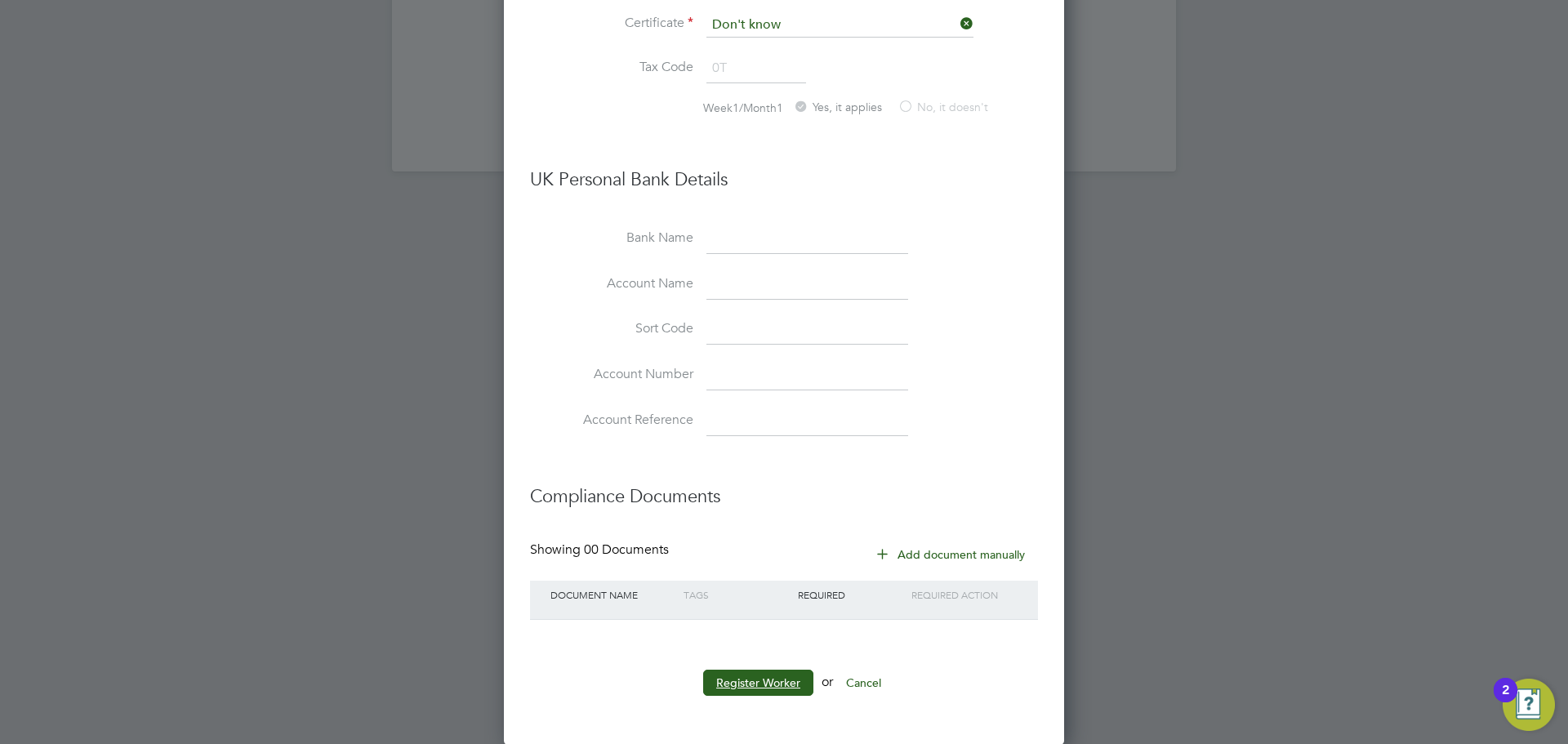
click at [788, 672] on button "Register Worker" at bounding box center [758, 683] width 110 height 26
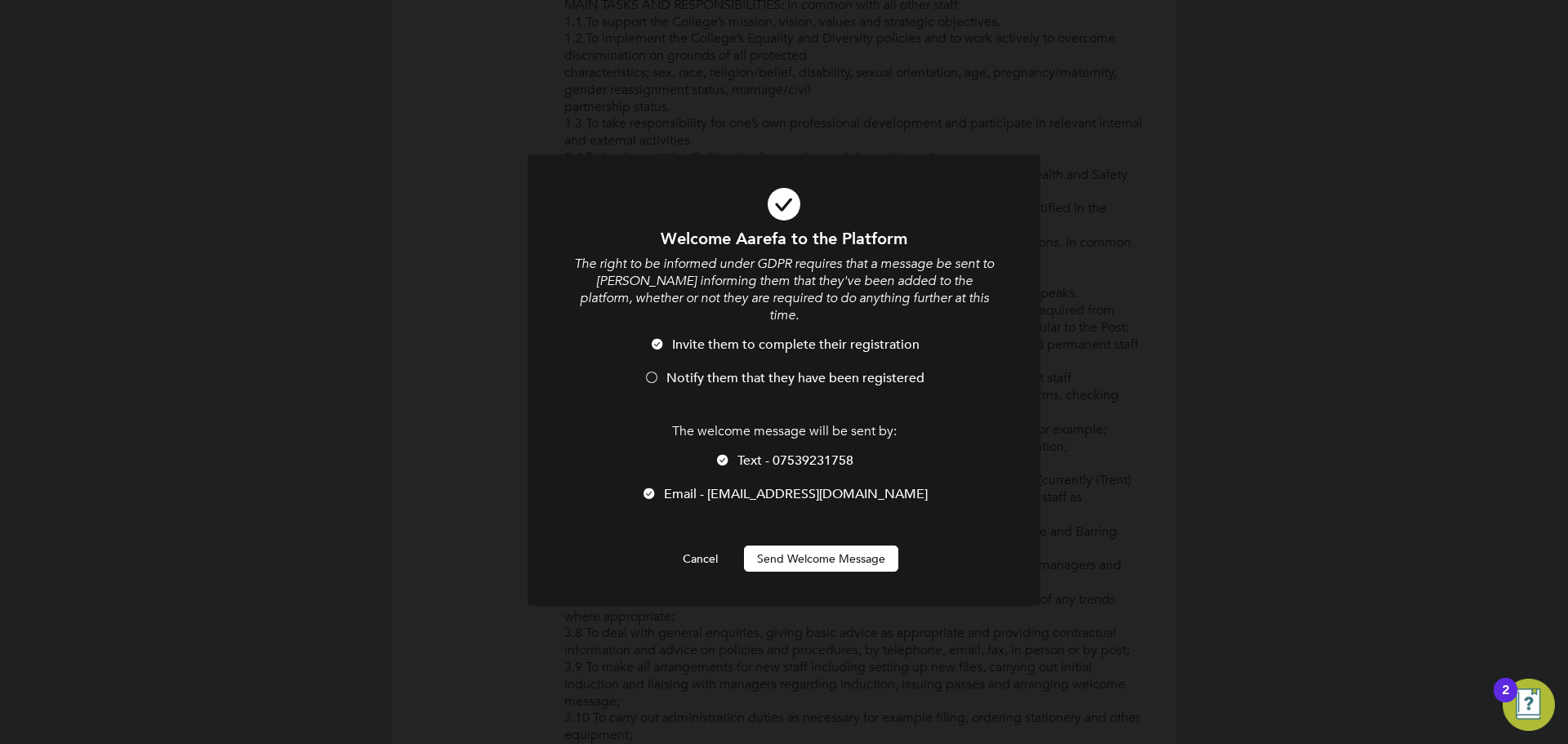
click at [781, 370] on span "Notify them that they have been registered" at bounding box center [795, 378] width 258 height 16
click at [810, 551] on button "Send Welcome Message" at bounding box center [820, 558] width 154 height 26
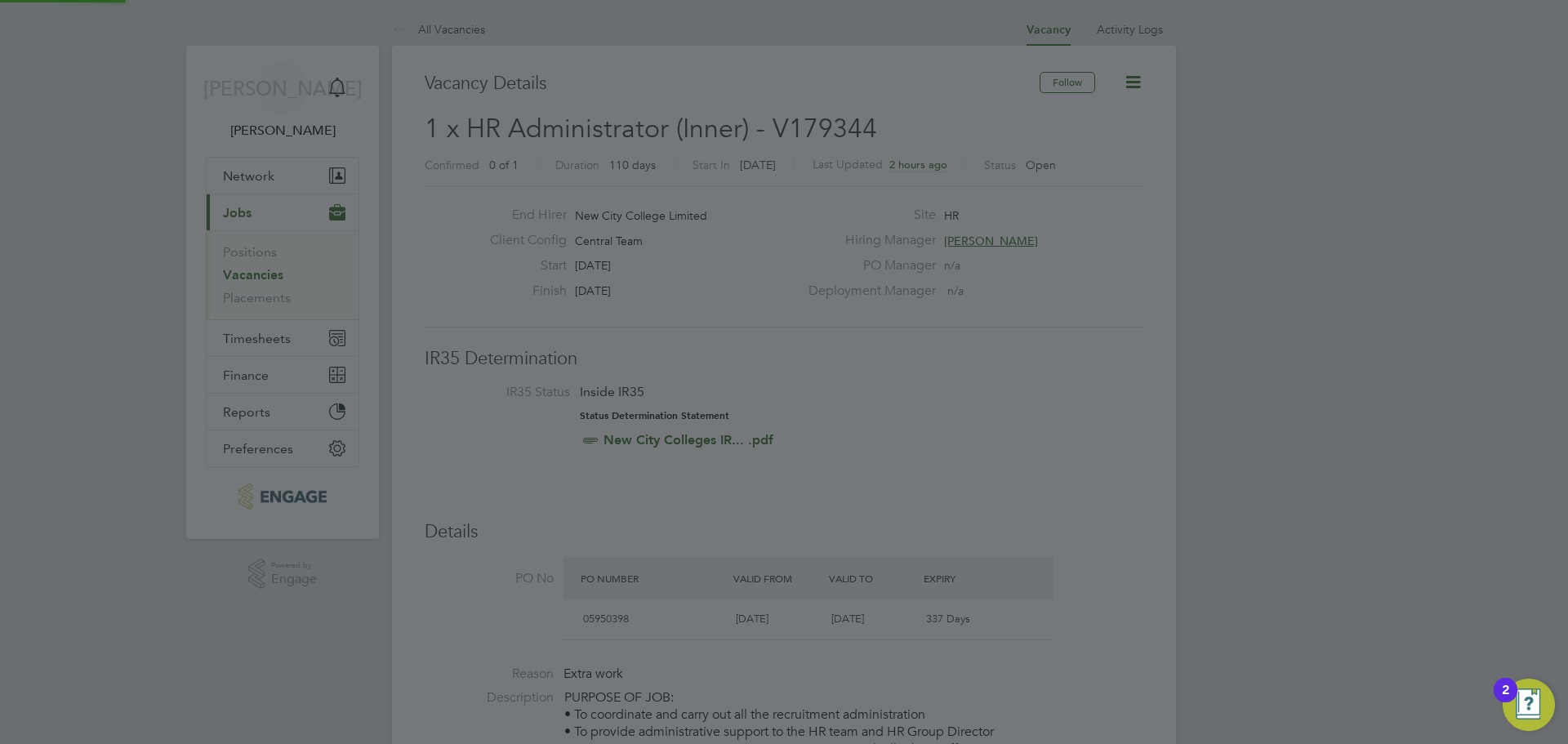
scroll to position [744, 0]
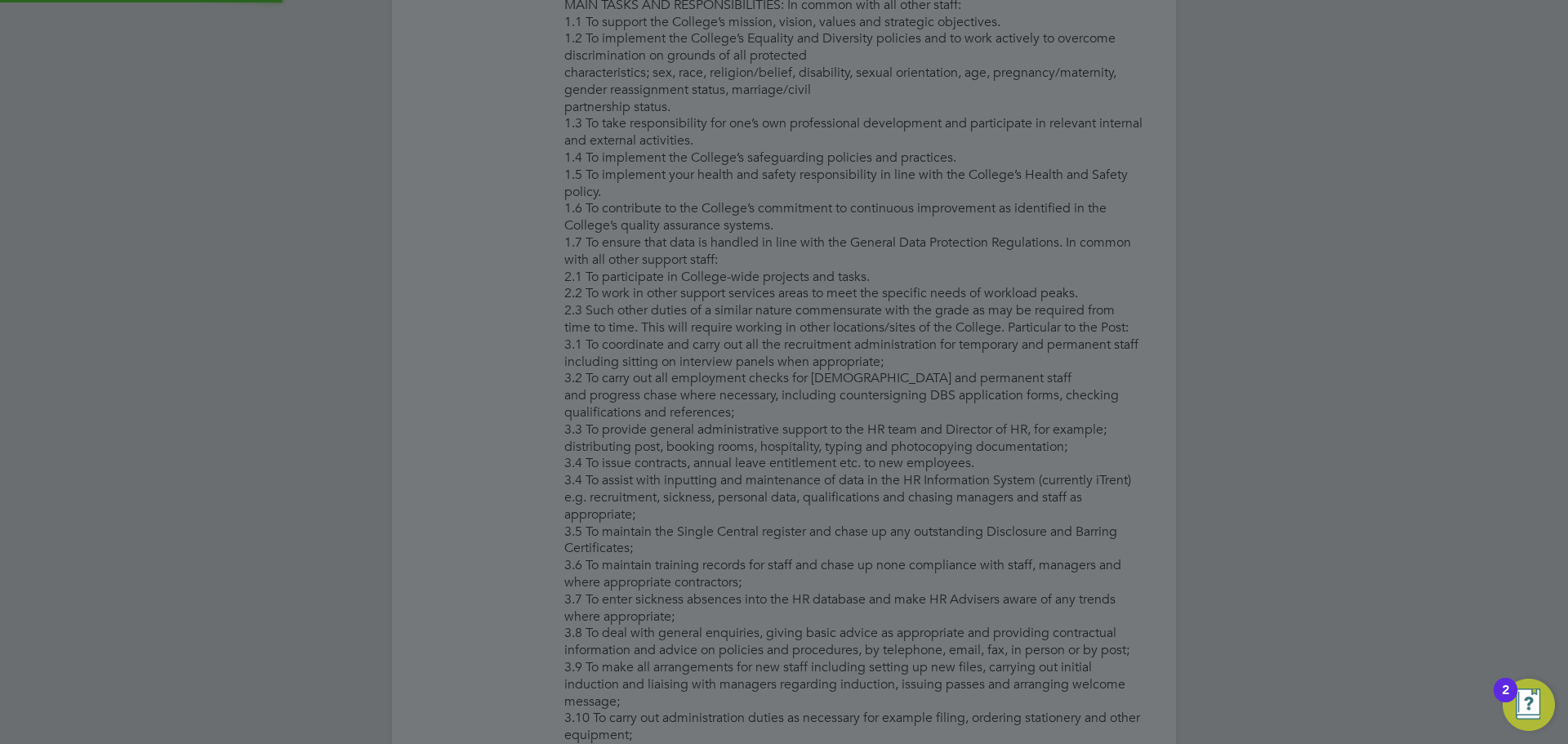
type input "[PERSON_NAME]"
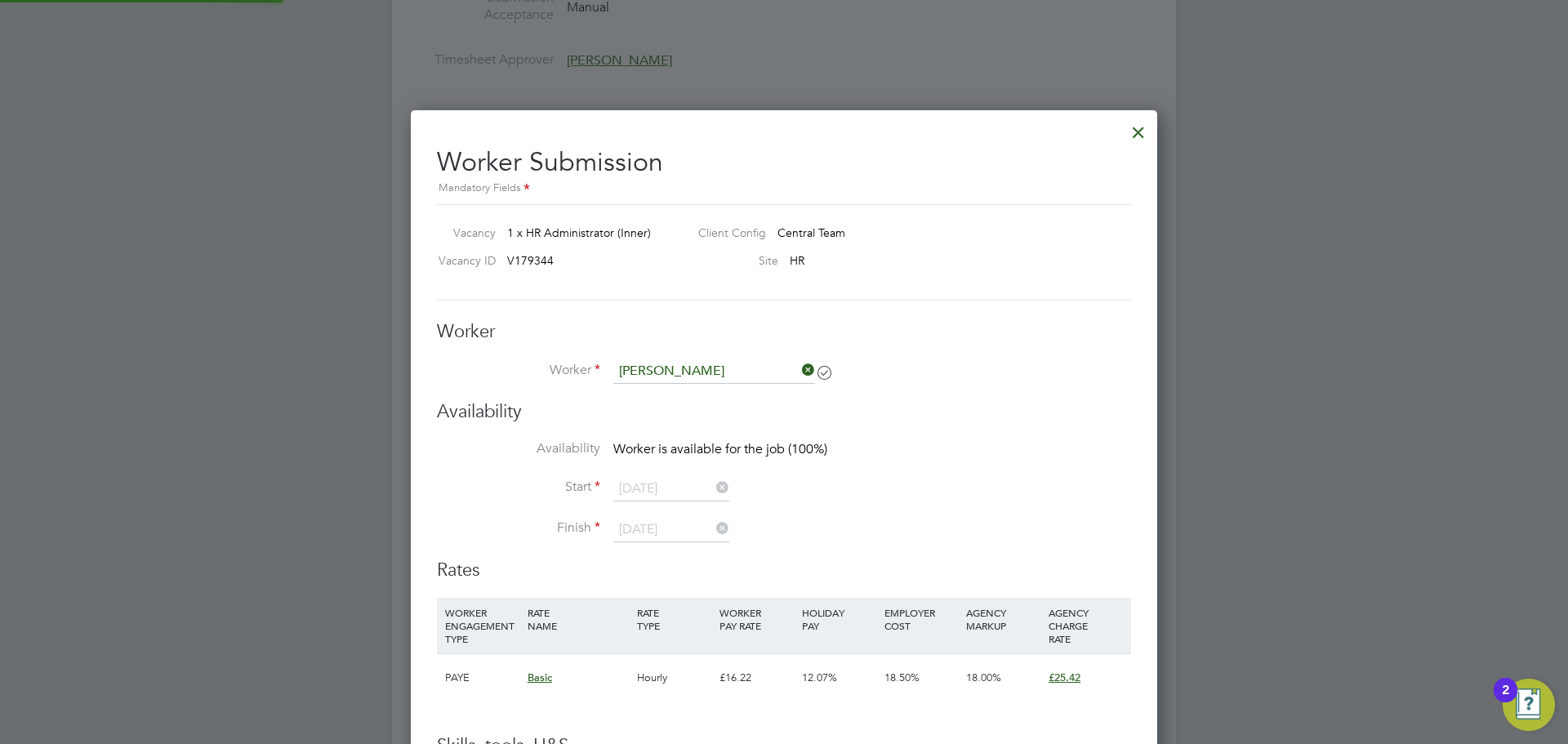
scroll to position [2204, 0]
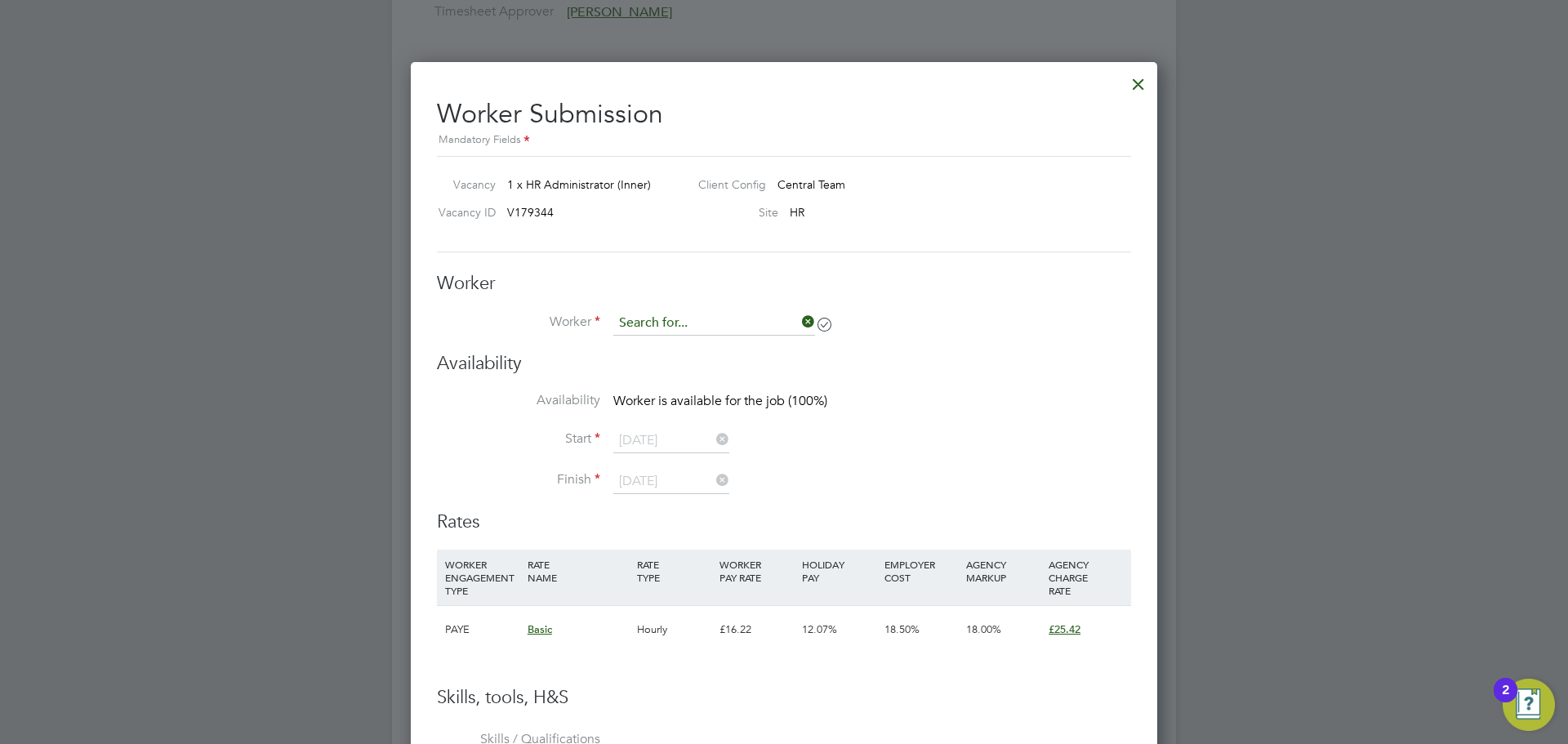
click at [756, 321] on input at bounding box center [714, 324] width 201 height 25
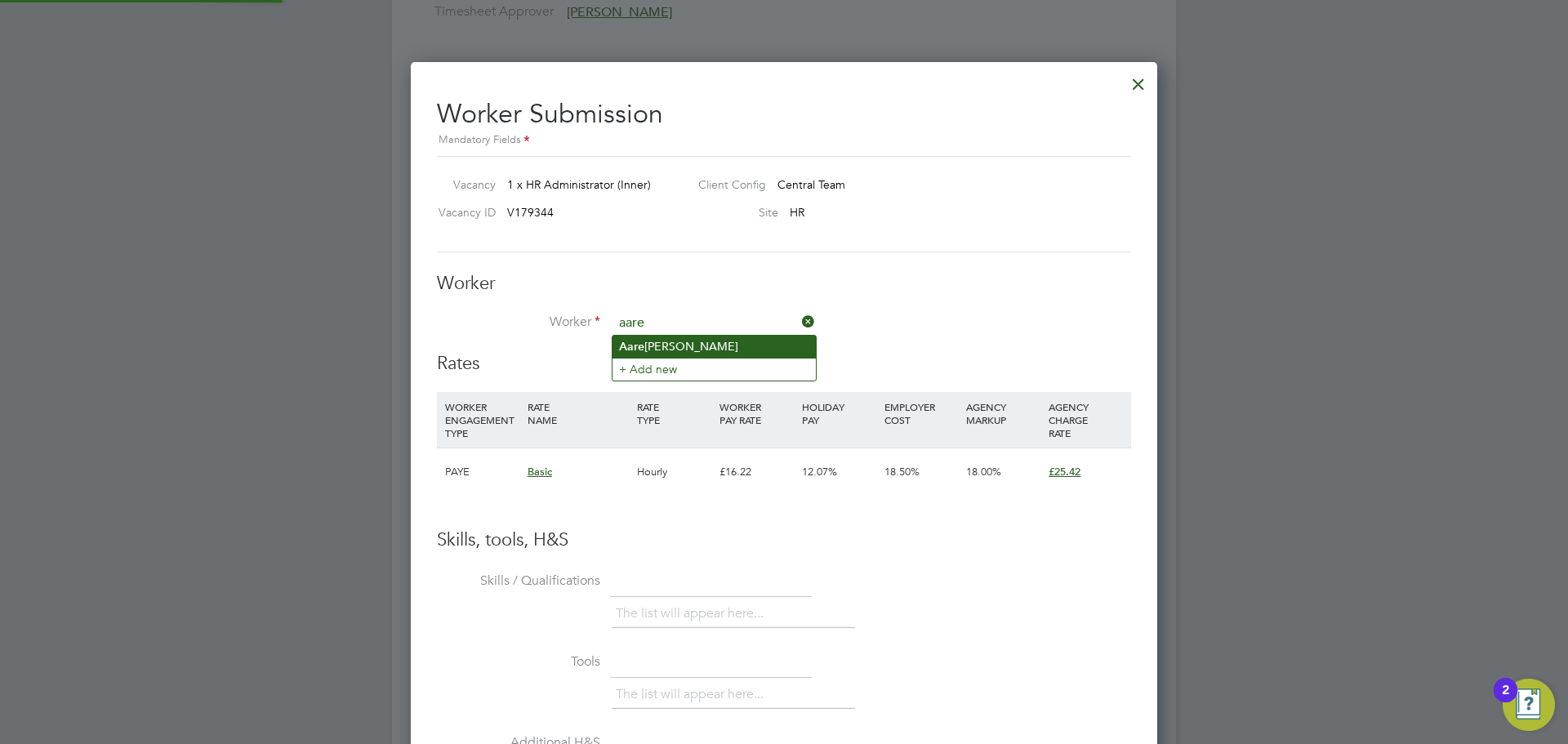
click at [693, 345] on li "Aare fa Jawadwala" at bounding box center [714, 346] width 203 height 22
type input "[PERSON_NAME]"
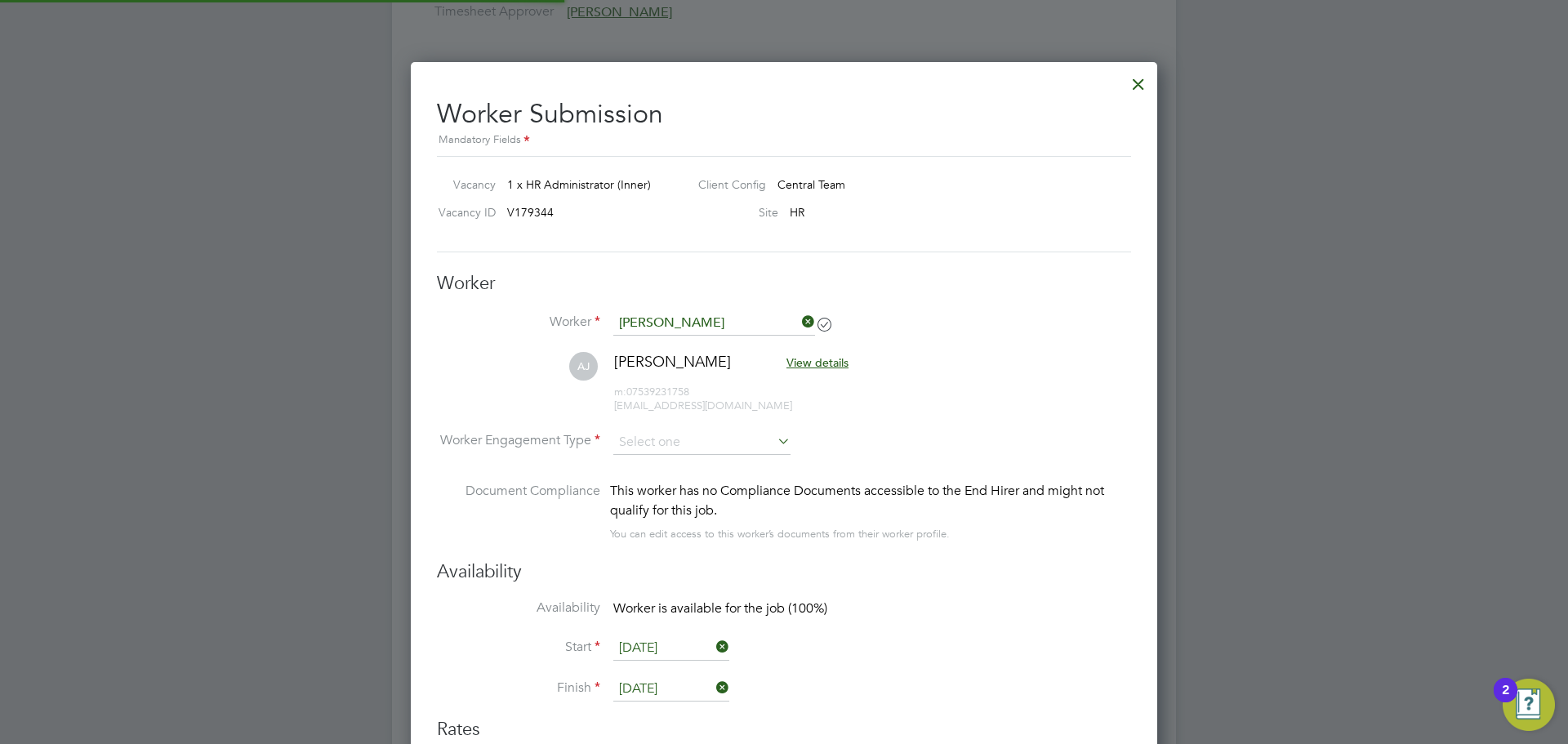
scroll to position [1358, 748]
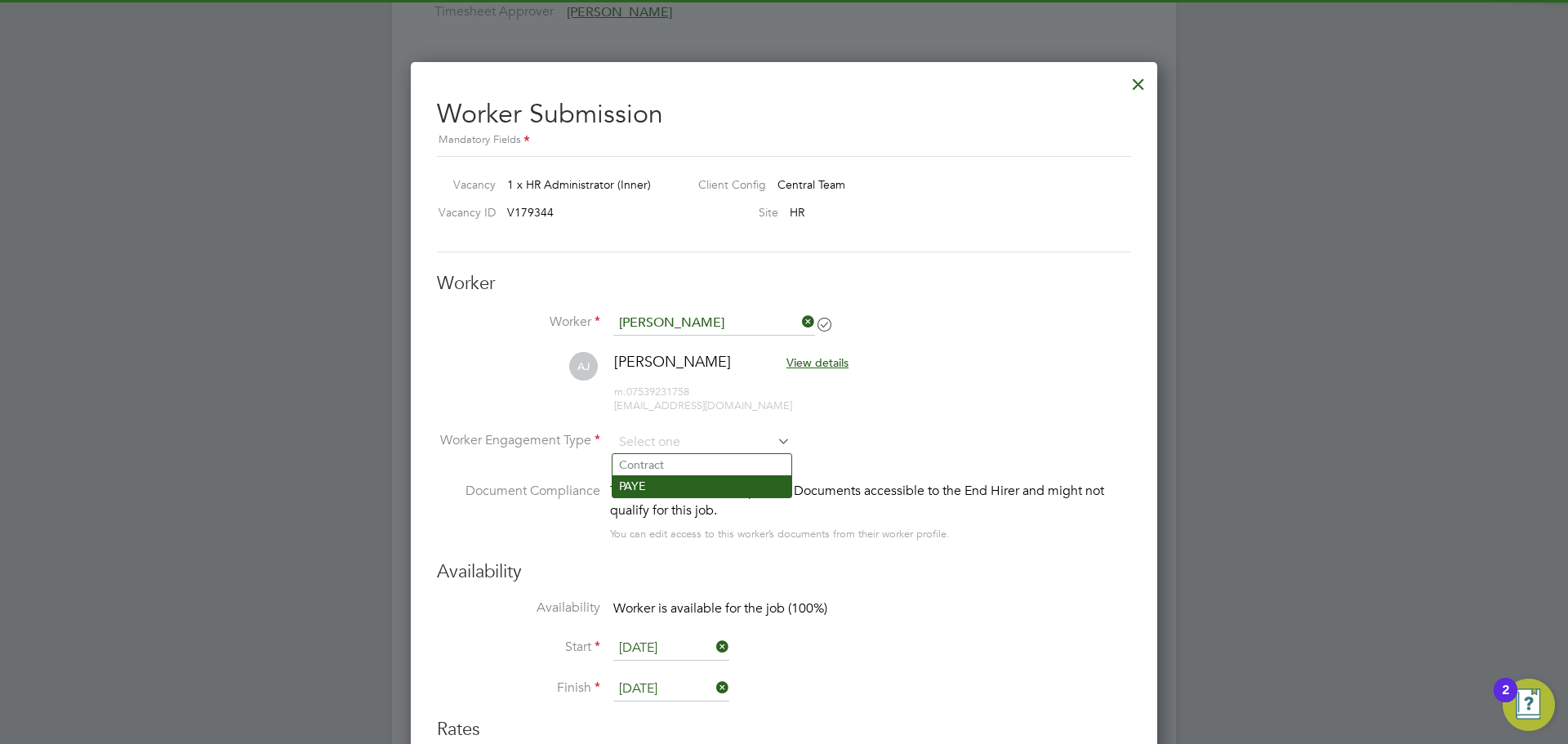
click at [660, 496] on li "PAYE" at bounding box center [702, 486] width 179 height 21
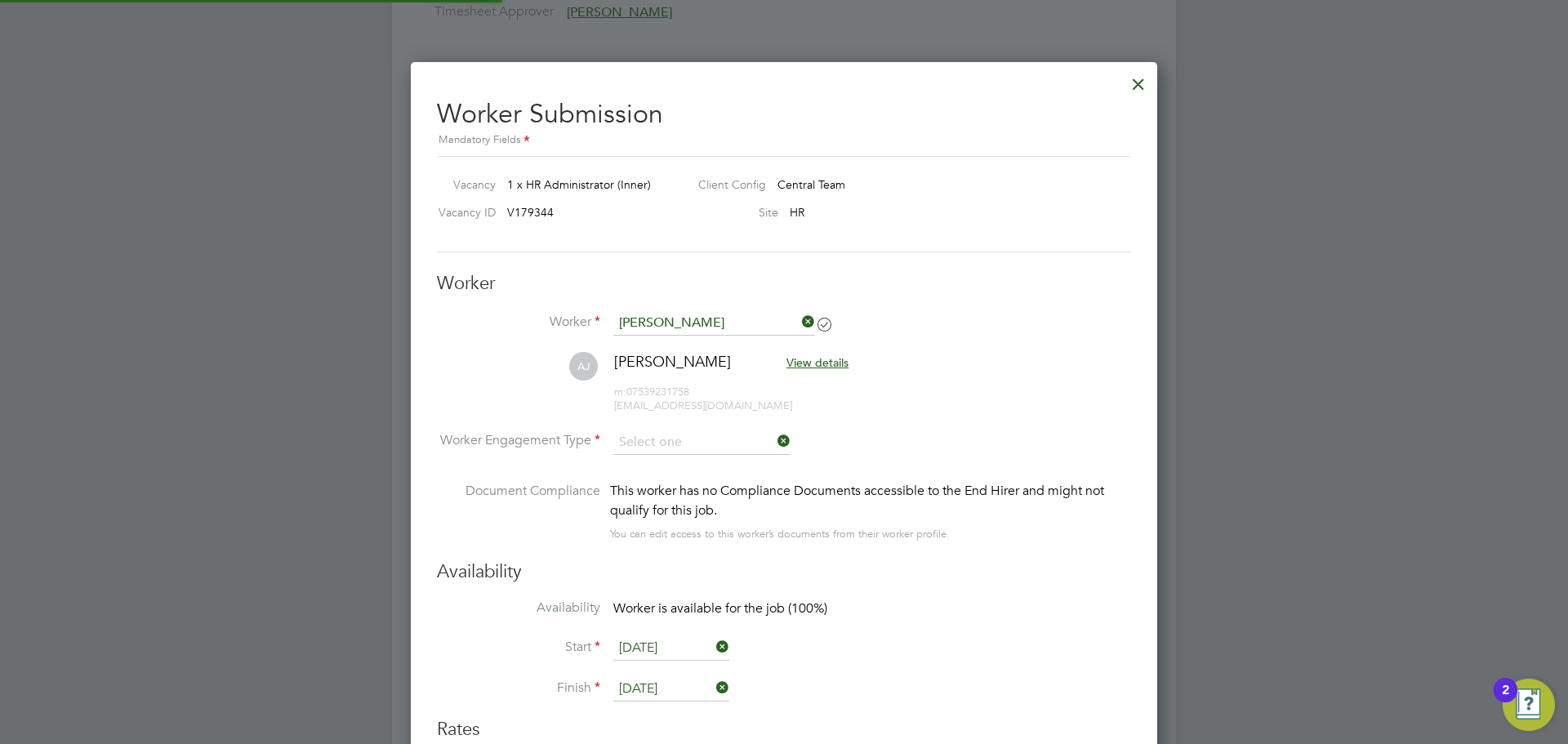
type input "PAYE"
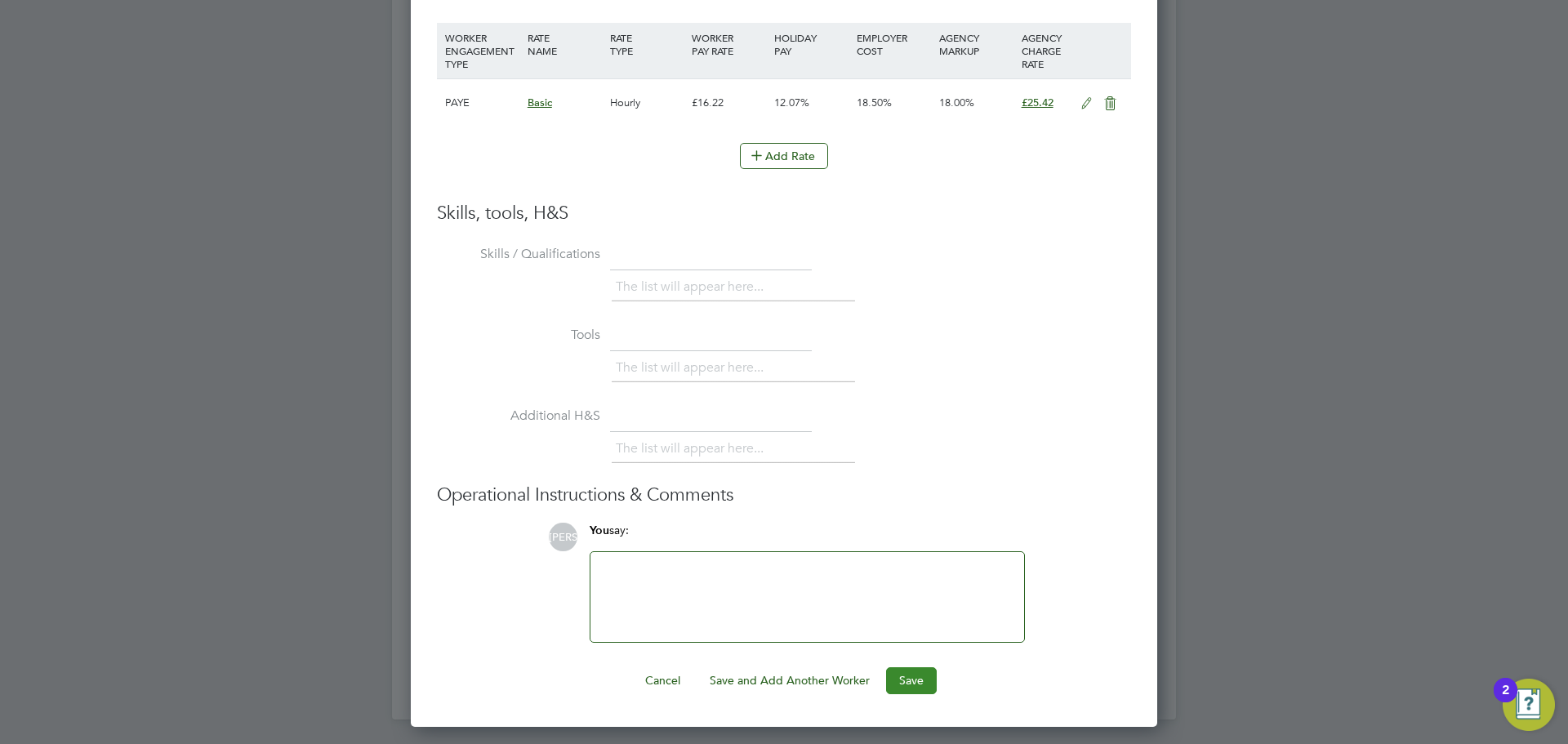
click at [911, 688] on button "Save" at bounding box center [911, 680] width 51 height 26
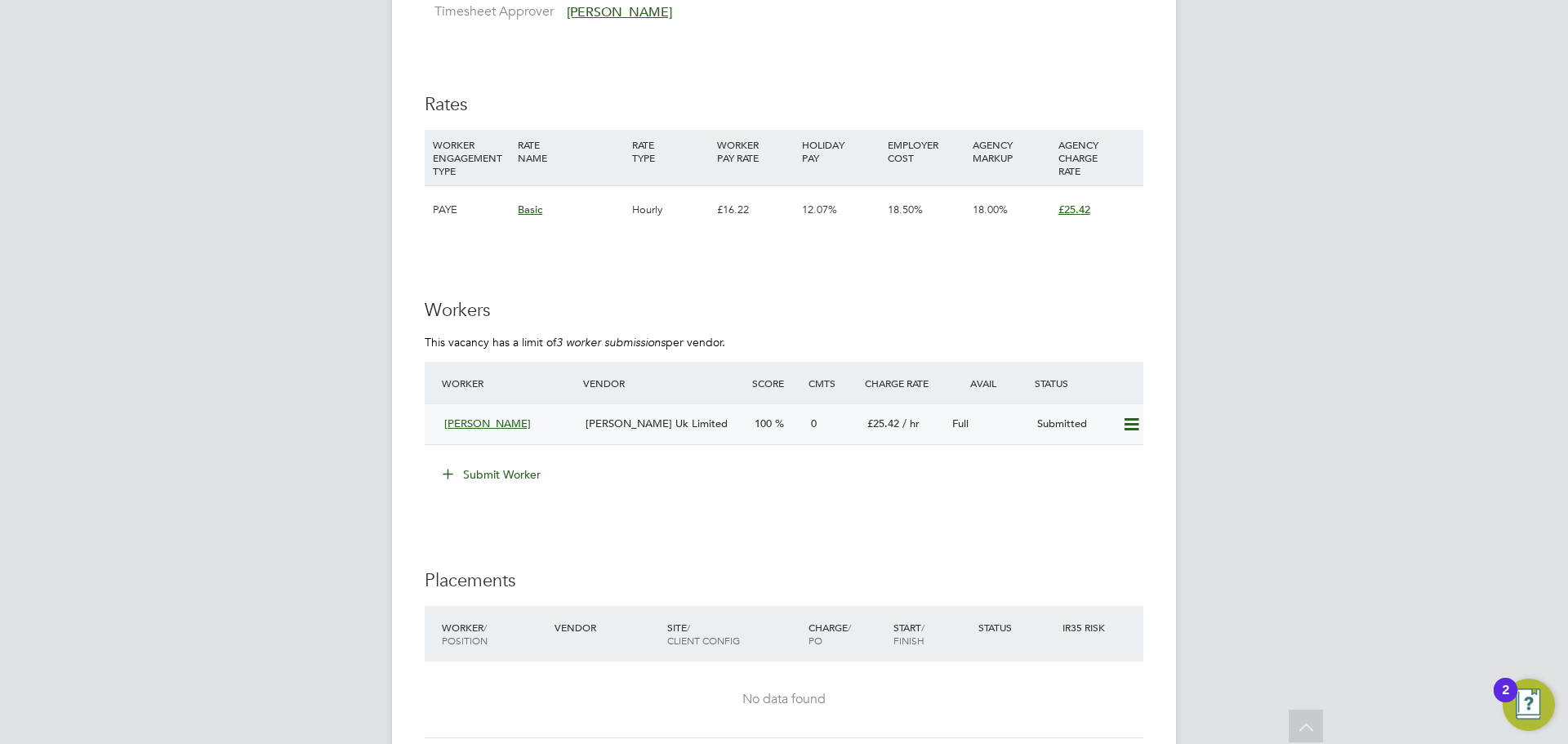
click at [701, 420] on span "[PERSON_NAME] Uk Limited" at bounding box center [657, 424] width 142 height 13
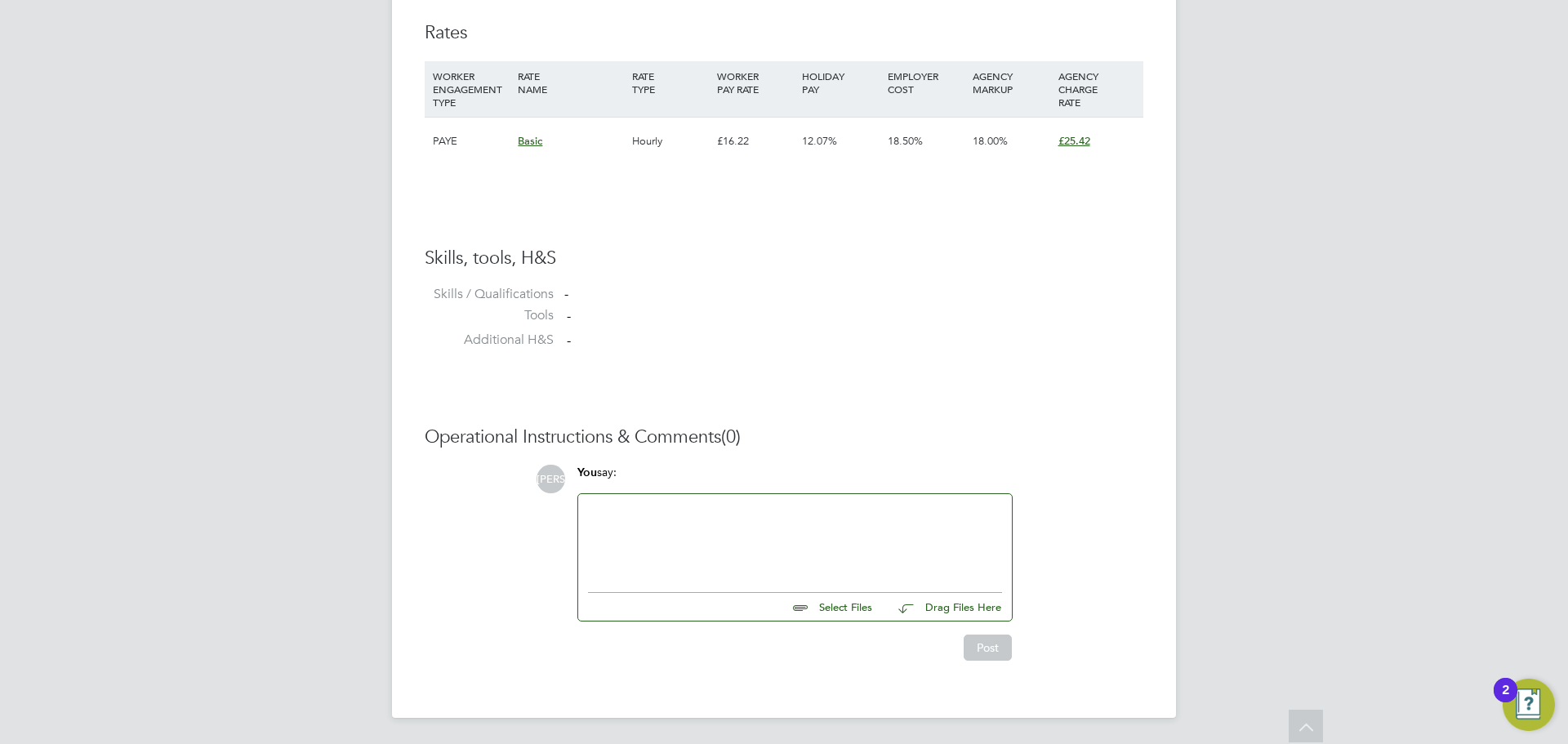
click at [844, 611] on input "file" at bounding box center [880, 605] width 245 height 23
type input "C:\fakepath\Aarefa Jawadwala - CV.pdf"
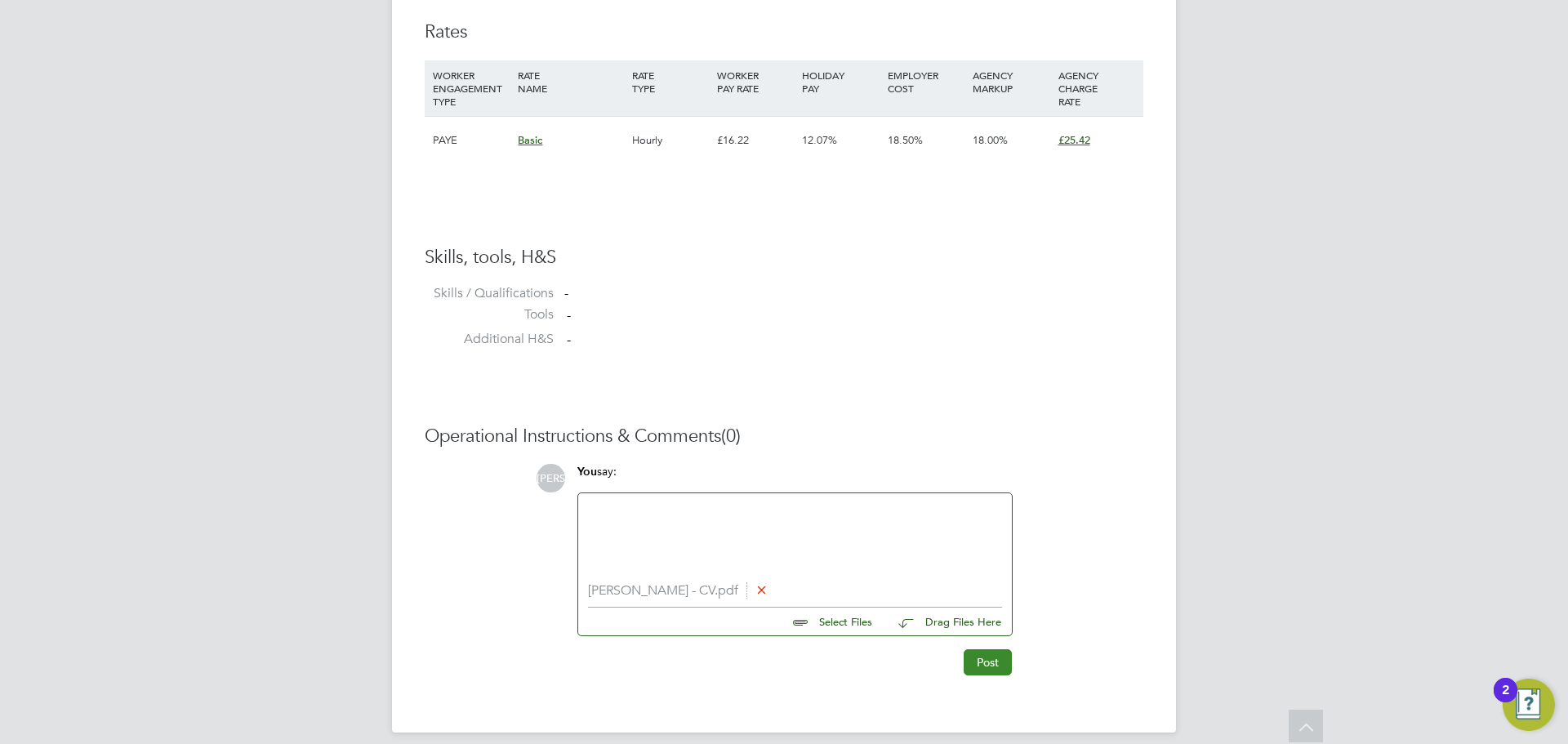
click at [999, 665] on button "Post" at bounding box center [988, 662] width 48 height 26
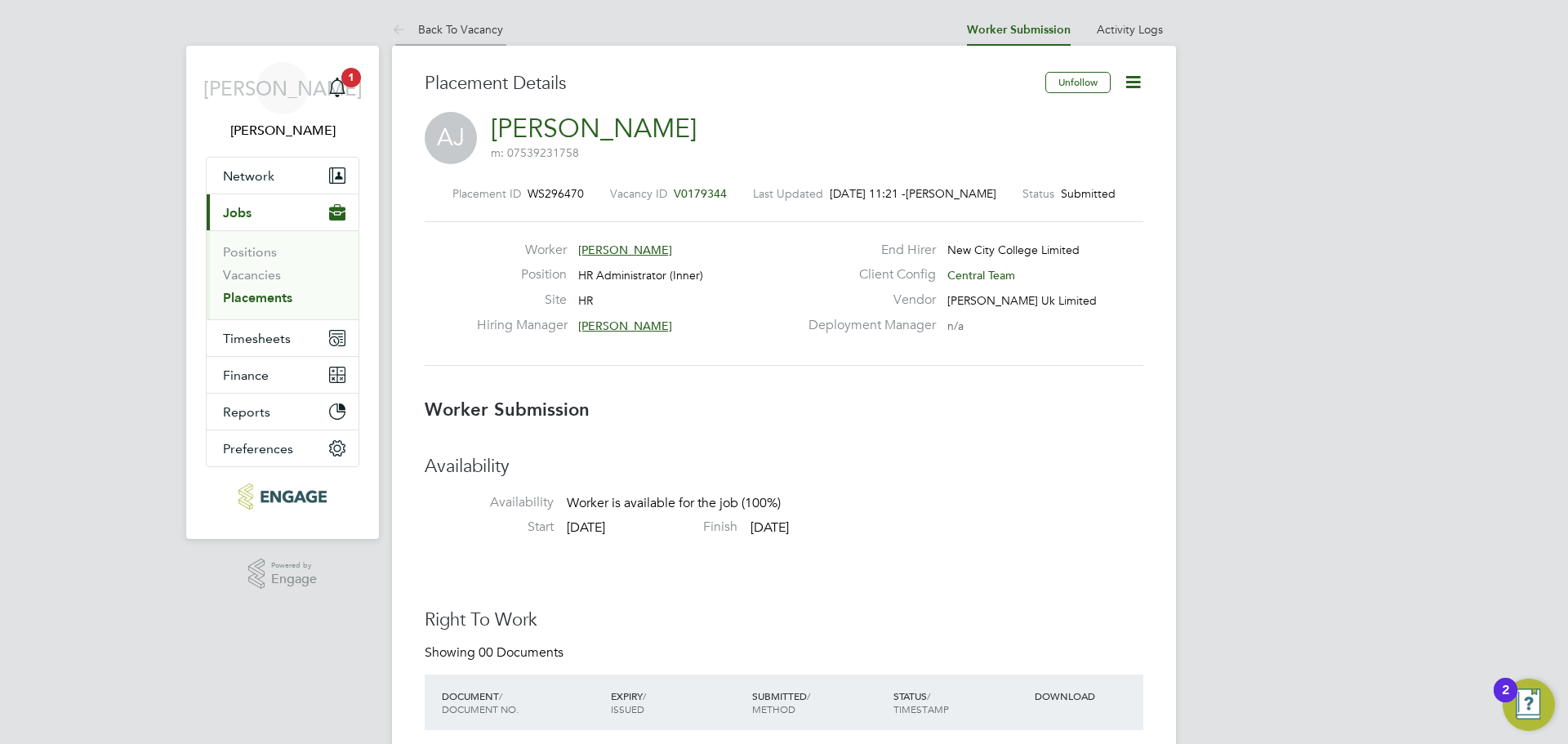
click at [473, 31] on link "Back To Vacancy" at bounding box center [448, 29] width 111 height 14
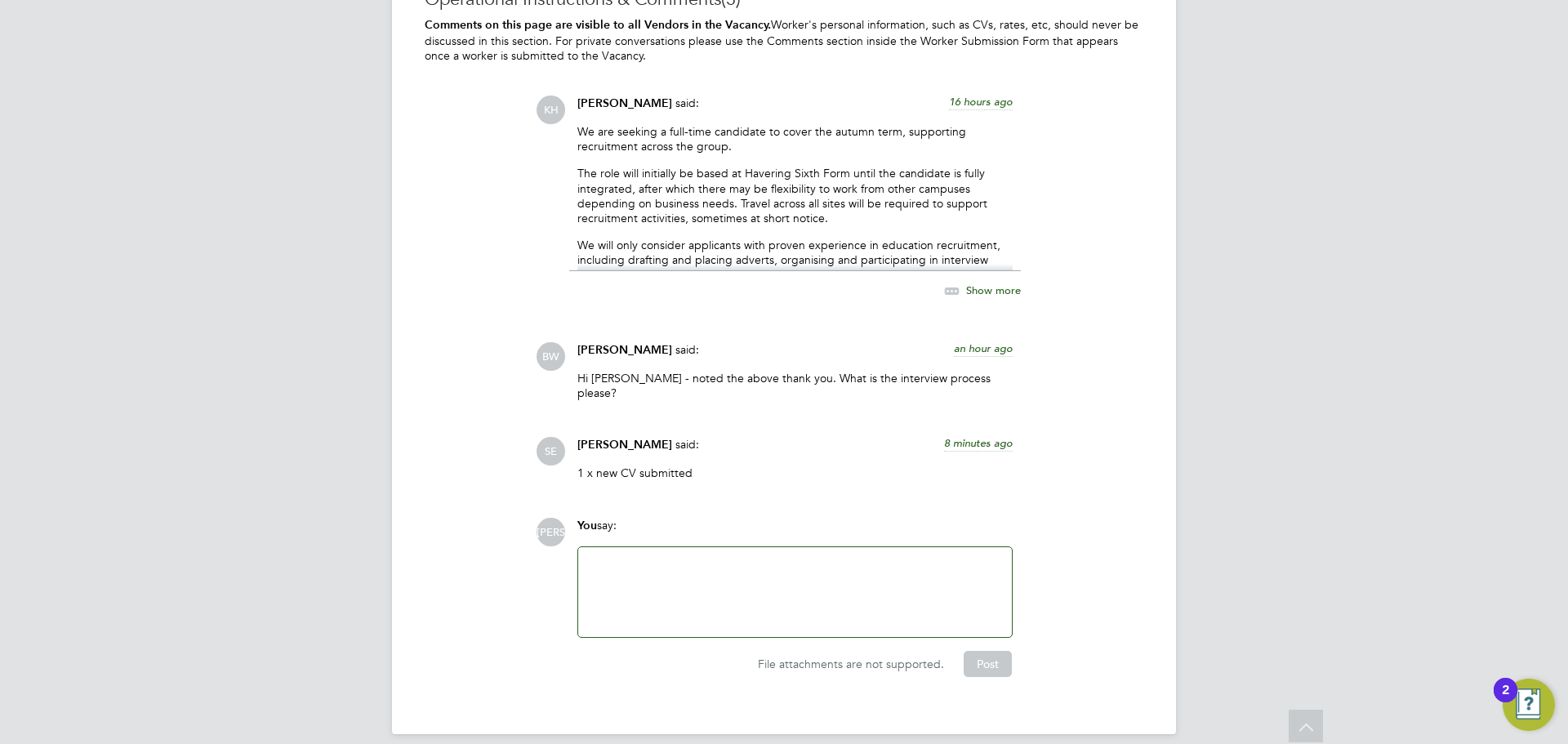
drag, startPoint x: 671, startPoint y: 567, endPoint x: 675, endPoint y: 577, distance: 10.8
click at [674, 567] on div at bounding box center [796, 592] width 414 height 70
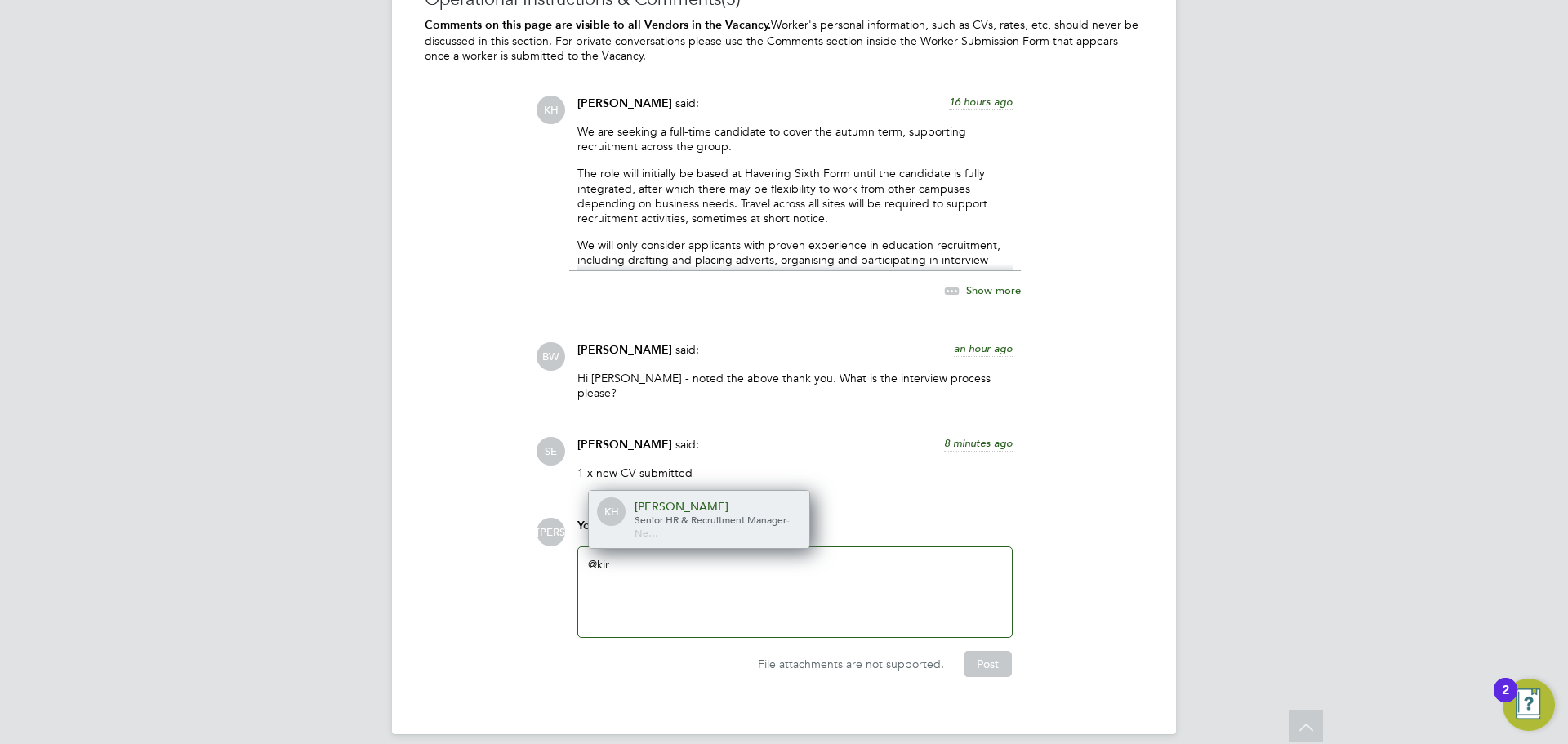
click at [729, 513] on span "Senior HR & Recruitment Manager" at bounding box center [710, 520] width 152 height 13
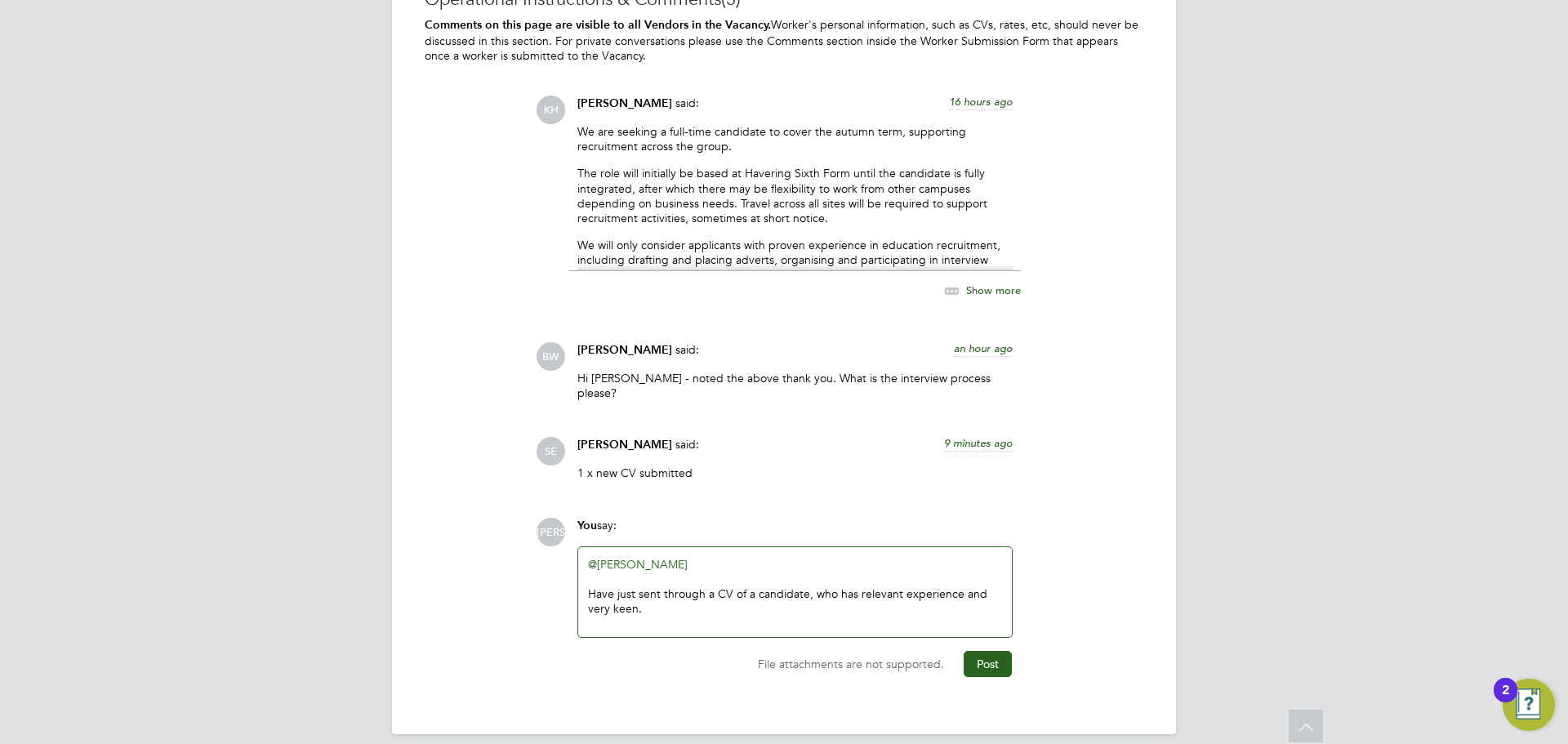
click at [1000, 588] on div "Have just sent through a CV of a candidate, who has relevant experience and ver…" at bounding box center [796, 601] width 414 height 30
drag, startPoint x: 997, startPoint y: 581, endPoint x: 1012, endPoint y: 595, distance: 20.5
click at [997, 587] on div "Have just sent through a CV of a candidate, who has relevant experience and ver…" at bounding box center [796, 601] width 414 height 30
click at [984, 656] on button "Post" at bounding box center [988, 663] width 48 height 26
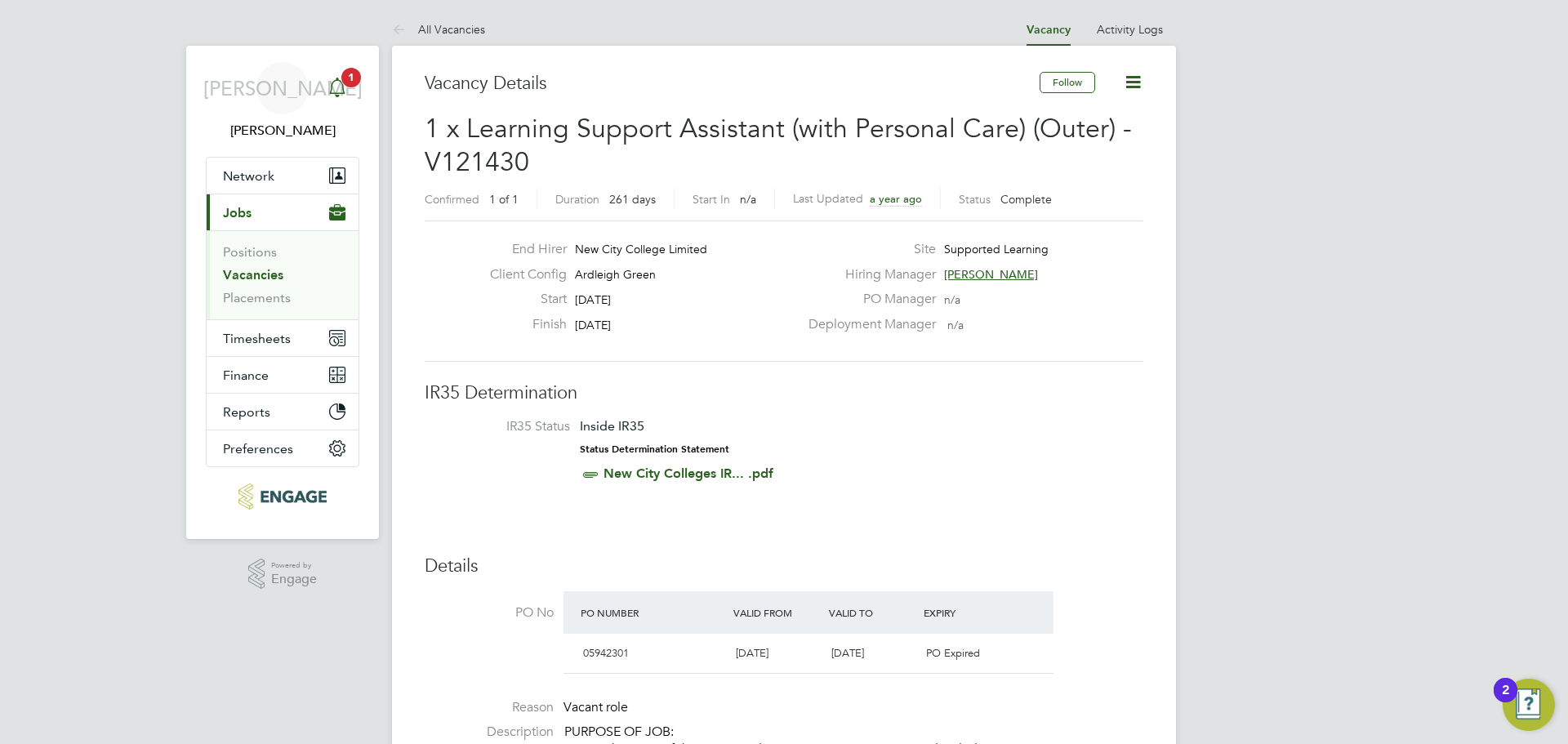
click at [352, 84] on span "1" at bounding box center [351, 78] width 19 height 19
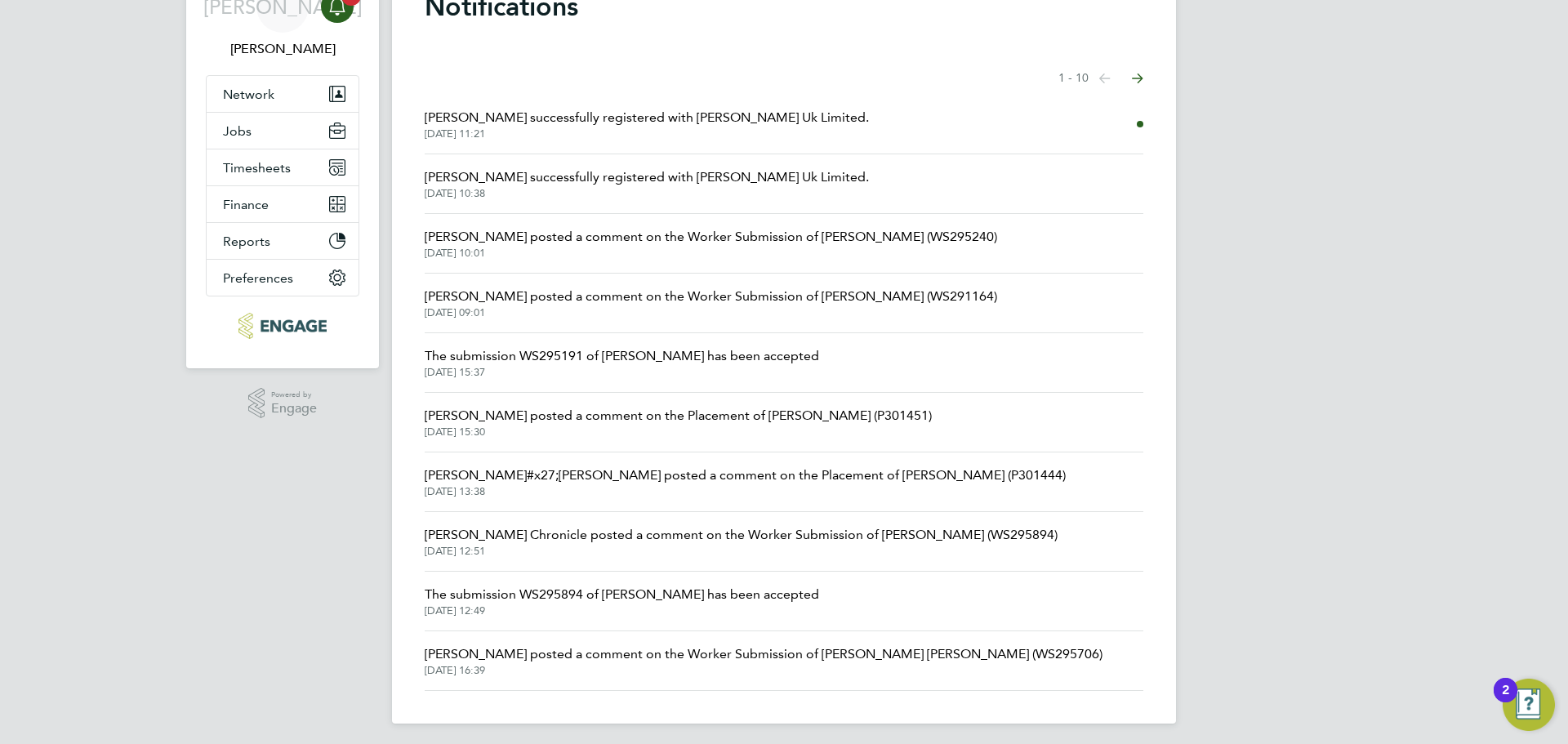
scroll to position [87, 0]
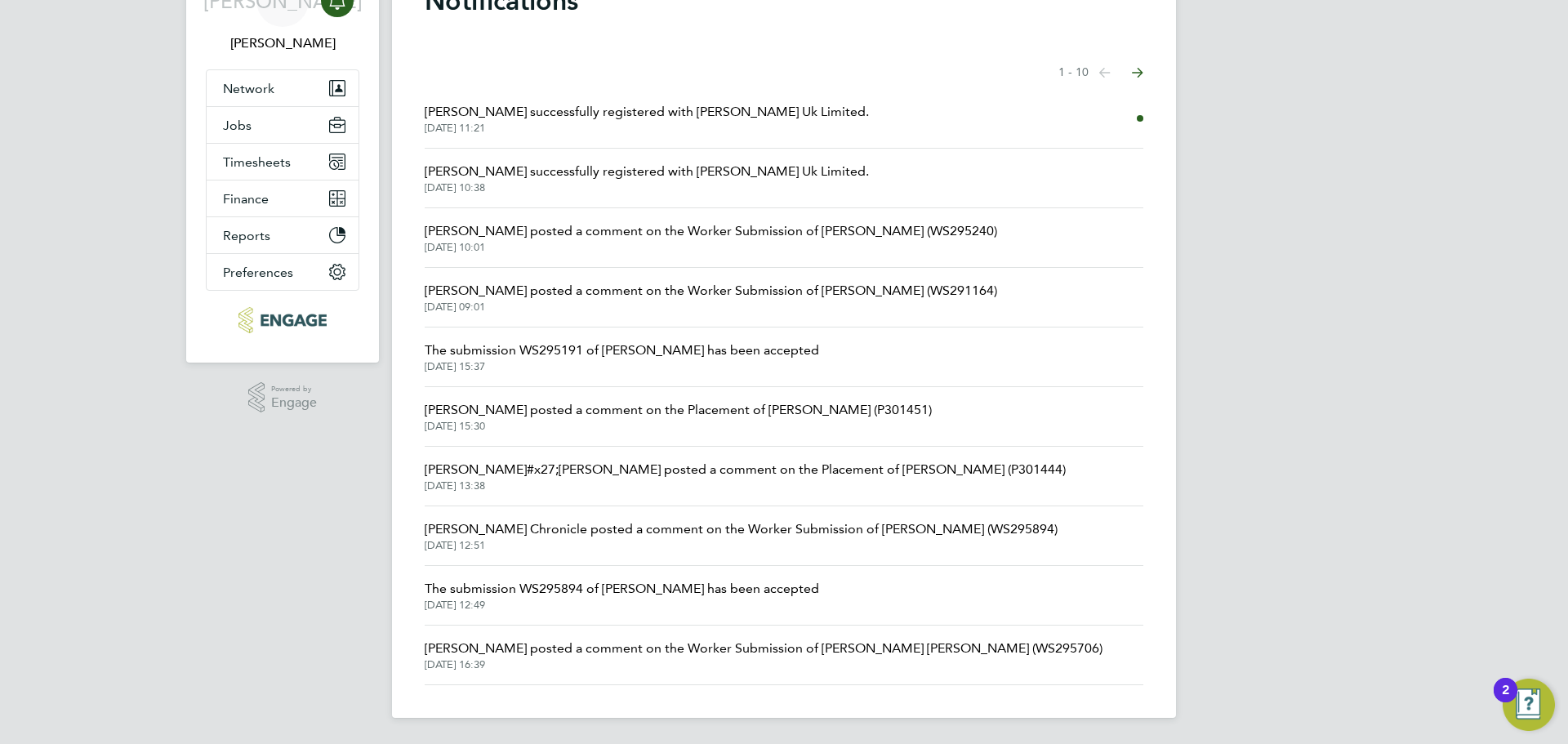
click at [1145, 72] on button "Next page" at bounding box center [1138, 73] width 33 height 33
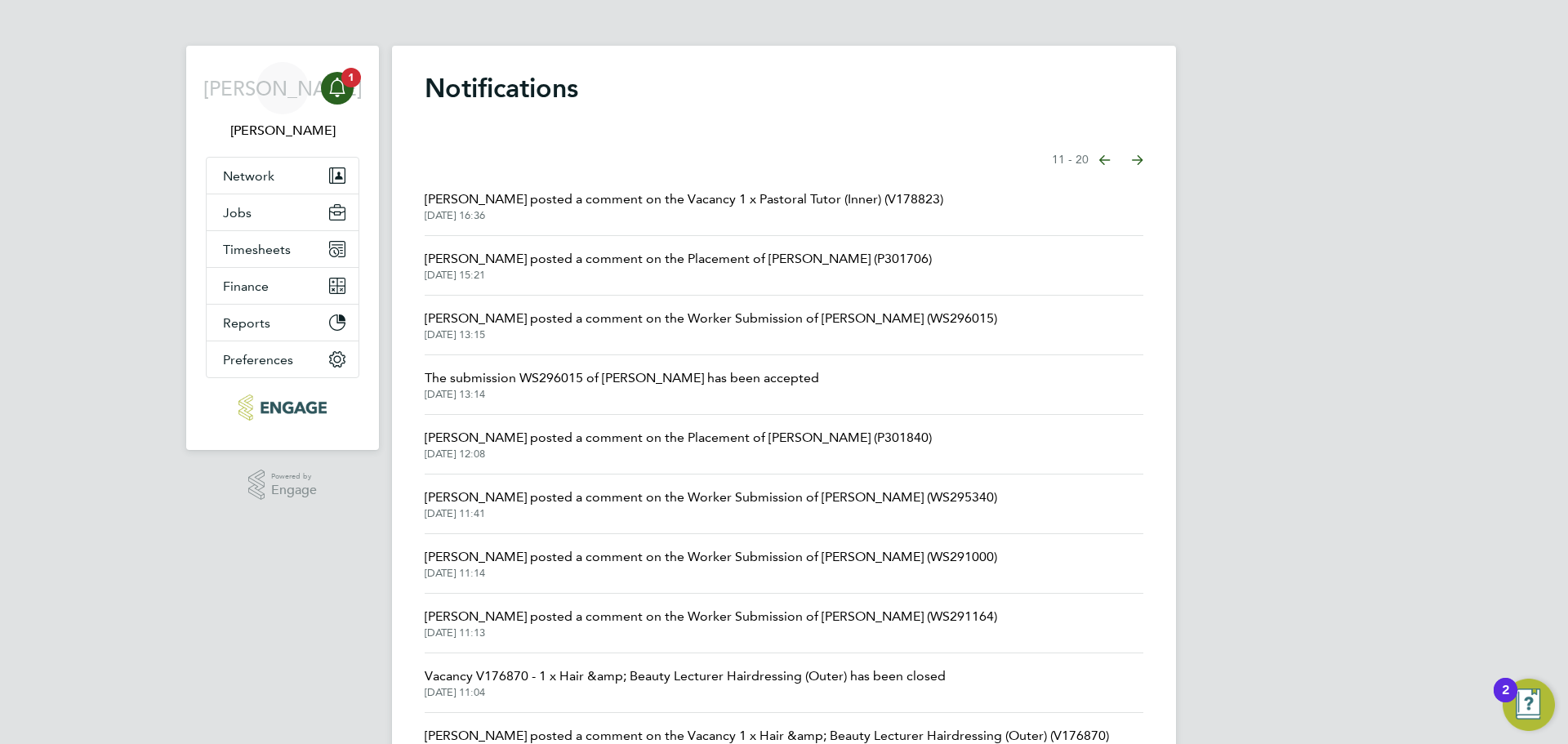
click at [679, 268] on span "[PERSON_NAME] posted a comment on the Placement of [PERSON_NAME] (P301706)" at bounding box center [678, 259] width 507 height 19
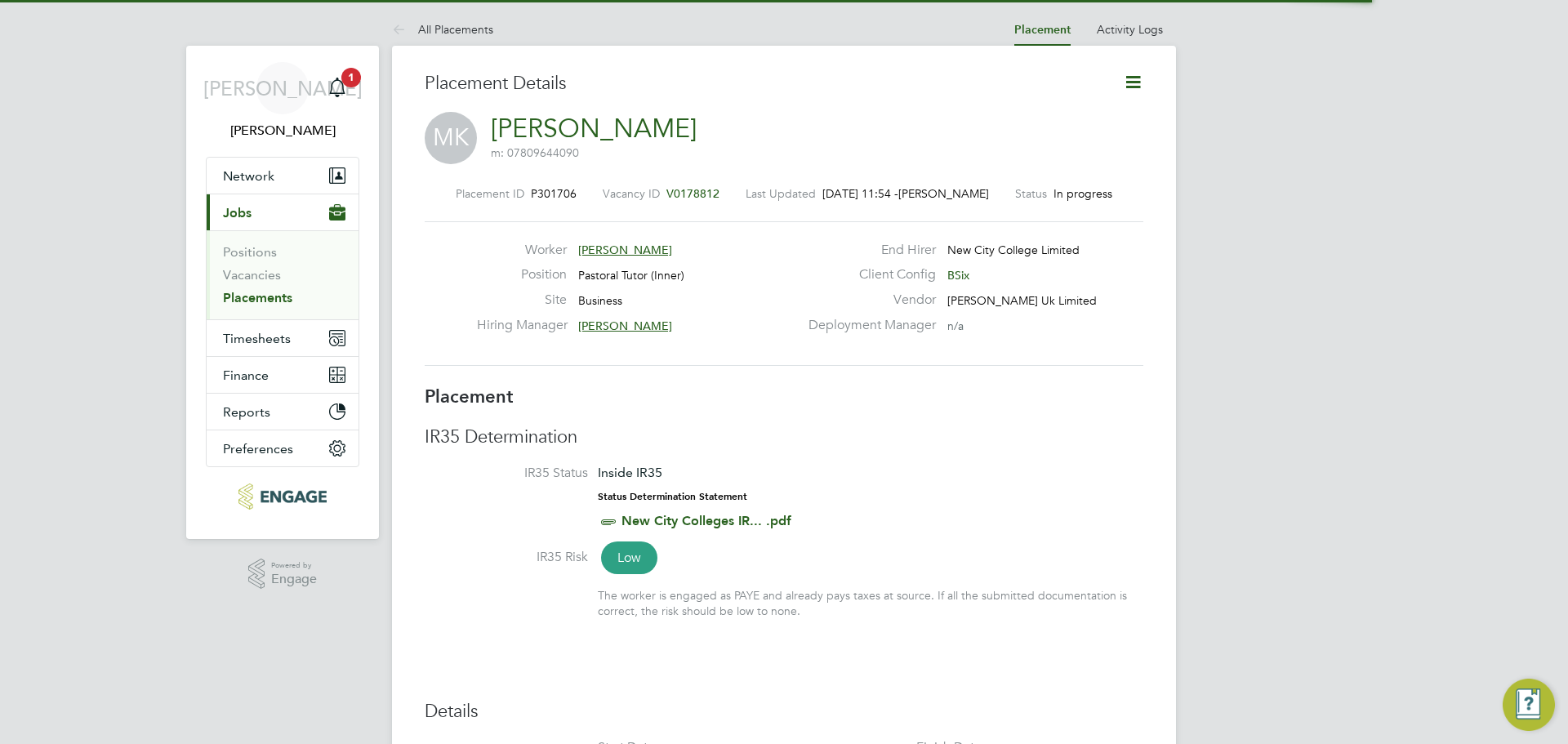
scroll to position [26, 323]
click at [454, 13] on li "All Placements" at bounding box center [443, 30] width 102 height 33
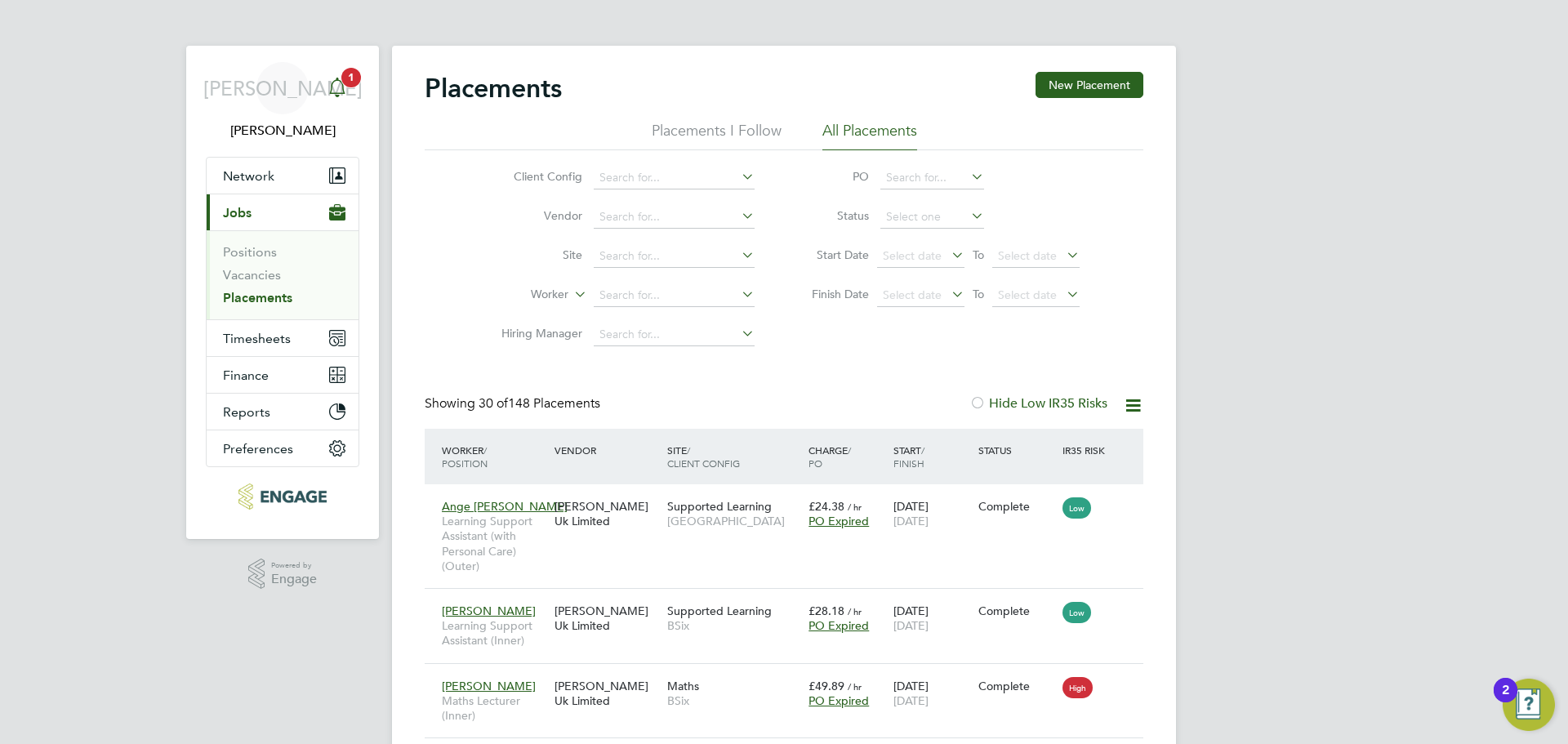
click at [349, 73] on span "1" at bounding box center [351, 78] width 19 height 19
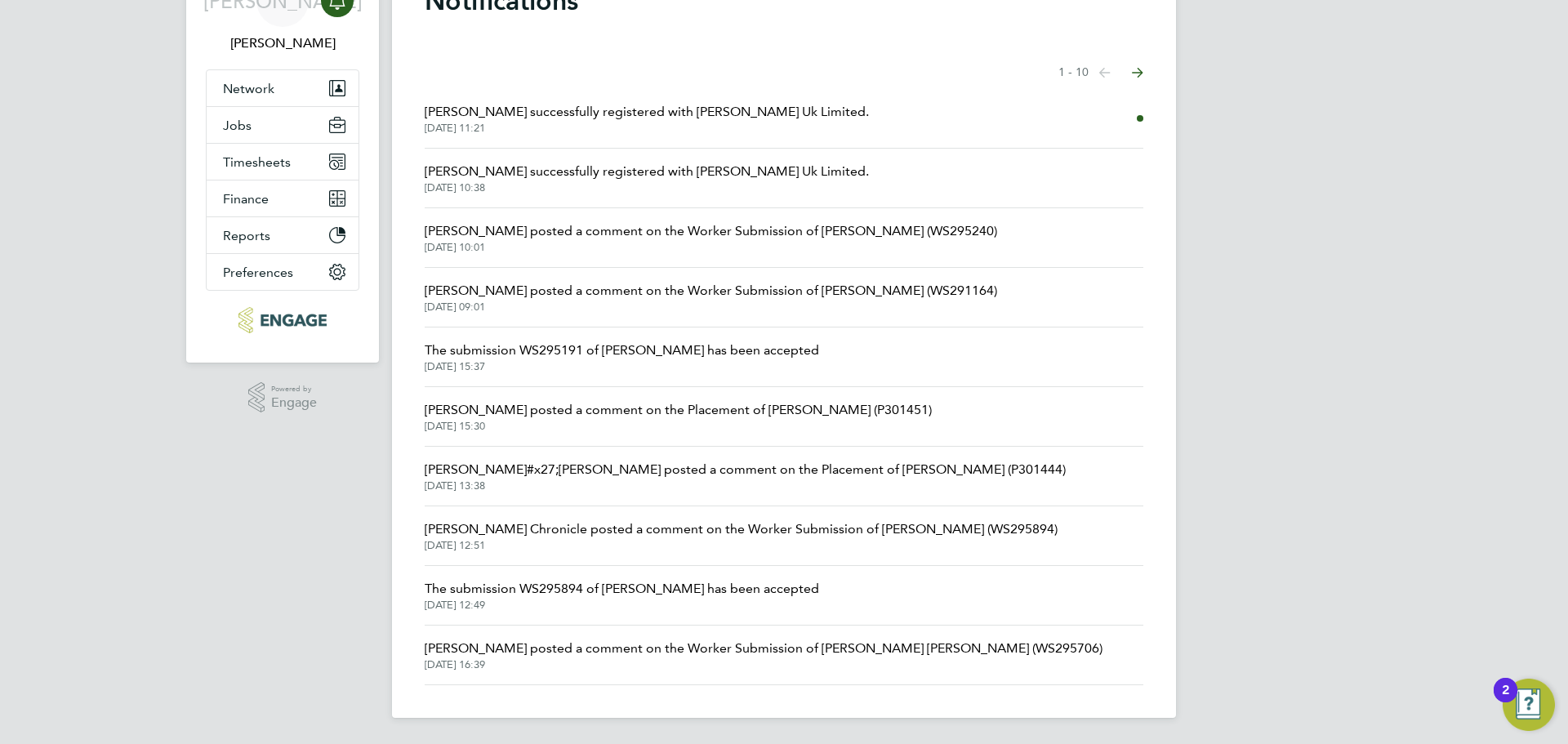
click at [1111, 72] on icon "Select page of notifications list" at bounding box center [1105, 73] width 12 height 10
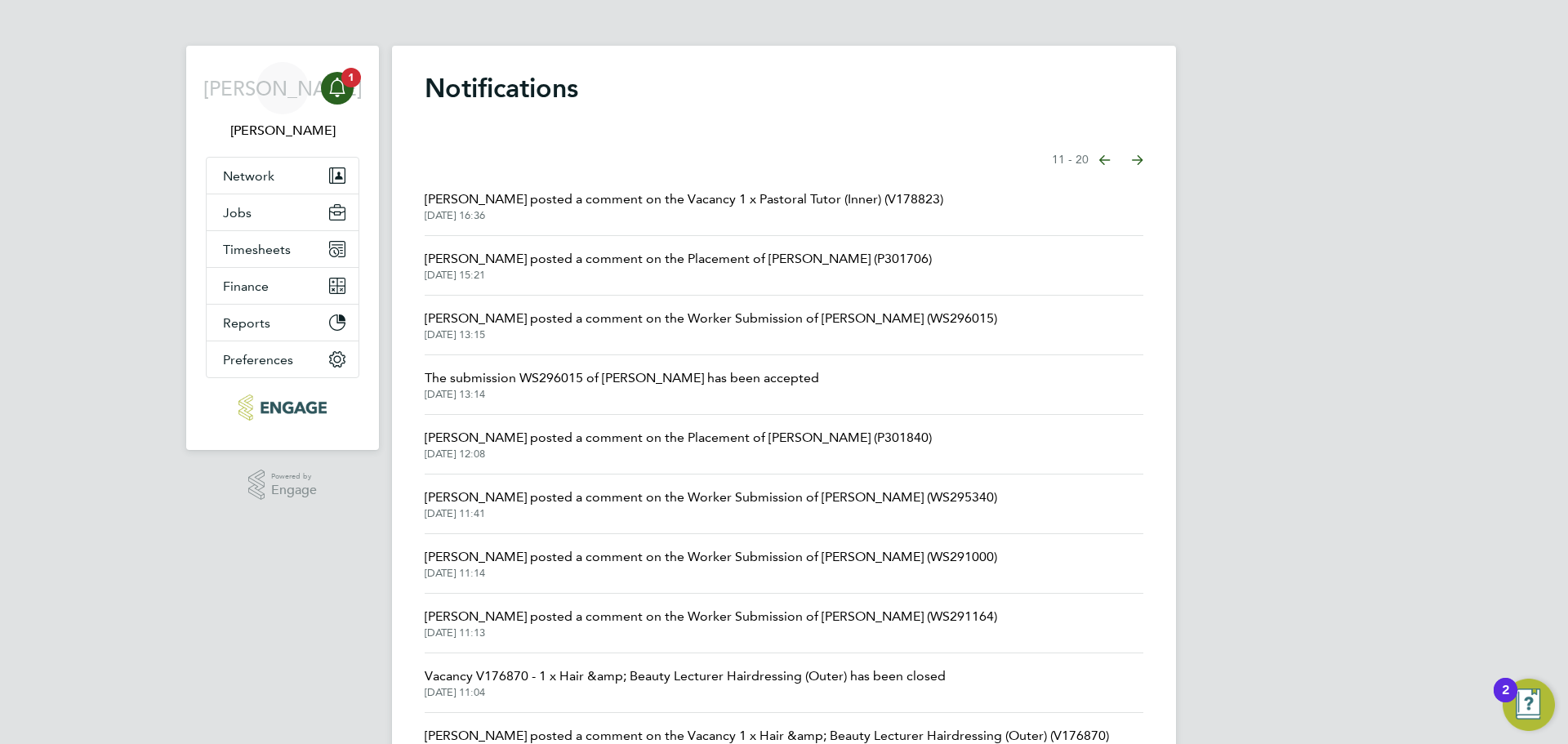
click at [869, 340] on span "[DATE] 13:15" at bounding box center [710, 336] width 572 height 13
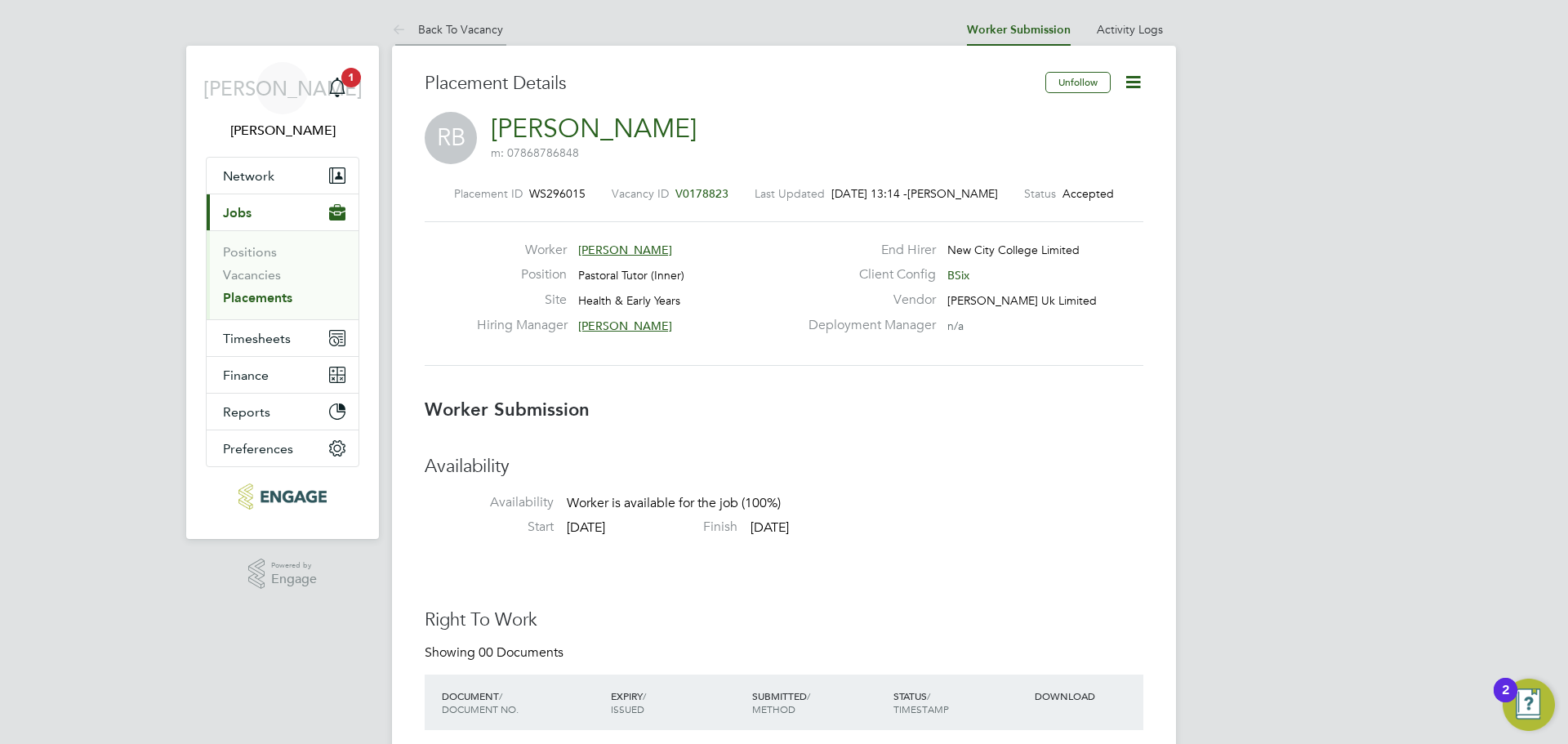
click at [482, 30] on link "Back To Vacancy" at bounding box center [448, 29] width 111 height 14
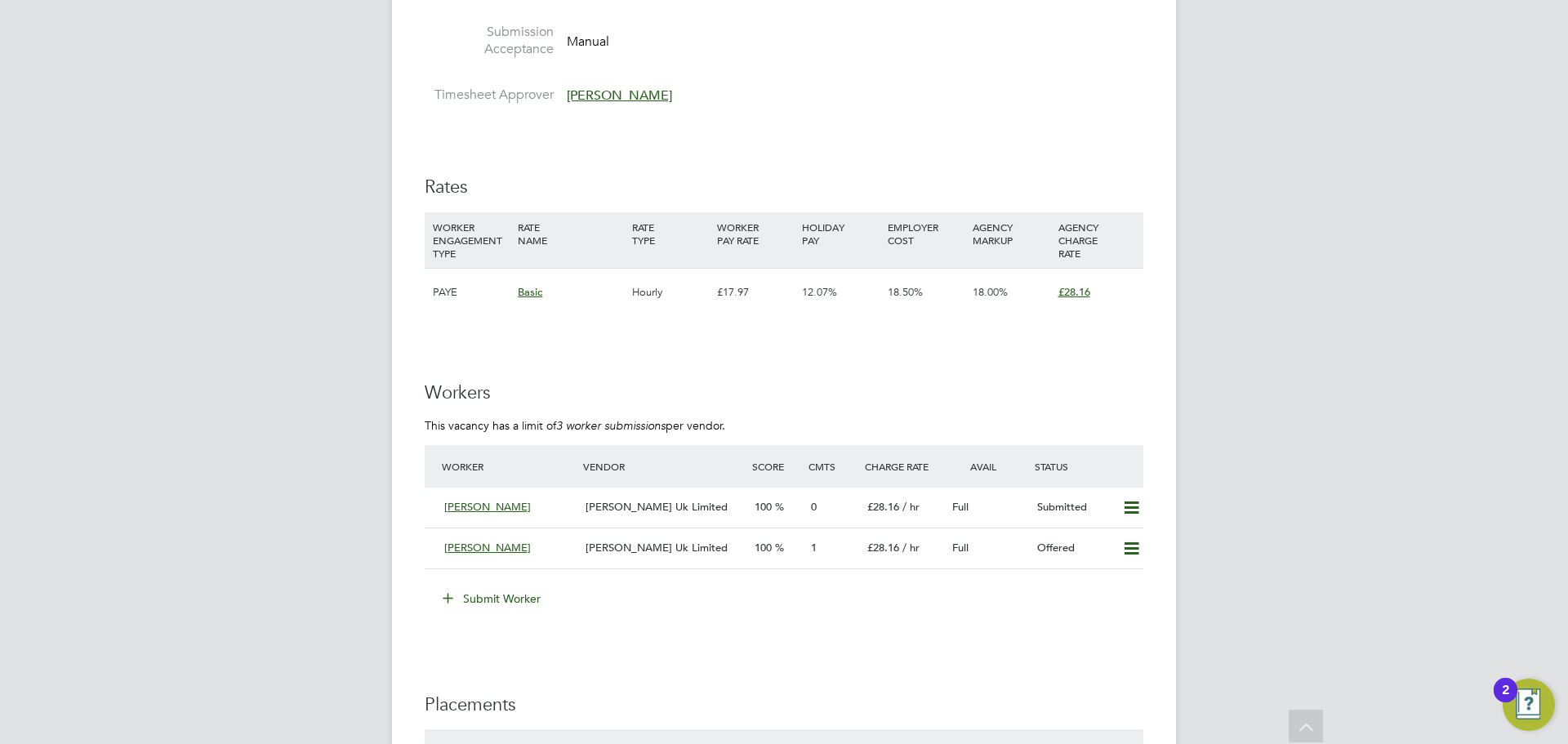
click at [488, 611] on button "Submit Worker" at bounding box center [493, 598] width 123 height 26
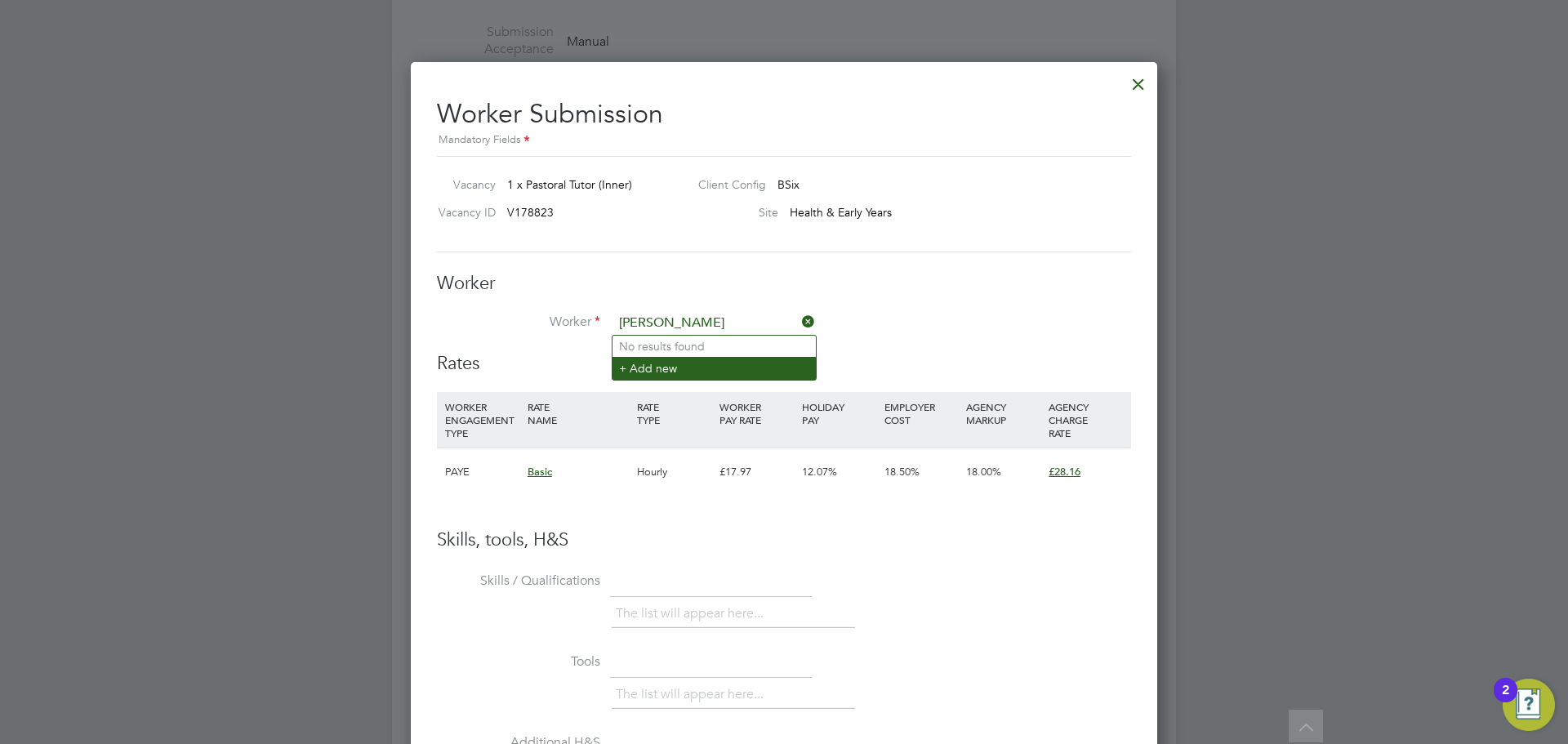
type input "[PERSON_NAME]"
click at [691, 367] on li "+ Add new" at bounding box center [714, 367] width 203 height 22
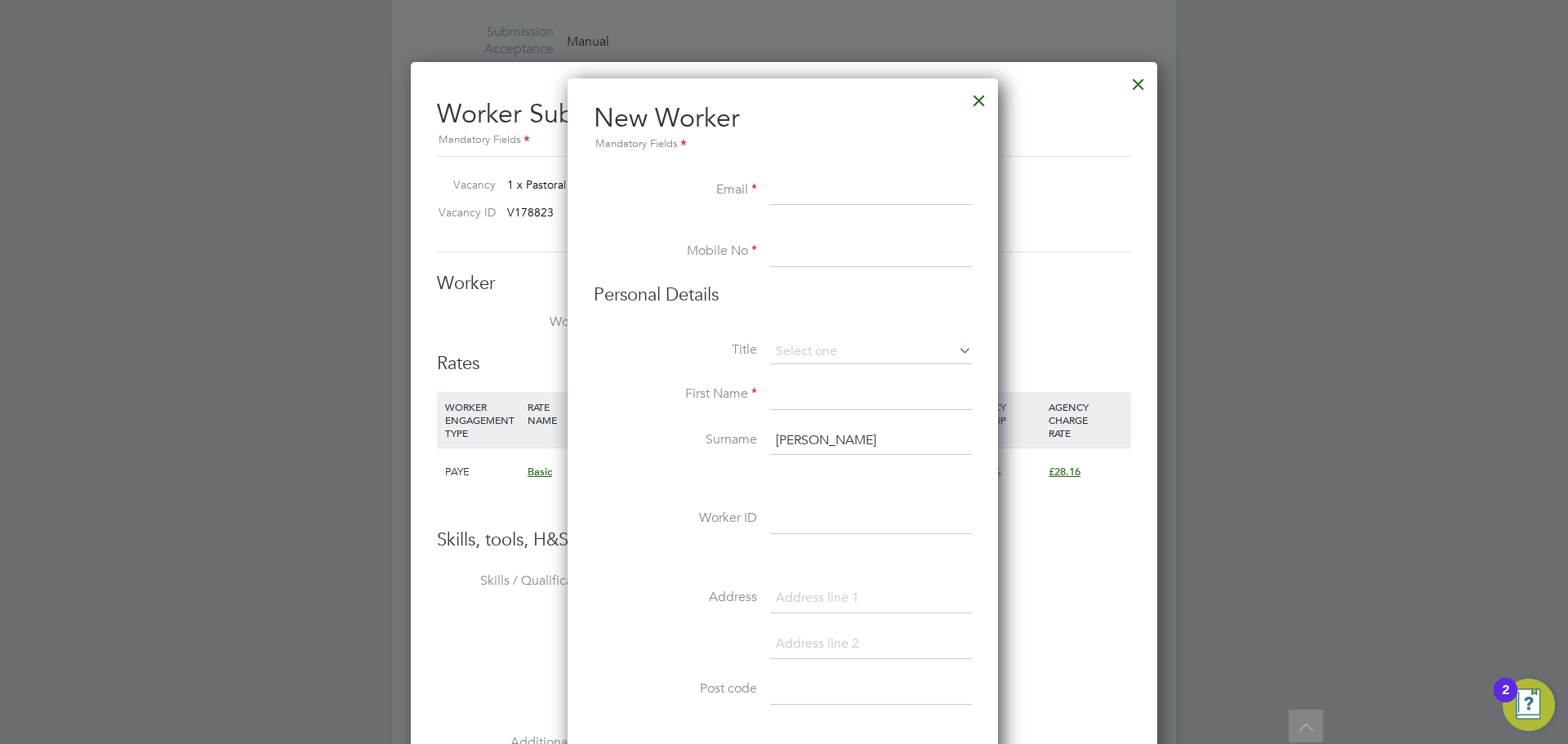
paste input "[EMAIL_ADDRESS][DOMAIN_NAME]"
type input "[EMAIL_ADDRESS][DOMAIN_NAME]"
drag, startPoint x: 859, startPoint y: 246, endPoint x: 811, endPoint y: 253, distance: 48.5
click at [859, 246] on input at bounding box center [871, 252] width 201 height 30
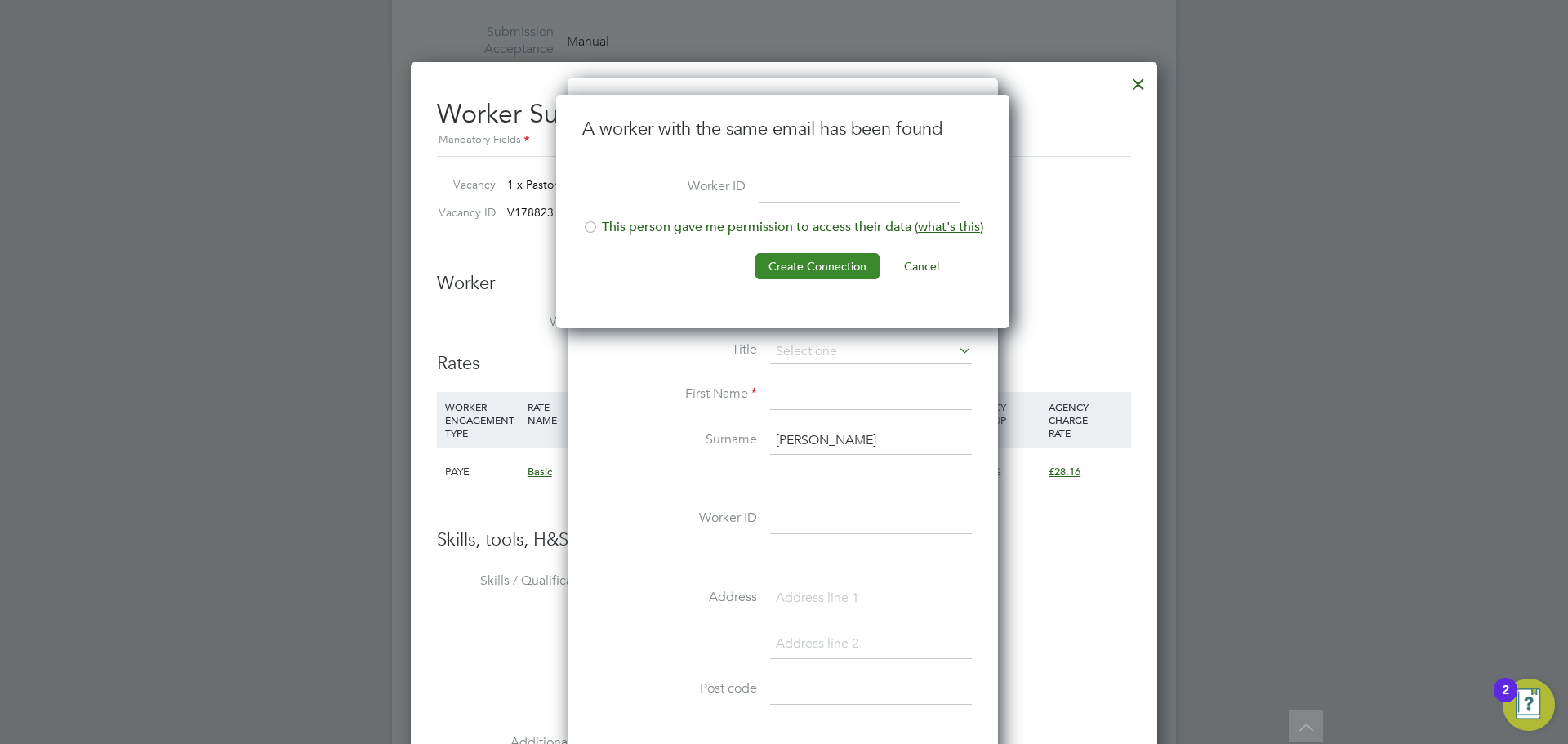
drag, startPoint x: 665, startPoint y: 227, endPoint x: 773, endPoint y: 271, distance: 116.6
click at [666, 227] on li "This person gave me permission to access their data ( what's this )" at bounding box center [783, 235] width 401 height 34
click at [859, 275] on button "Create Connection" at bounding box center [818, 266] width 125 height 26
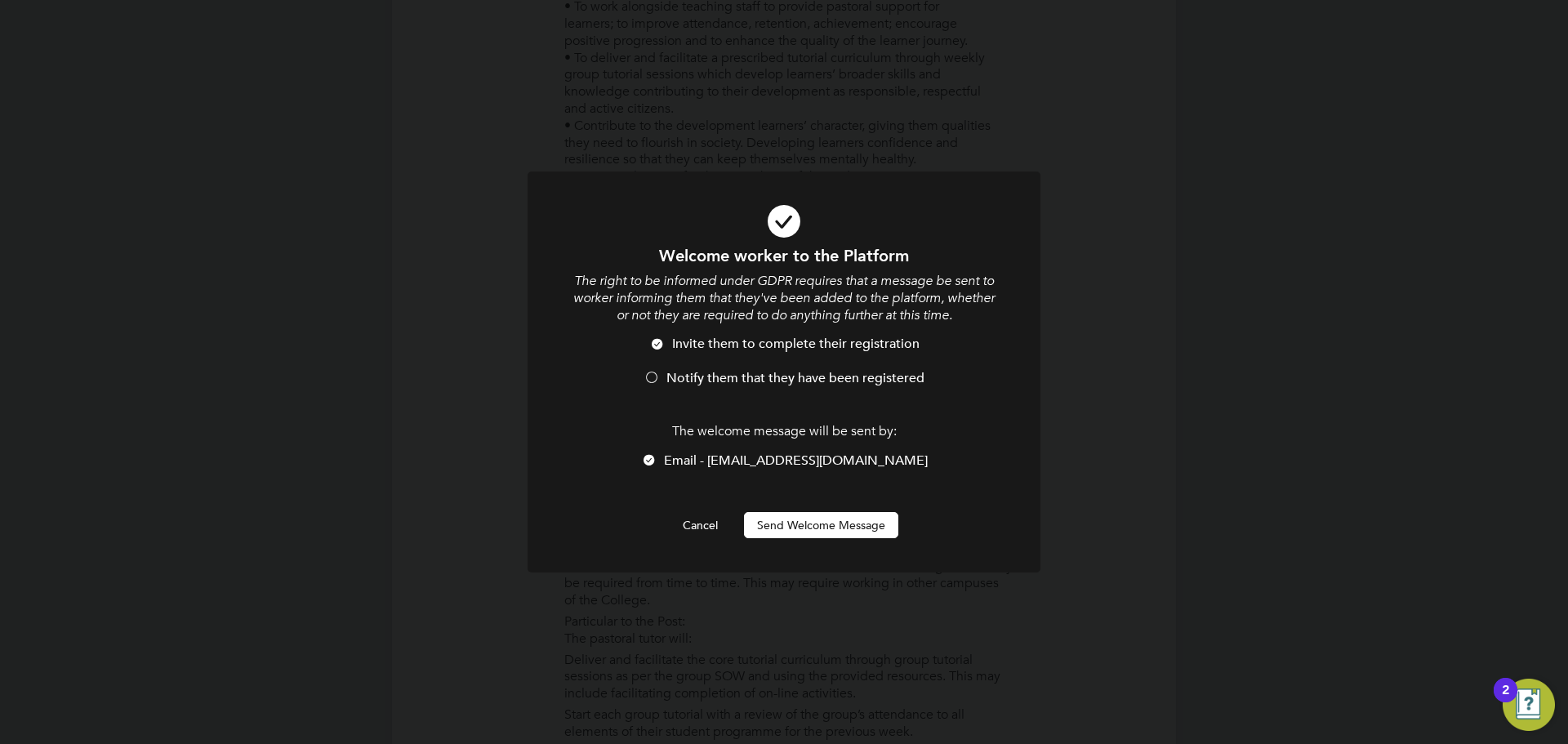
click at [789, 367] on li "Invite them to complete their registration" at bounding box center [784, 352] width 425 height 34
click at [797, 512] on button "Send Welcome Message" at bounding box center [820, 524] width 154 height 26
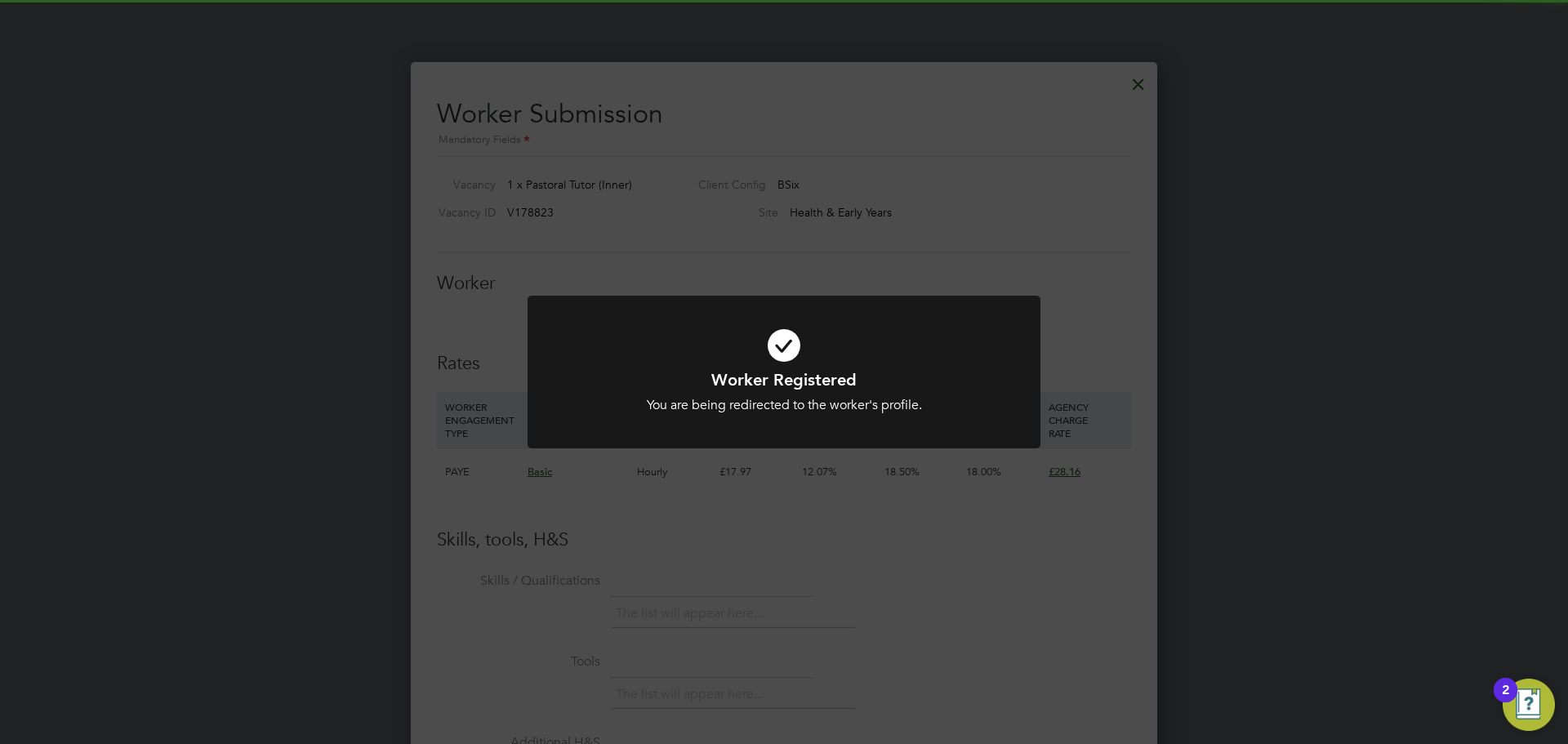
click at [854, 555] on div "Worker Registered You are being redirected to the worker's profile. Cancel Okay" at bounding box center [784, 372] width 1568 height 744
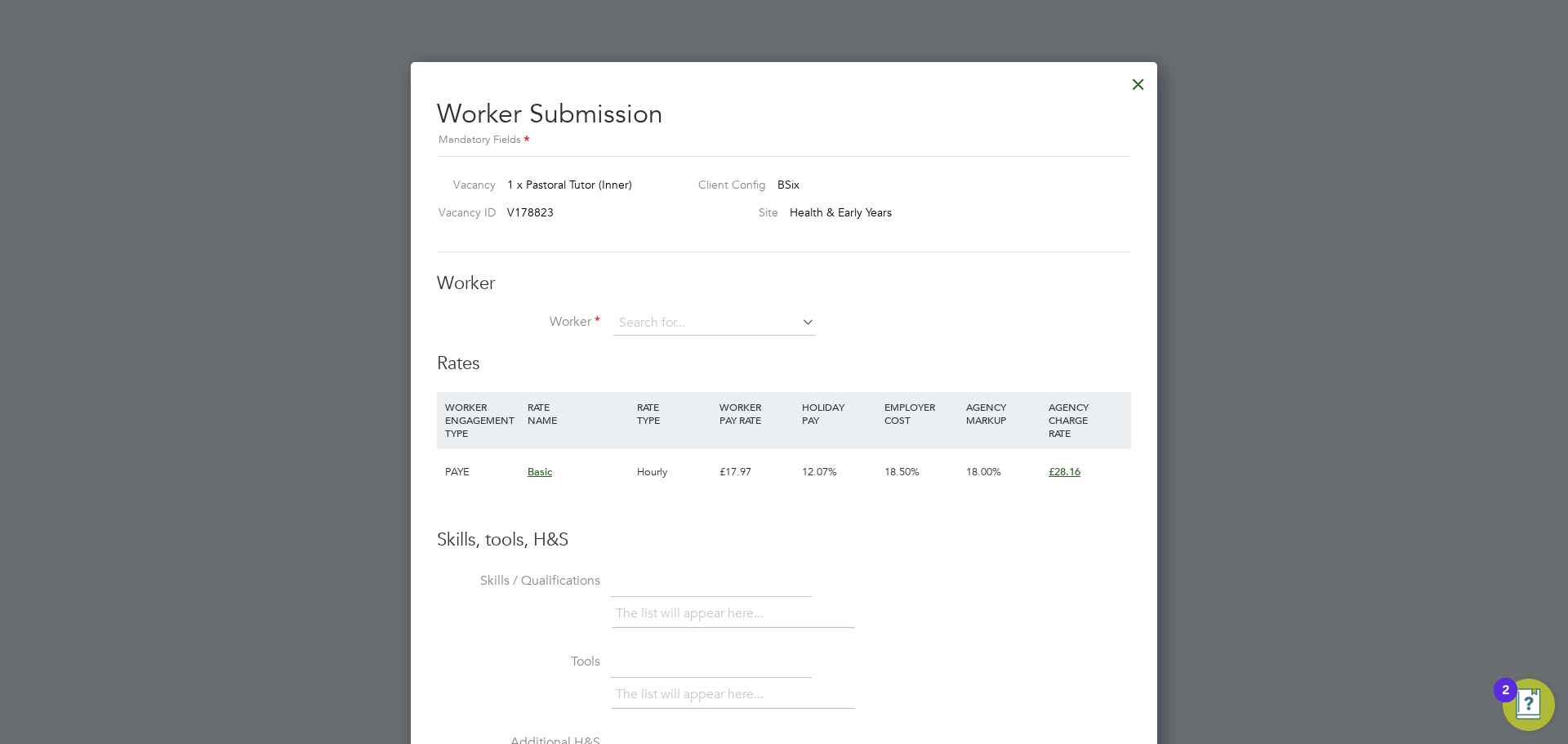
drag, startPoint x: 699, startPoint y: 319, endPoint x: 574, endPoint y: 373, distance: 136.2
click at [704, 322] on input at bounding box center [714, 324] width 201 height 25
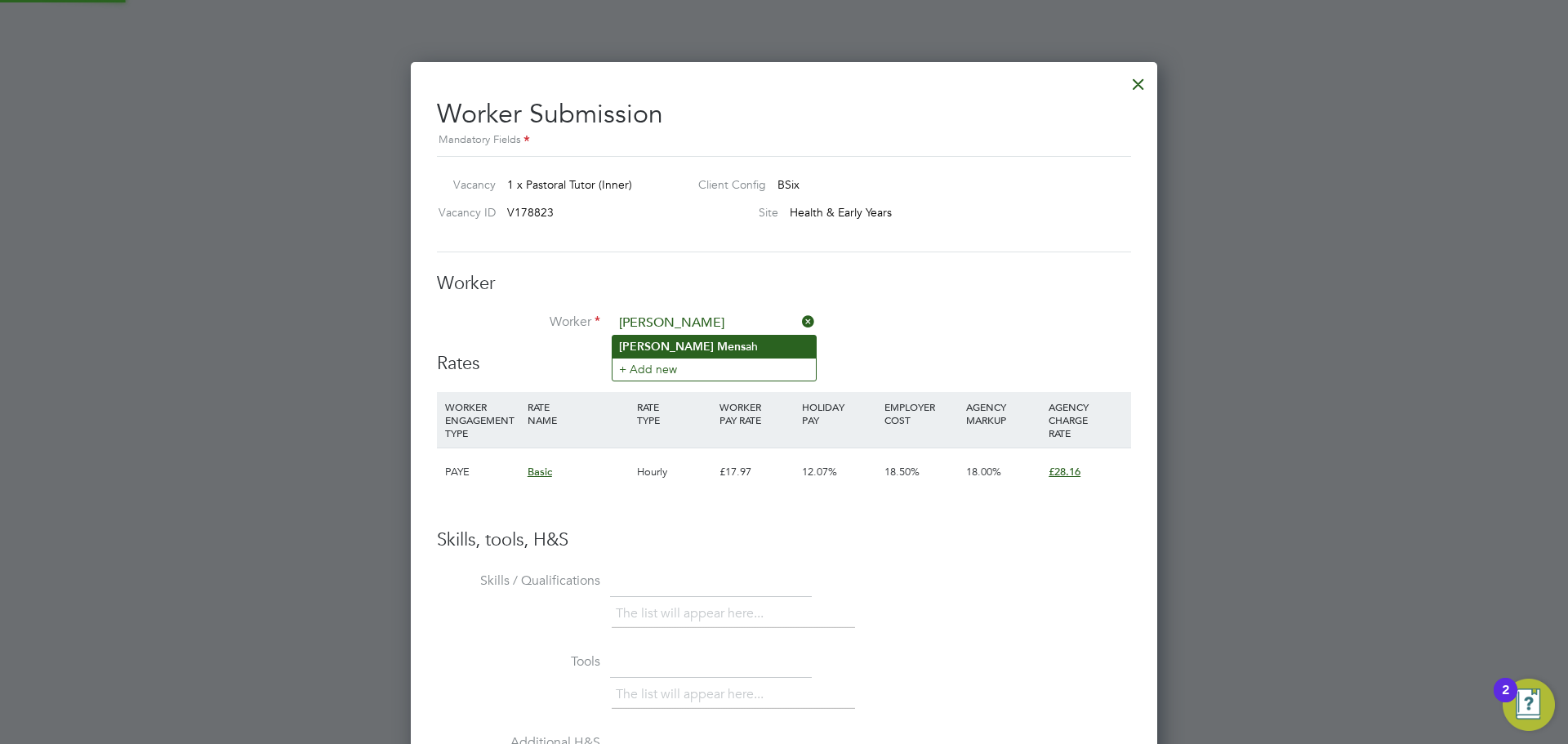
click at [717, 347] on b "Mens" at bounding box center [731, 347] width 29 height 13
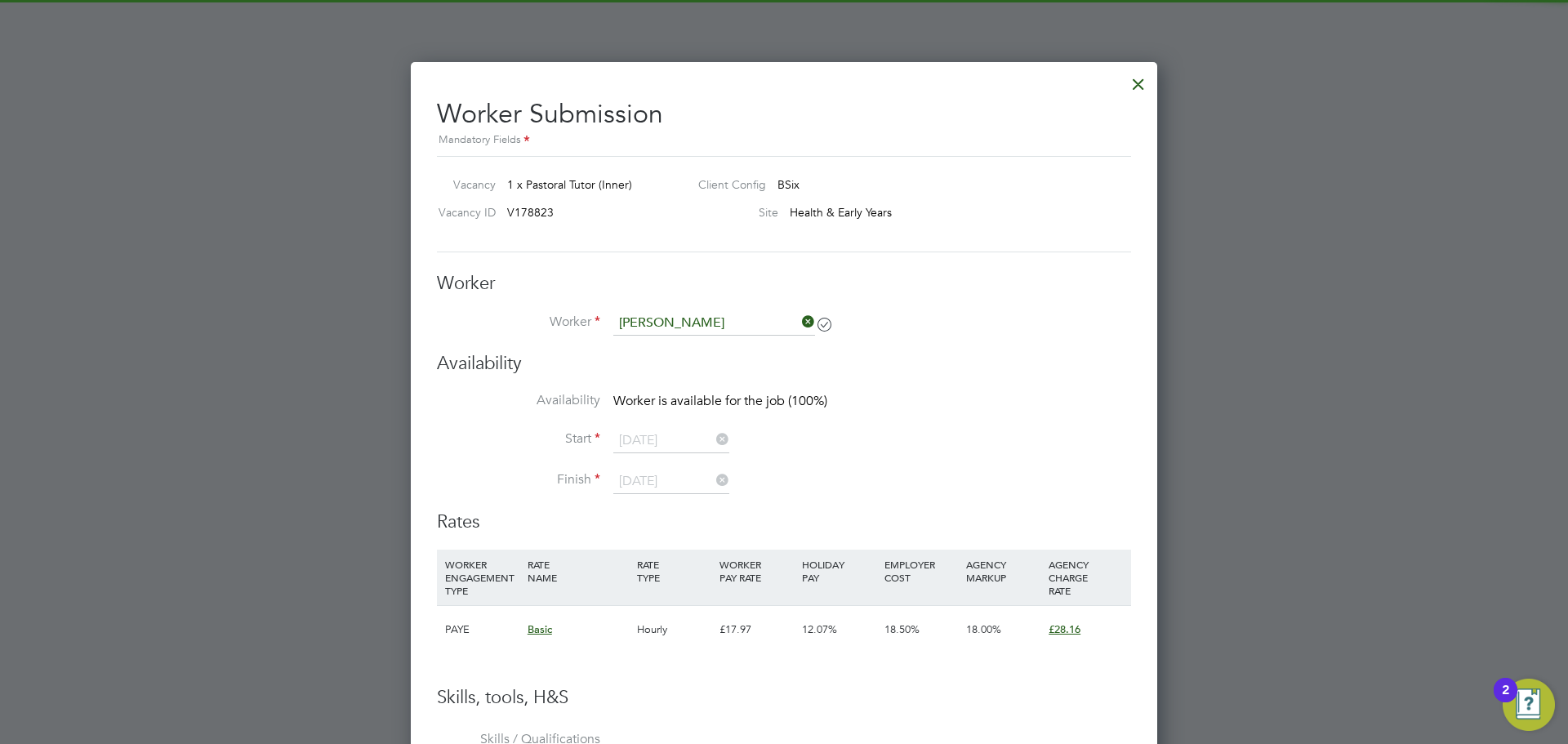
type input "[PERSON_NAME]"
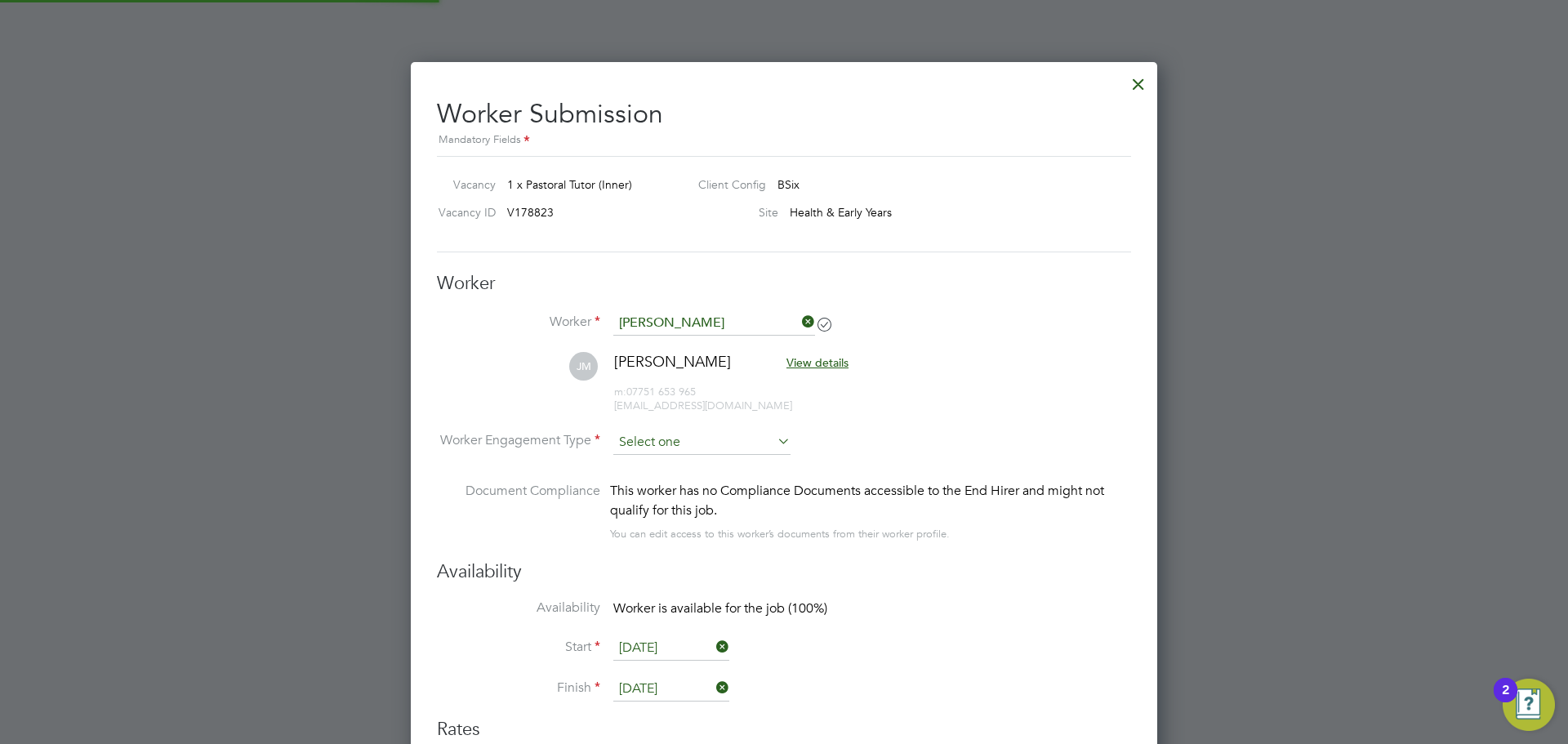
click at [680, 432] on input at bounding box center [702, 443] width 177 height 25
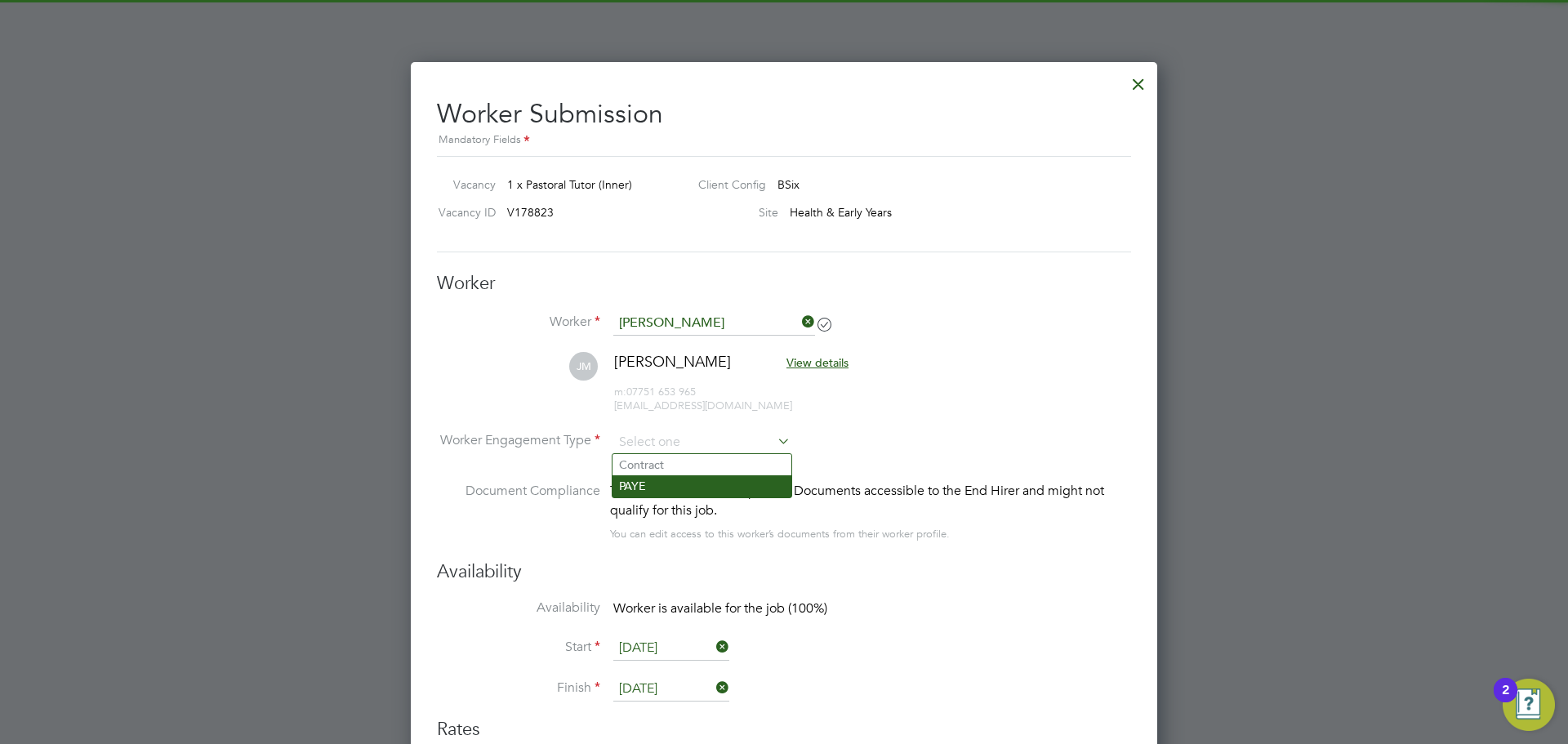
click at [703, 484] on li "PAYE" at bounding box center [702, 486] width 179 height 21
type input "PAYE"
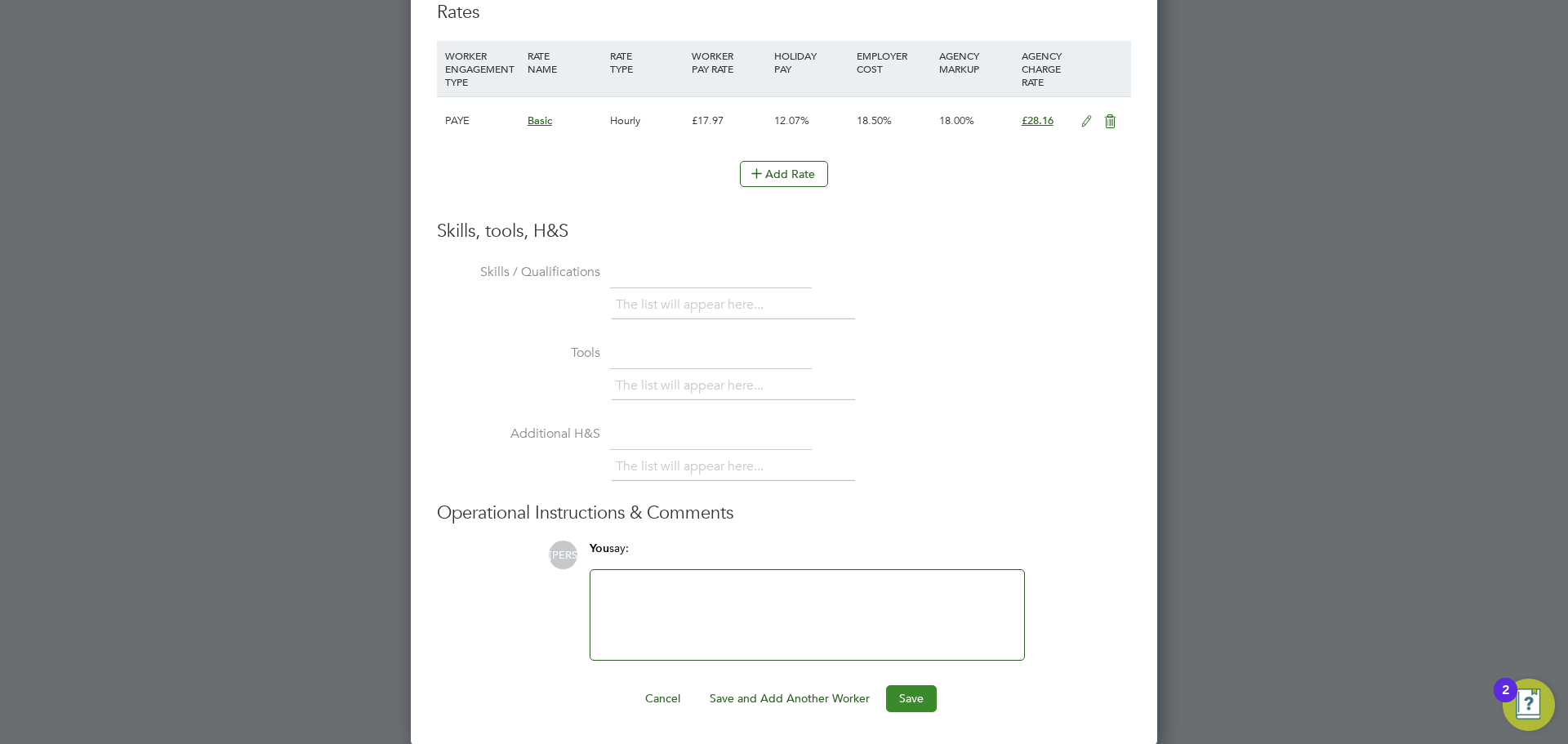
click at [926, 710] on button "Save" at bounding box center [911, 698] width 51 height 26
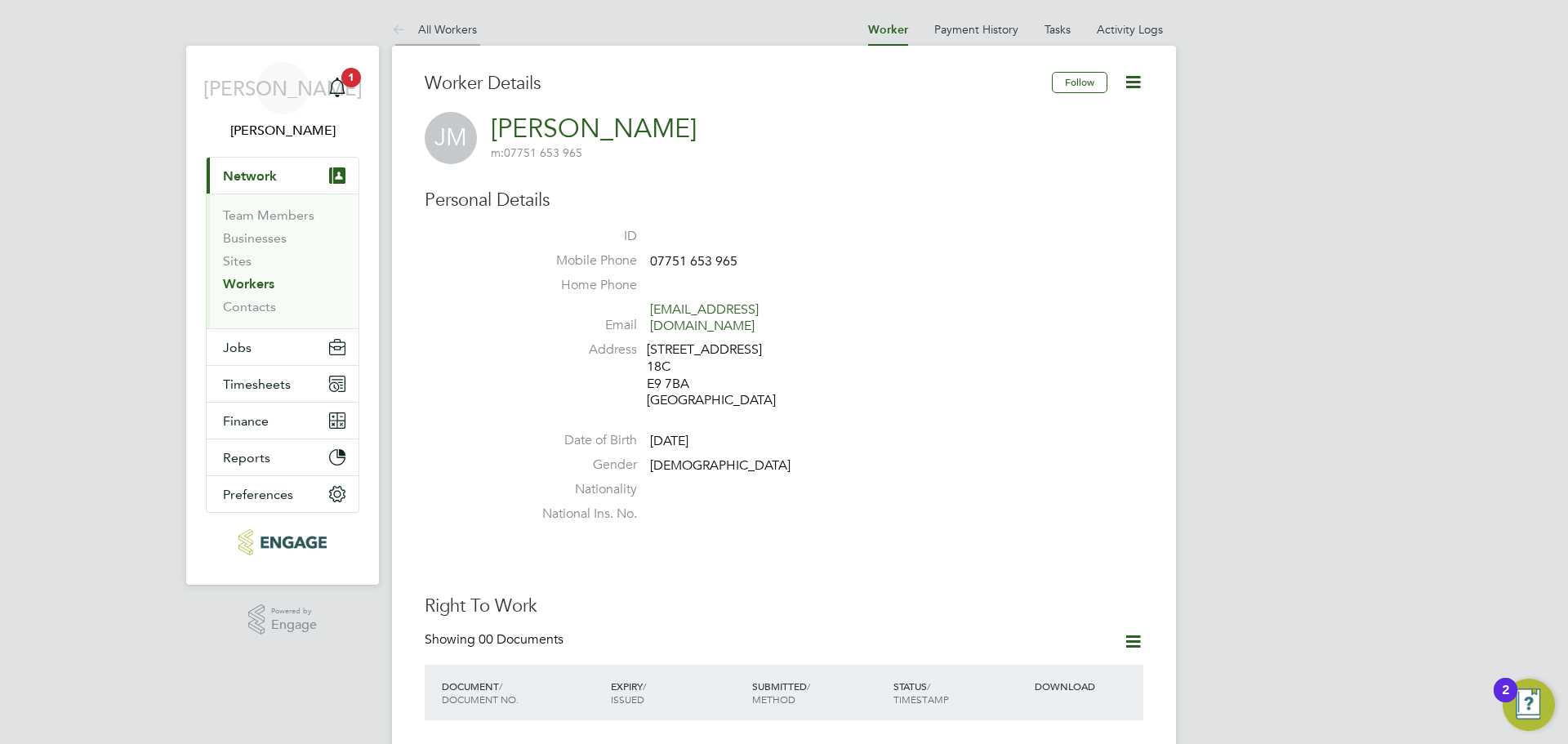
click at [457, 34] on link "All Workers" at bounding box center [434, 29] width 85 height 14
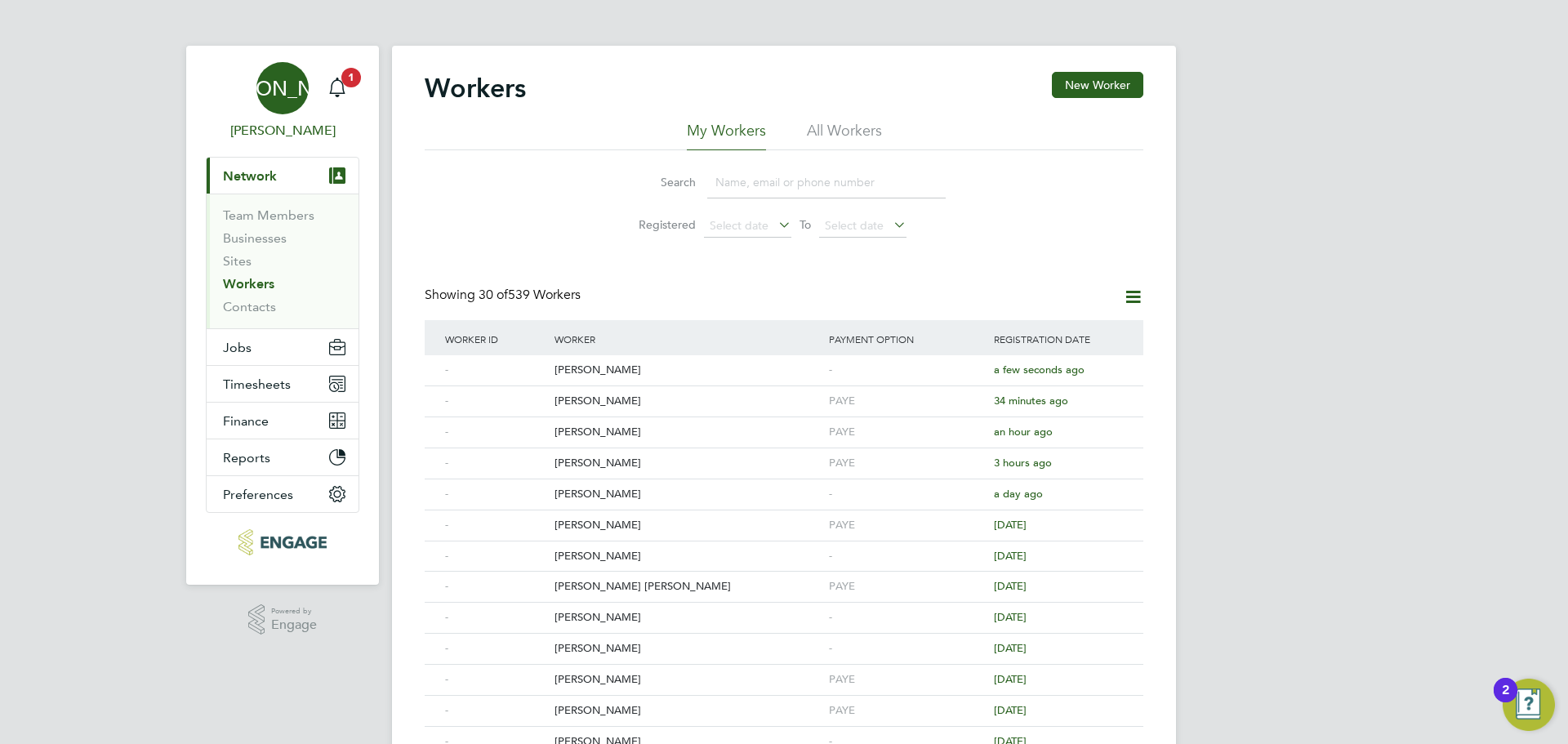
drag, startPoint x: 345, startPoint y: 78, endPoint x: 357, endPoint y: 96, distance: 21.6
click at [345, 78] on span "1" at bounding box center [351, 78] width 19 height 19
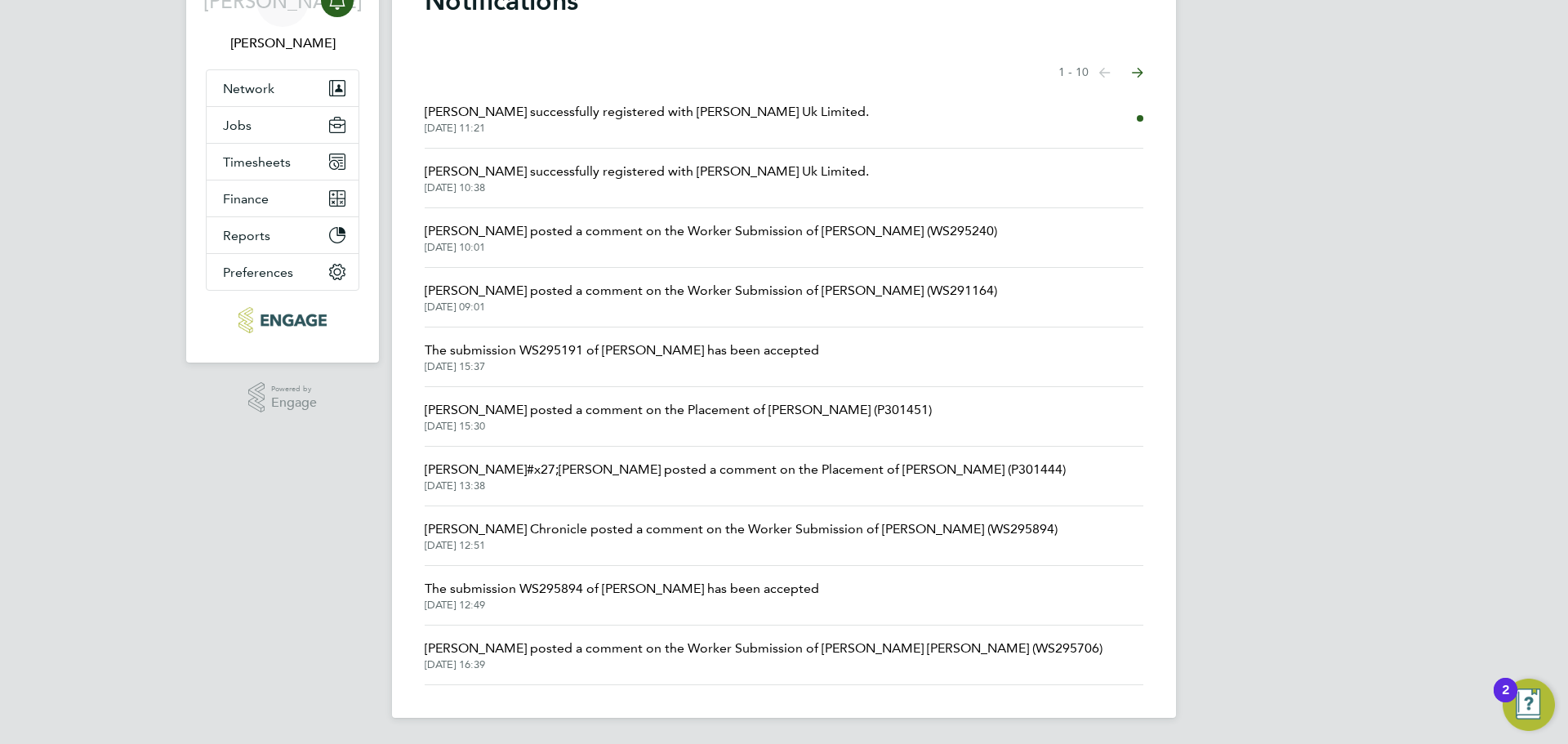
click at [1141, 81] on button "Next page" at bounding box center [1138, 73] width 33 height 33
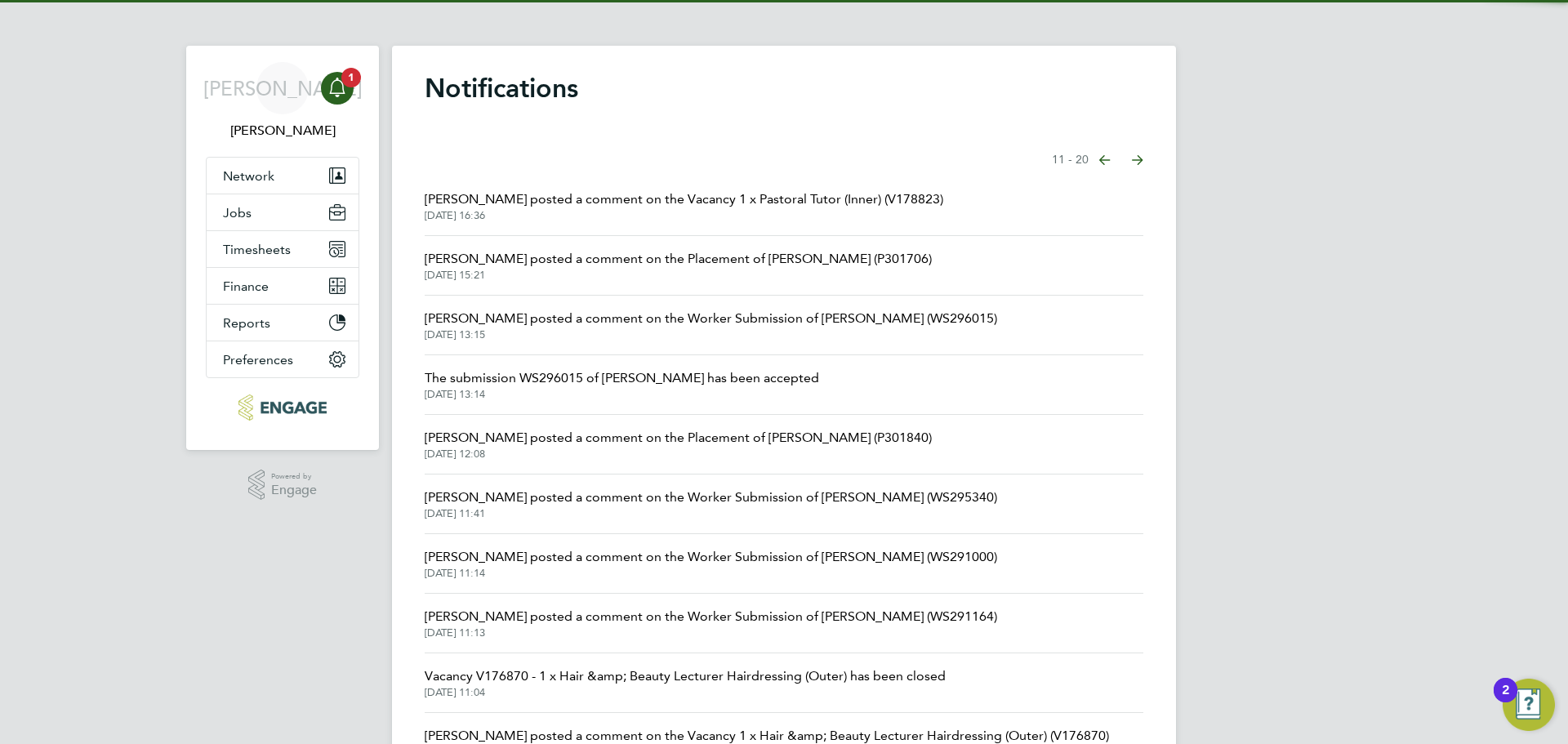
click at [864, 302] on li "[PERSON_NAME] posted a comment on the Worker Submission of [PERSON_NAME] (WS296…" at bounding box center [784, 325] width 719 height 59
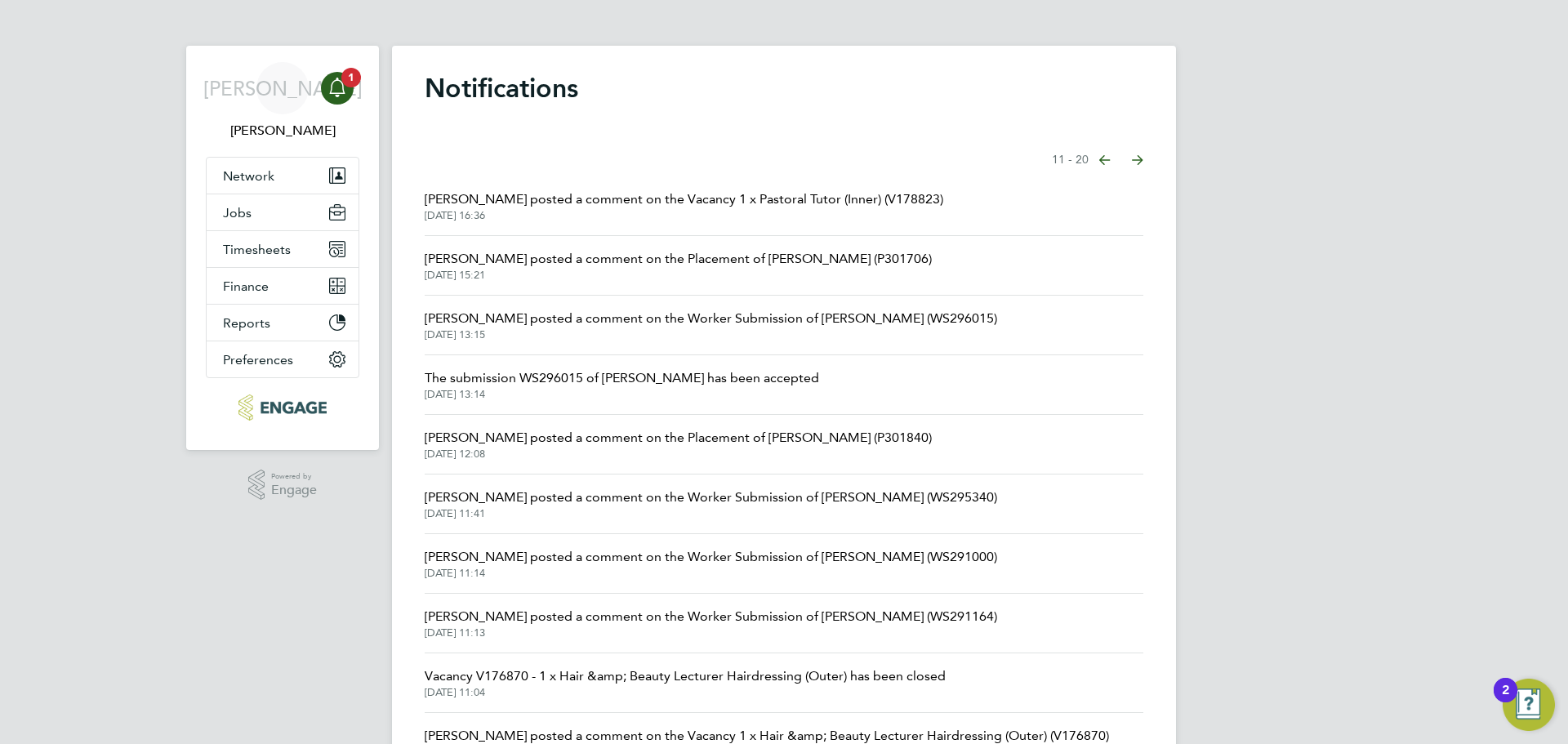
click at [862, 313] on span "[PERSON_NAME] posted a comment on the Worker Submission of [PERSON_NAME] (WS296…" at bounding box center [710, 318] width 572 height 19
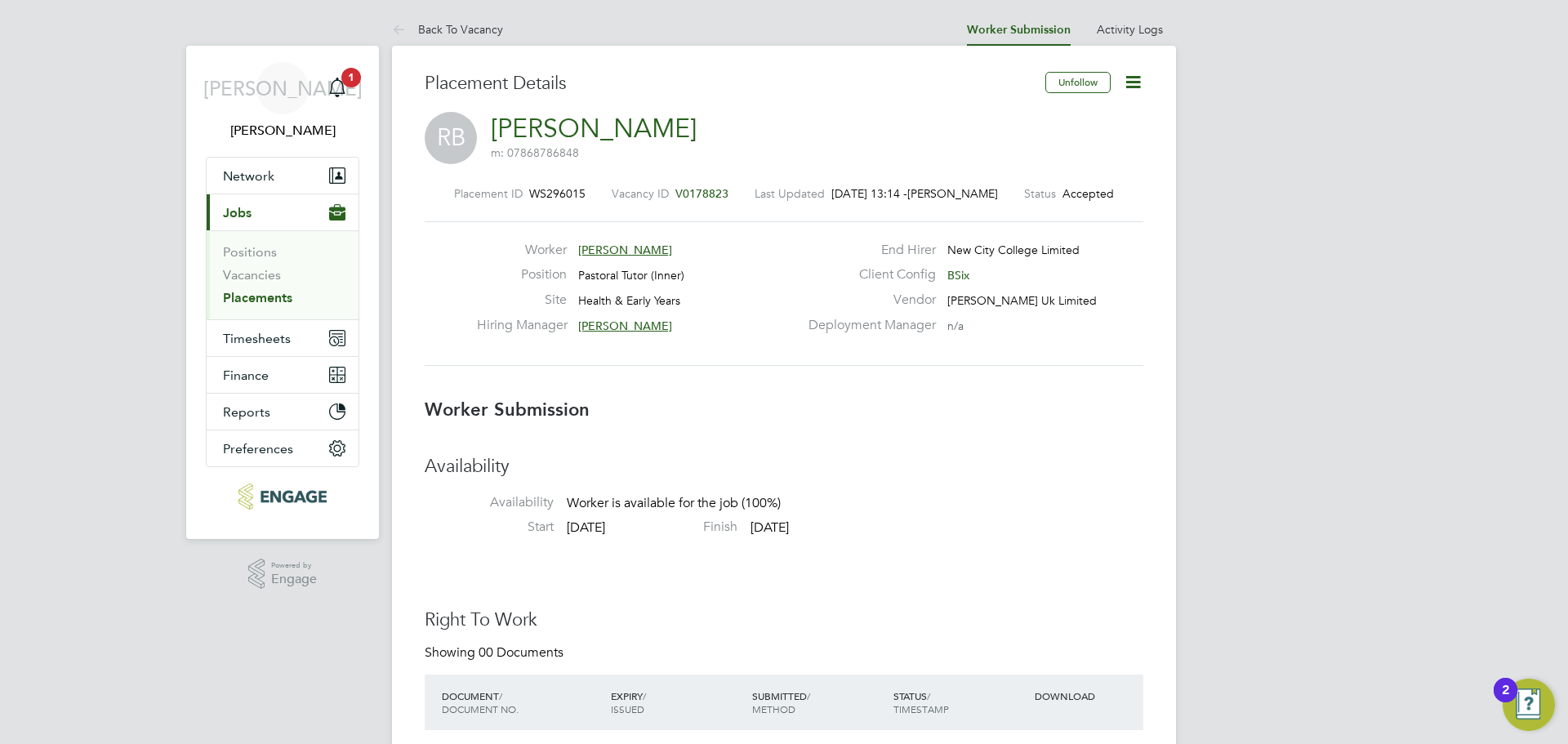
drag, startPoint x: 485, startPoint y: 31, endPoint x: 495, endPoint y: 36, distance: 11.2
click at [484, 31] on link "Back To Vacancy" at bounding box center [448, 29] width 111 height 14
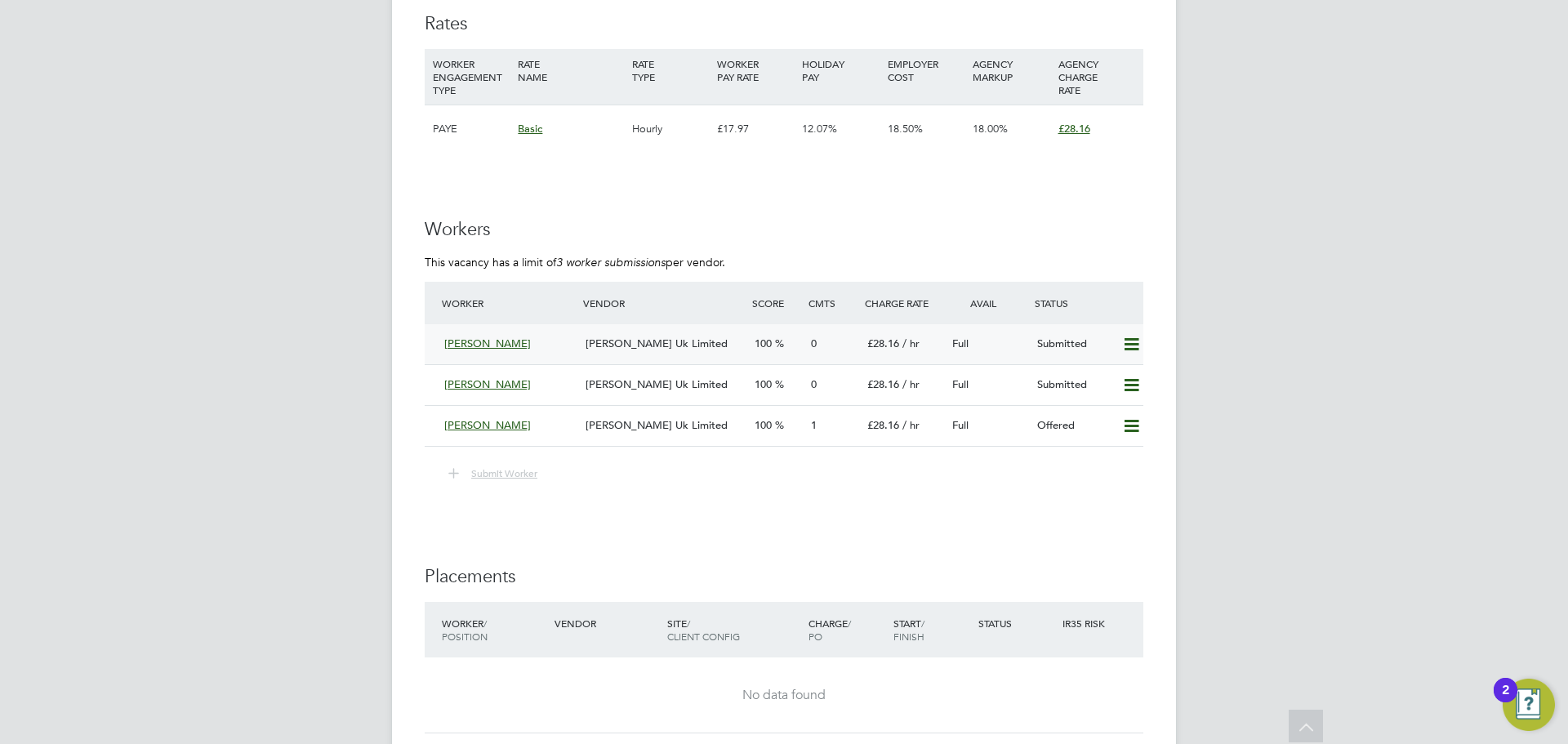
click at [1127, 340] on icon at bounding box center [1131, 345] width 20 height 13
click at [1140, 433] on icon at bounding box center [1131, 427] width 20 height 13
click at [1116, 489] on li "Cancel" at bounding box center [1107, 484] width 62 height 23
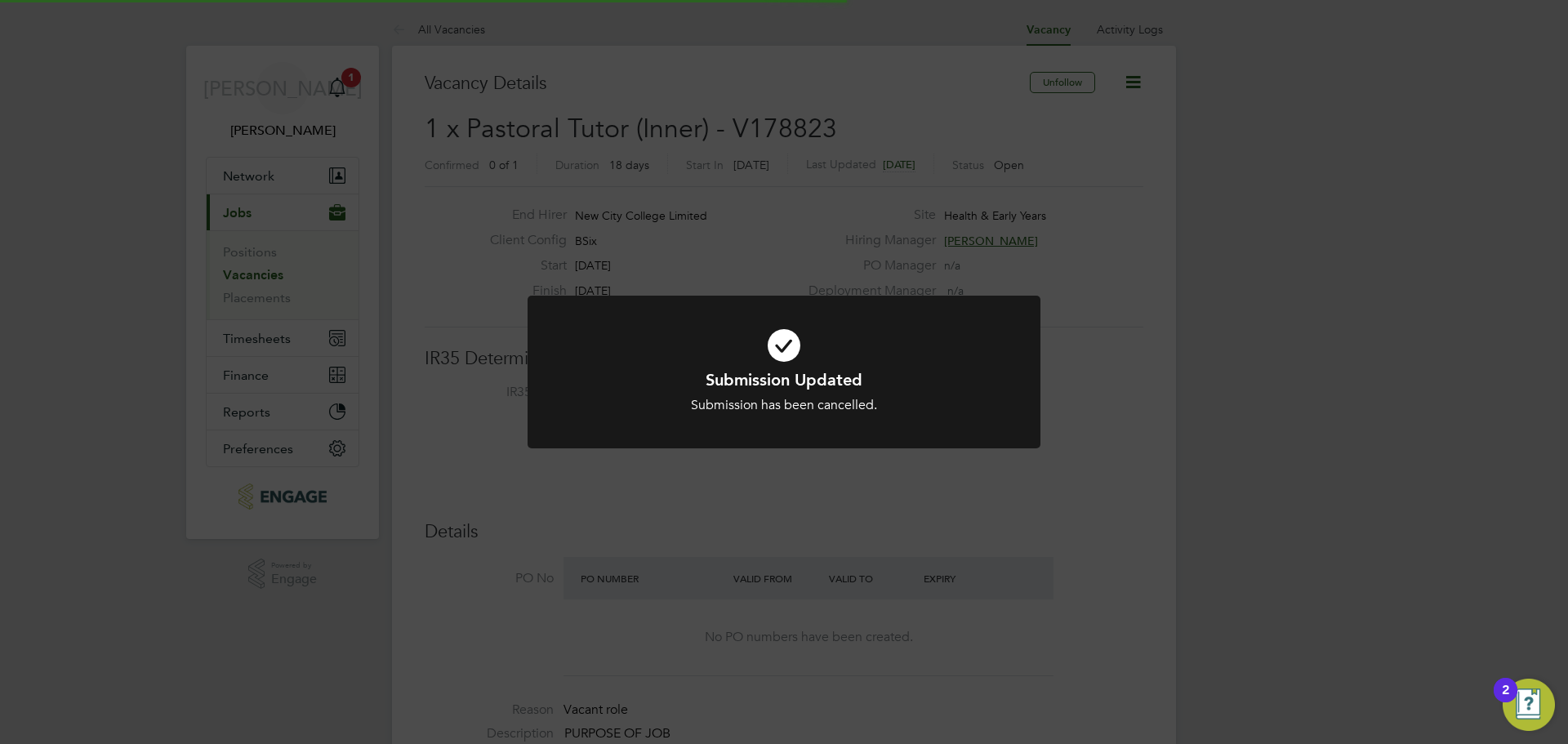
click at [1377, 368] on div "Submission Updated Submission has been cancelled. Cancel Okay" at bounding box center [784, 372] width 1568 height 744
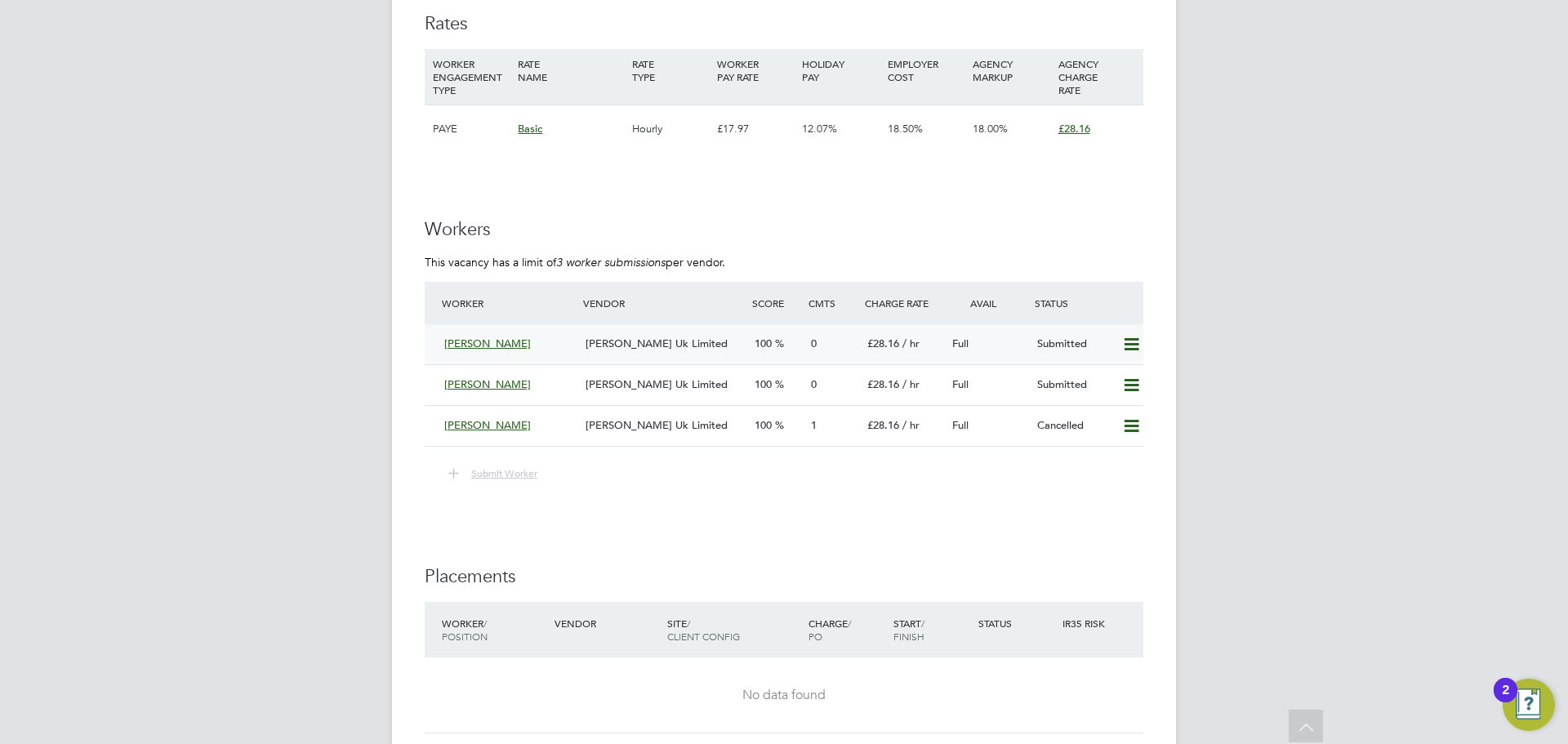
click at [529, 351] on div "[PERSON_NAME]" at bounding box center [508, 344] width 141 height 27
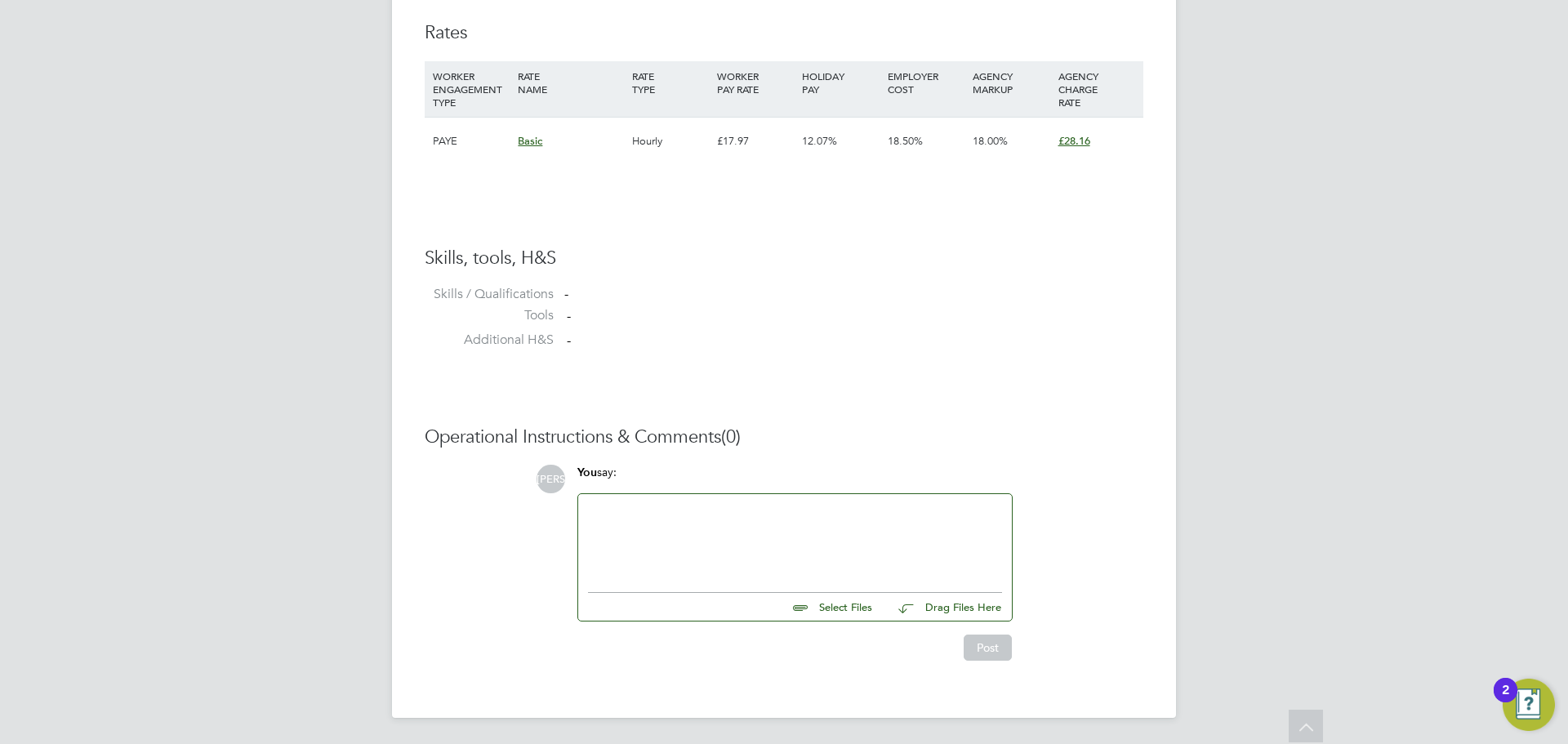
click at [875, 616] on input "file" at bounding box center [880, 605] width 245 height 23
type input "C:\fakepath\[PERSON_NAME] DBS.jpg"
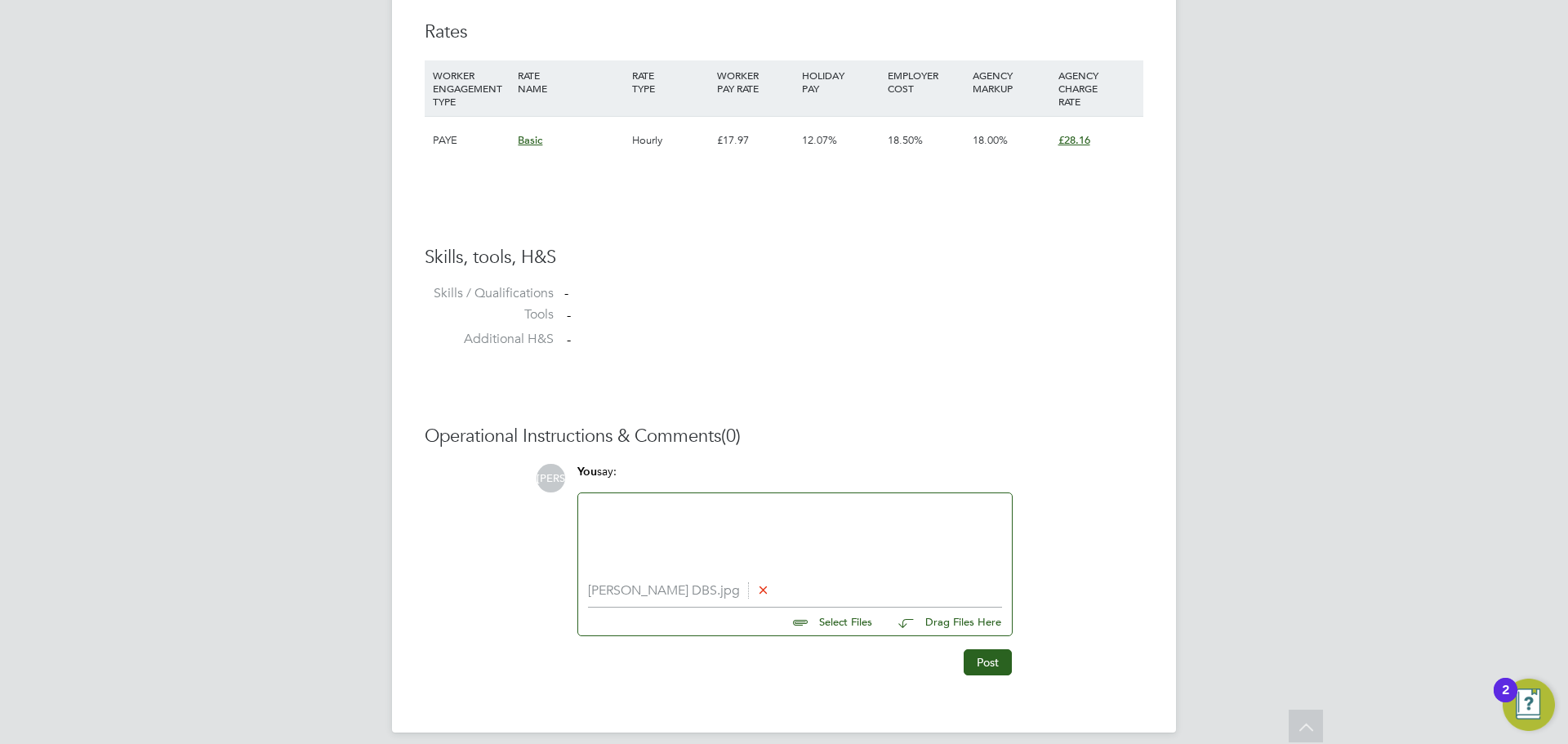
click at [844, 619] on input "file" at bounding box center [880, 619] width 245 height 23
type input "C:\fakepath\[PERSON_NAME] - USC.png"
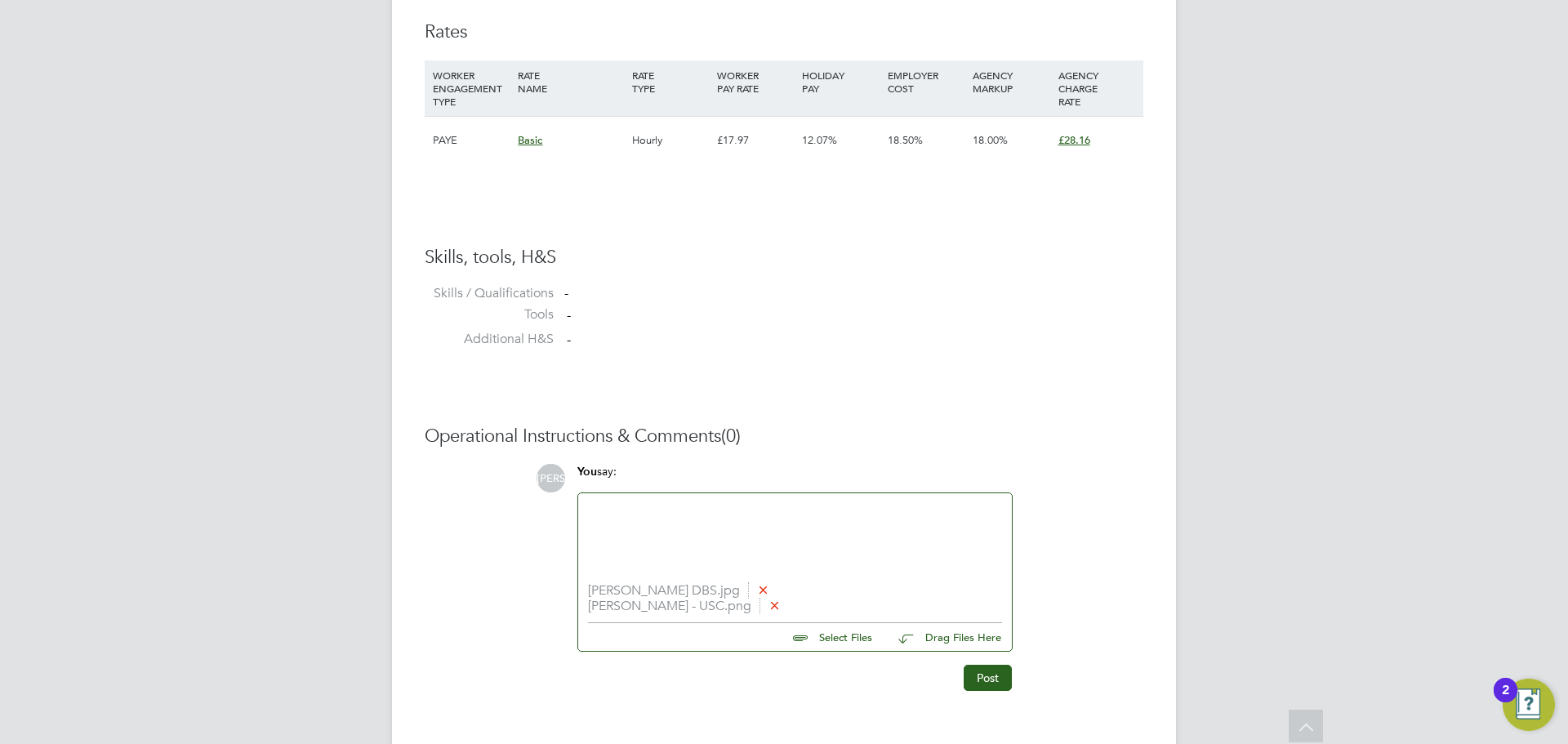
click at [808, 642] on input "file" at bounding box center [880, 635] width 245 height 23
type input "C:\fakepath\[PERSON_NAME] - NCC Vetting.docx"
click at [1006, 698] on button "Post" at bounding box center [988, 693] width 48 height 26
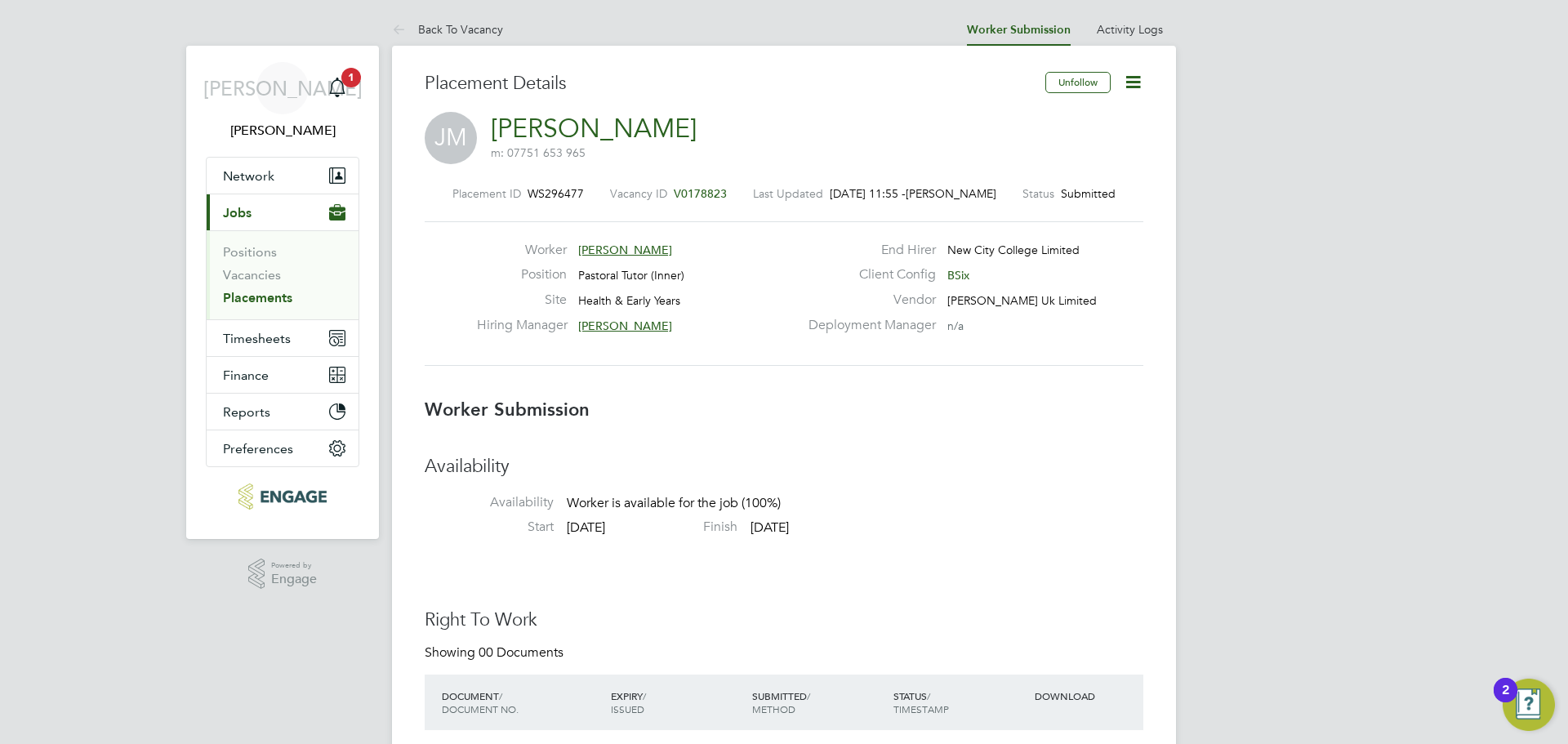
drag, startPoint x: 738, startPoint y: 192, endPoint x: 682, endPoint y: 193, distance: 56.0
click at [682, 193] on div "Placement ID WS296477 Vacancy ID V0178823 Last Updated [DATE] 11:55 - [PERSON_N…" at bounding box center [784, 193] width 719 height 14
